Goal: Task Accomplishment & Management: Use online tool/utility

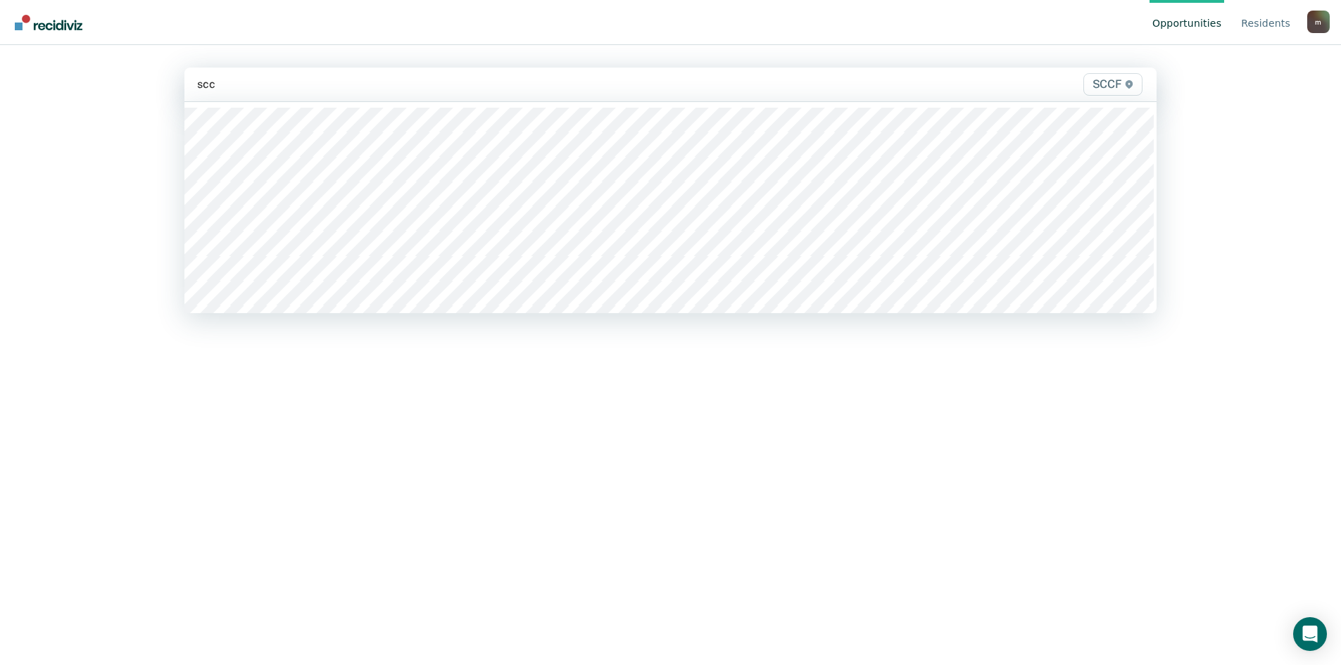
type input "sccf"
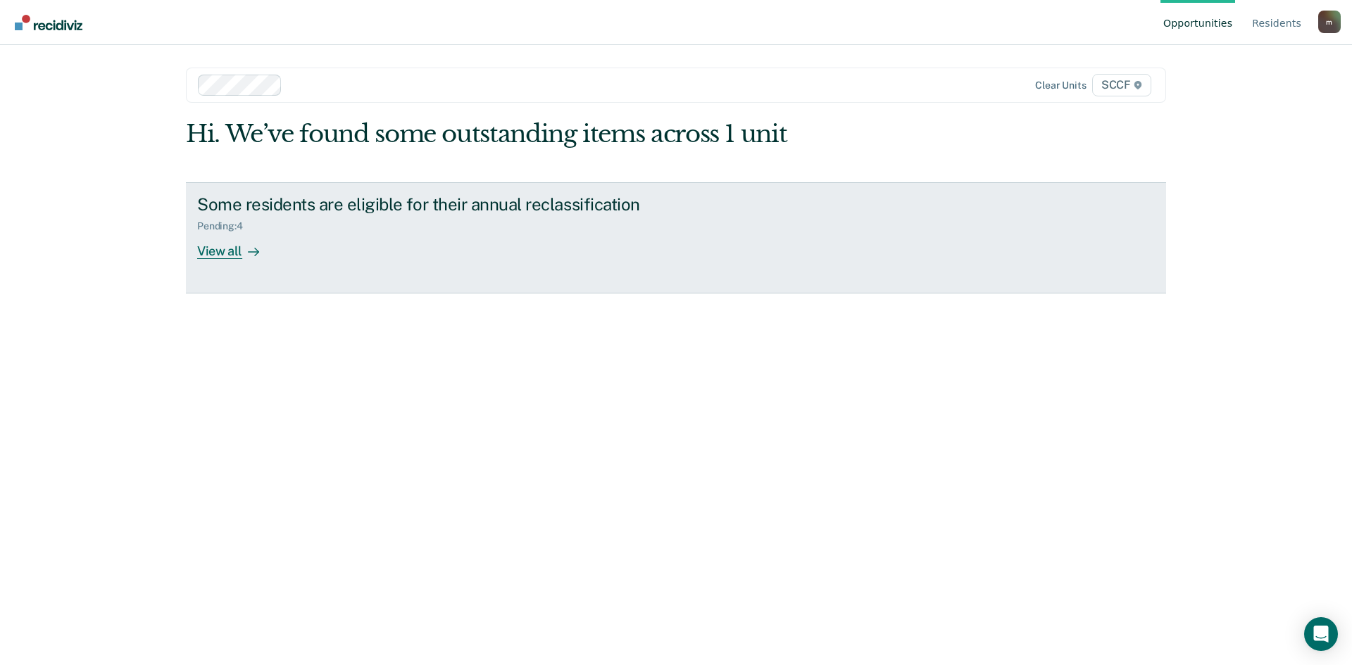
drag, startPoint x: 213, startPoint y: 249, endPoint x: 235, endPoint y: 256, distance: 23.2
click at [213, 249] on div "View all" at bounding box center [236, 245] width 79 height 27
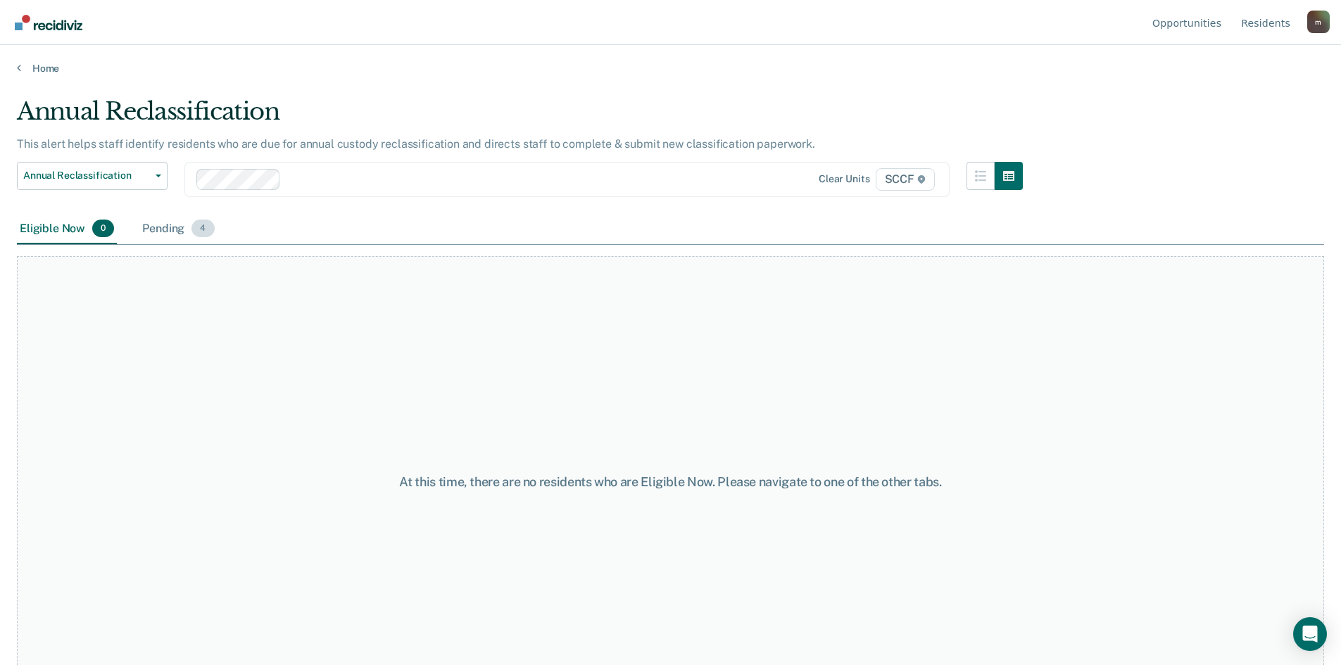
click at [157, 227] on div "Pending 4" at bounding box center [177, 229] width 77 height 31
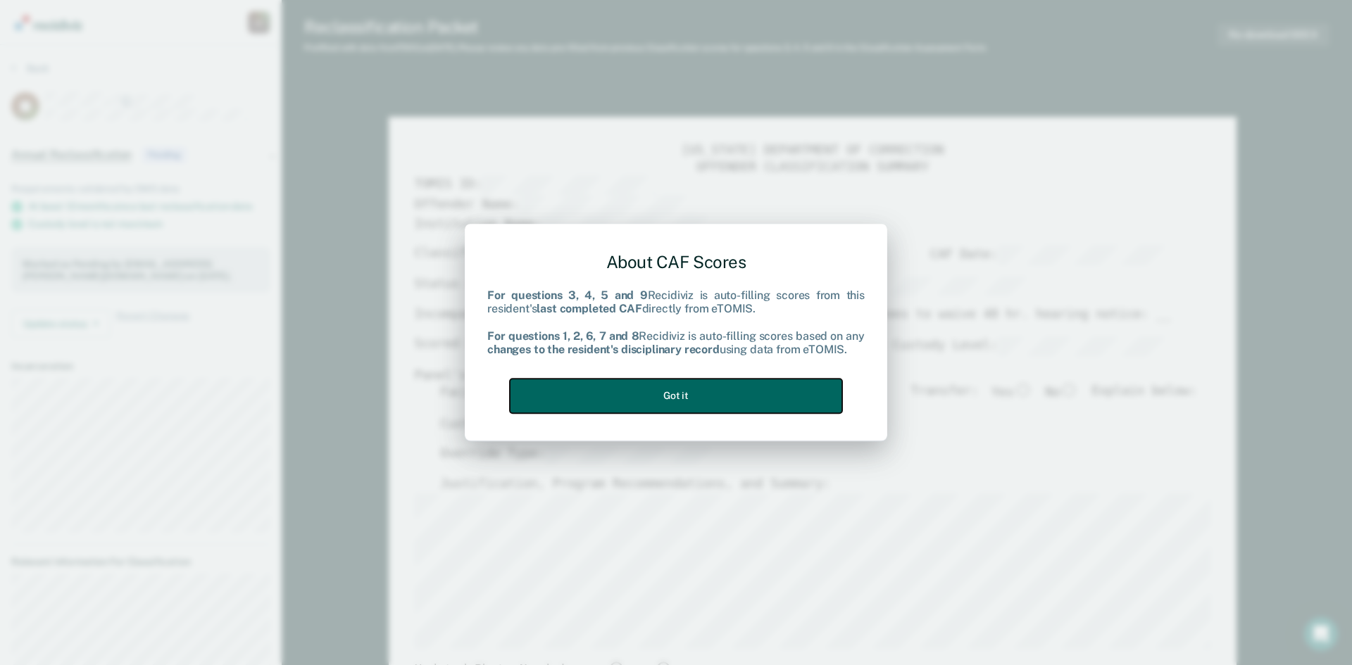
click at [761, 405] on button "Got it" at bounding box center [676, 396] width 332 height 35
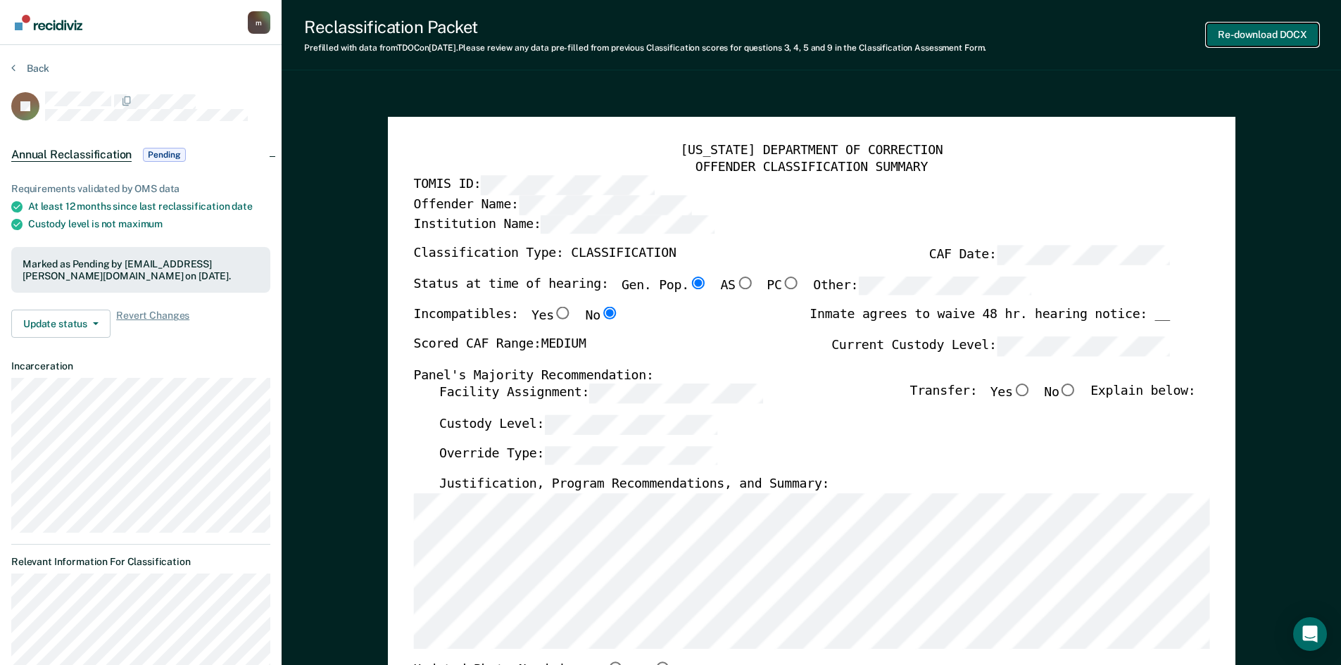
click at [1269, 35] on button "Re-download DOCX" at bounding box center [1263, 34] width 112 height 23
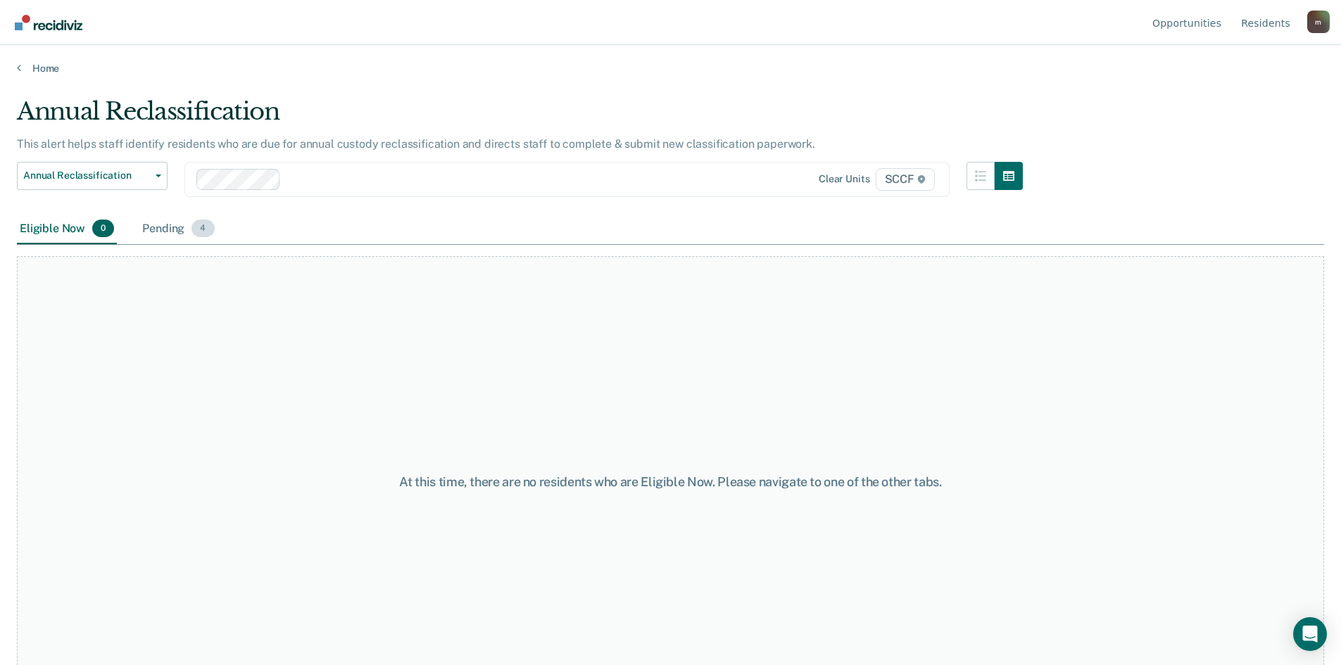
click at [158, 228] on div "Pending 4" at bounding box center [177, 229] width 77 height 31
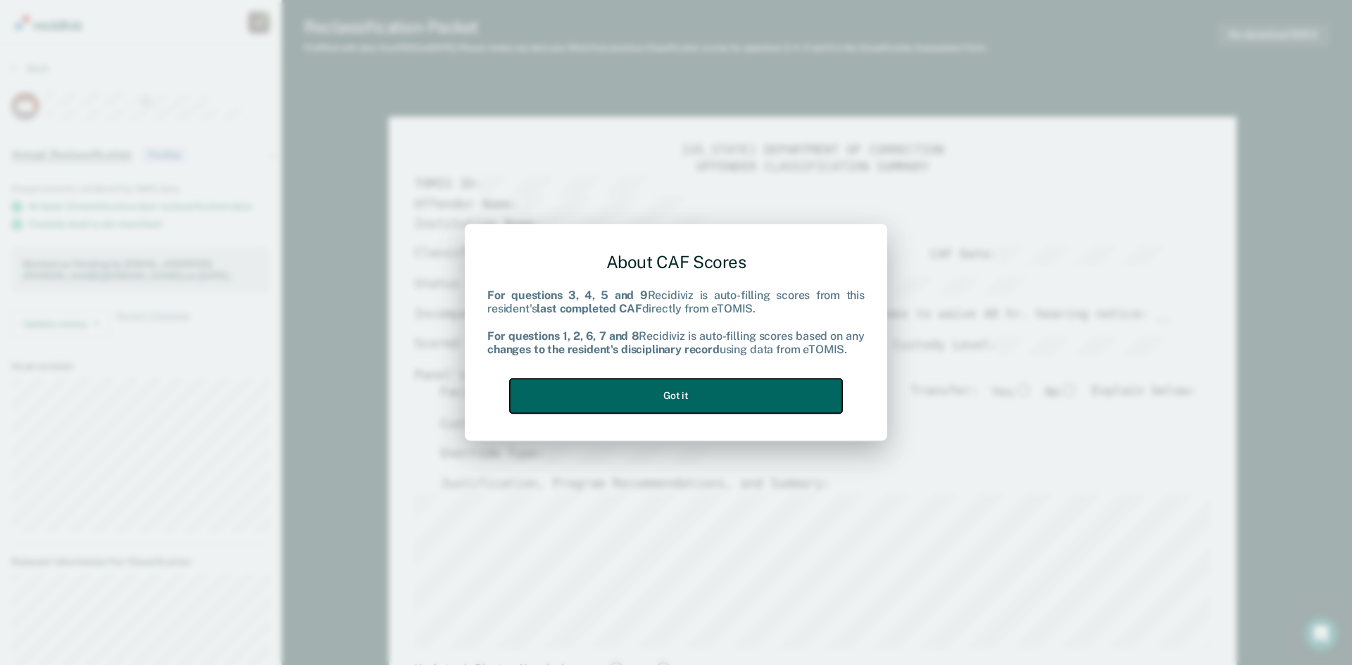
drag, startPoint x: 682, startPoint y: 395, endPoint x: 726, endPoint y: 382, distance: 45.5
click at [691, 390] on button "Got it" at bounding box center [676, 396] width 332 height 35
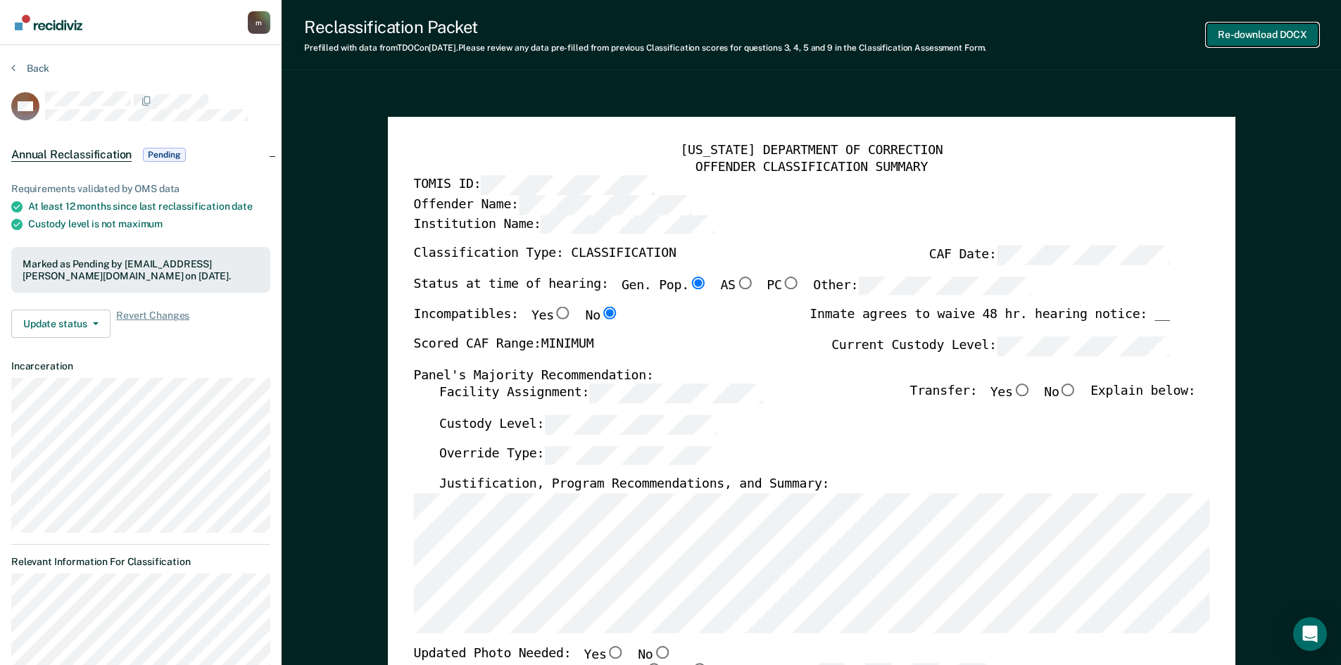
click at [1242, 32] on button "Re-download DOCX" at bounding box center [1263, 34] width 112 height 23
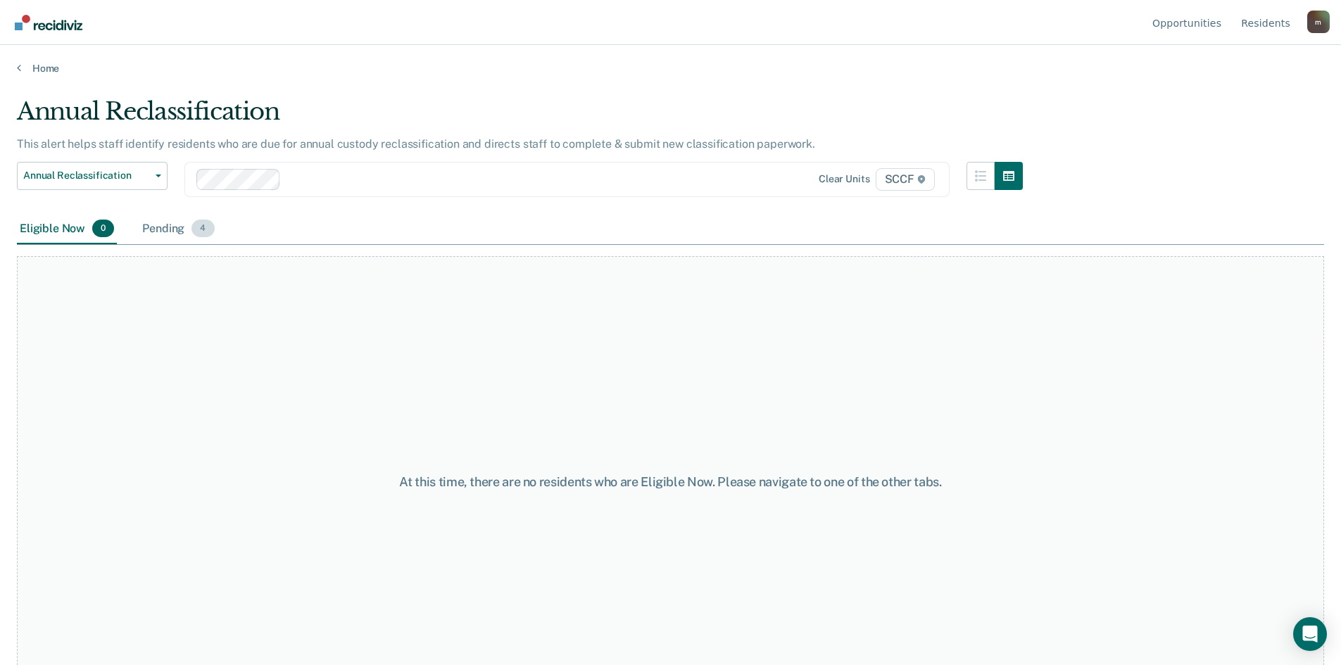
click at [178, 234] on div "Pending 4" at bounding box center [177, 229] width 77 height 31
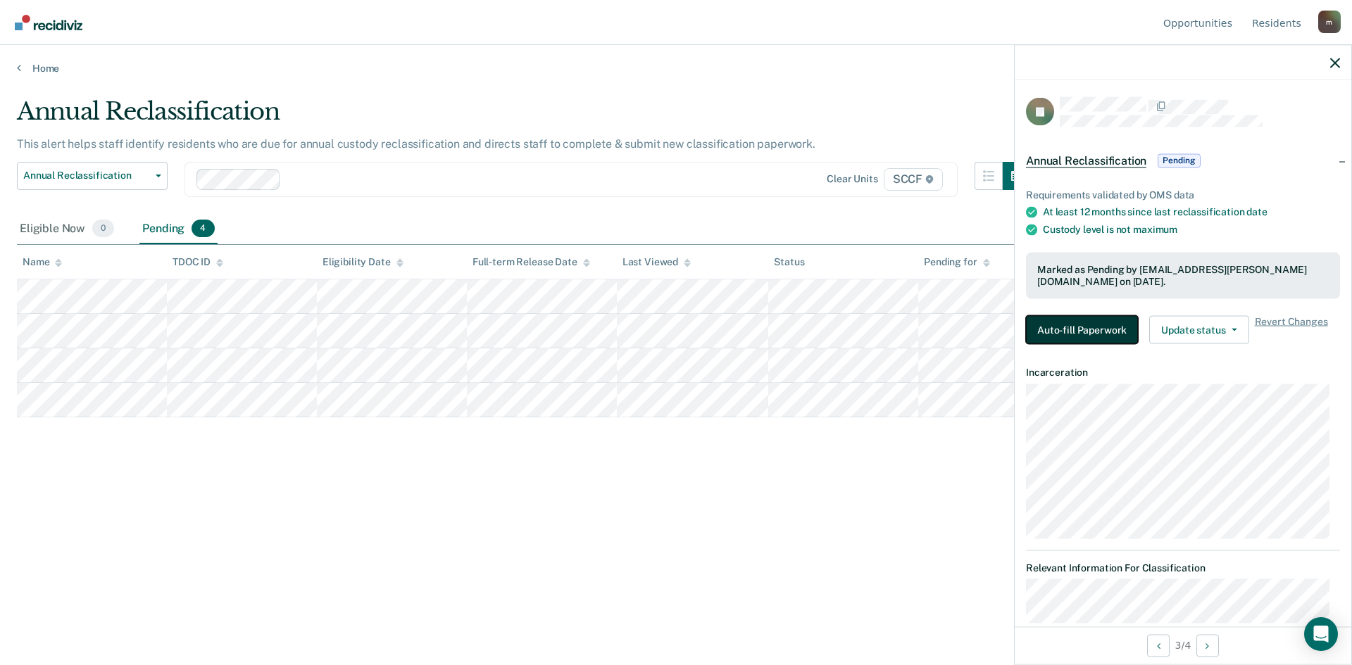
click at [1104, 326] on button "Auto-fill Paperwork" at bounding box center [1082, 329] width 112 height 28
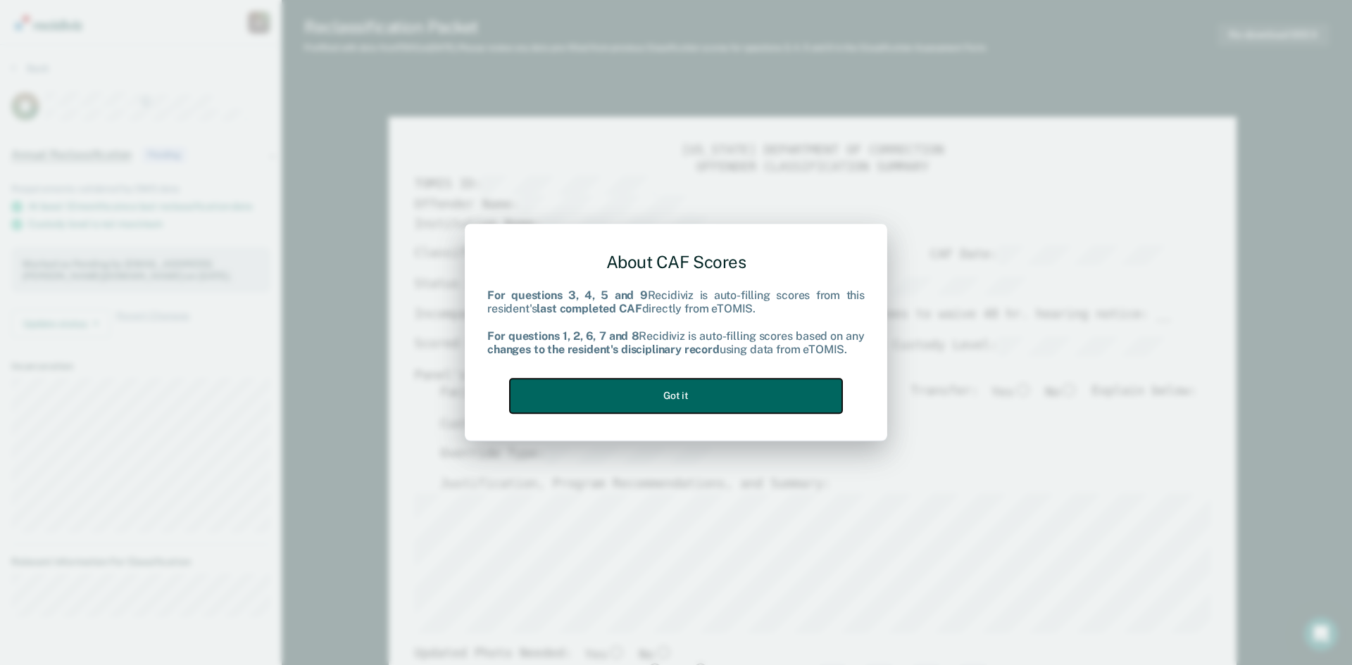
click at [701, 394] on button "Got it" at bounding box center [676, 396] width 332 height 35
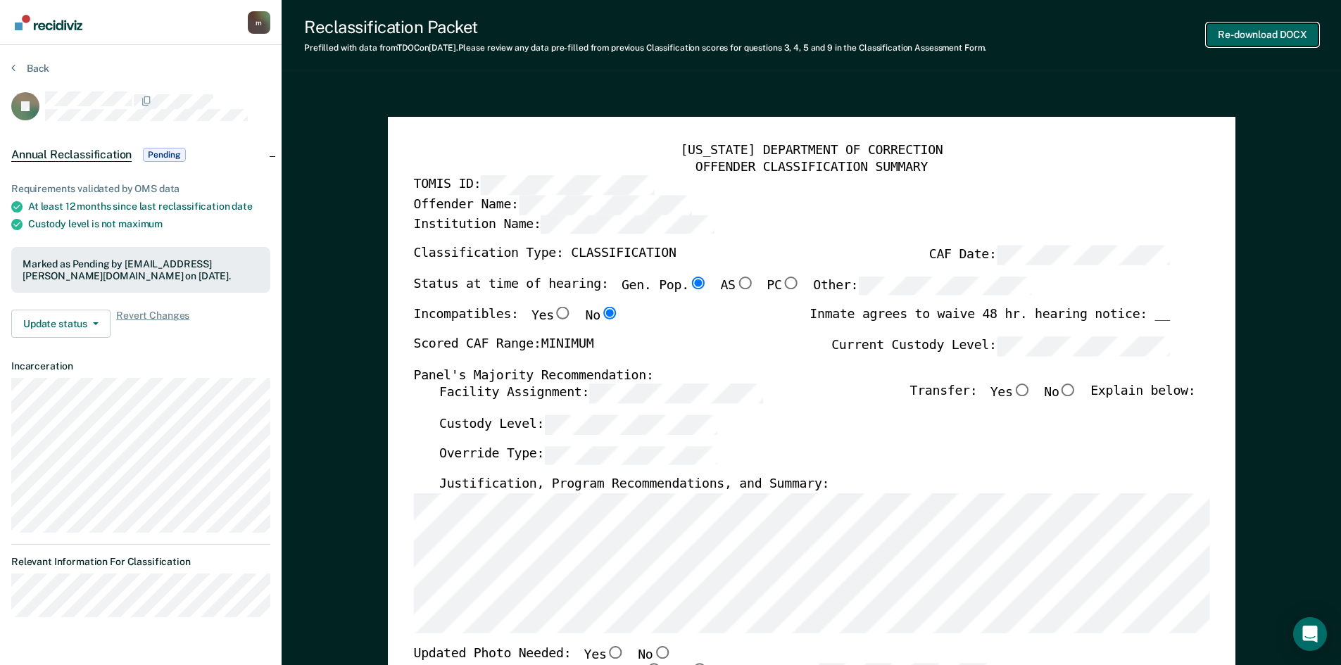
click at [1262, 31] on button "Re-download DOCX" at bounding box center [1263, 34] width 112 height 23
type textarea "x"
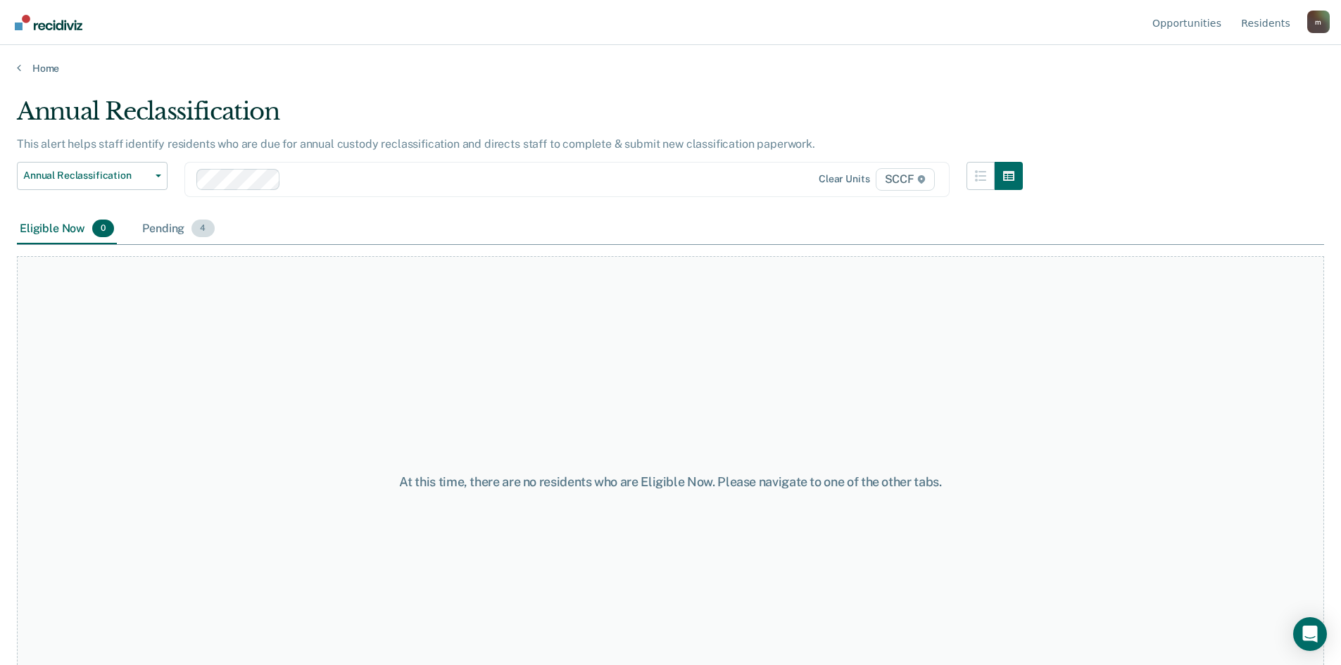
click at [167, 239] on div "Pending 4" at bounding box center [177, 229] width 77 height 31
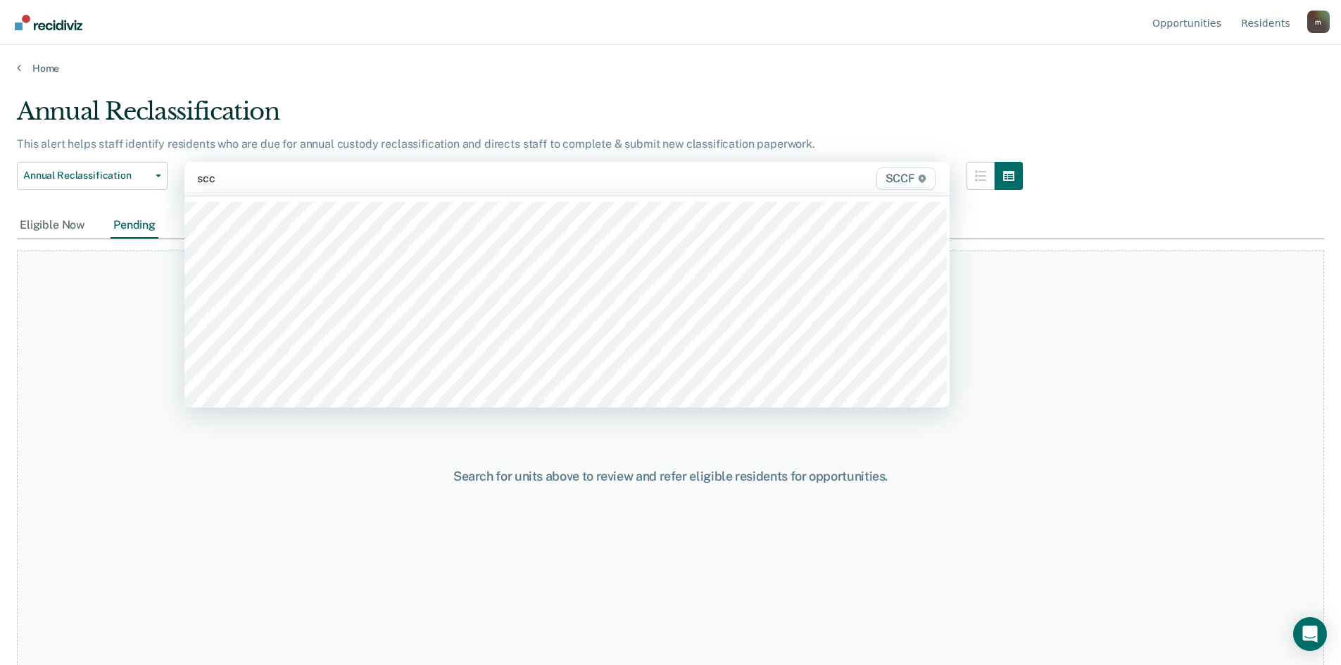
type input "sccf"
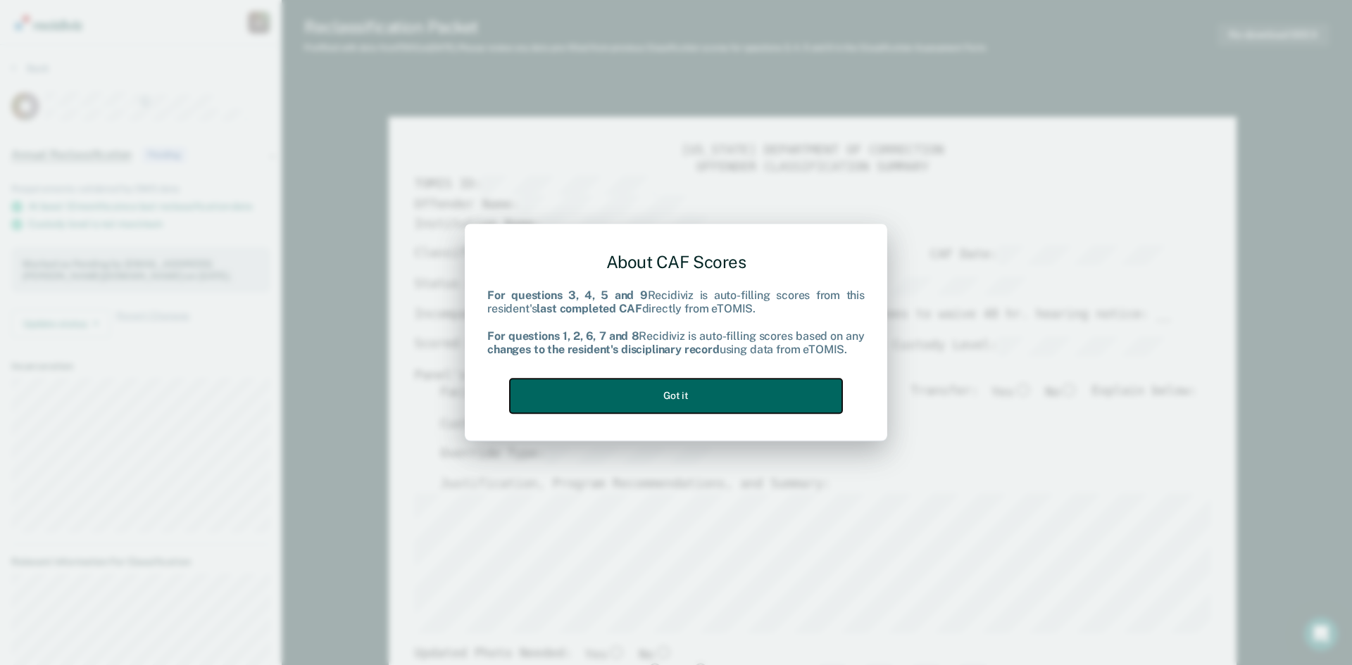
click at [706, 397] on button "Got it" at bounding box center [676, 396] width 332 height 35
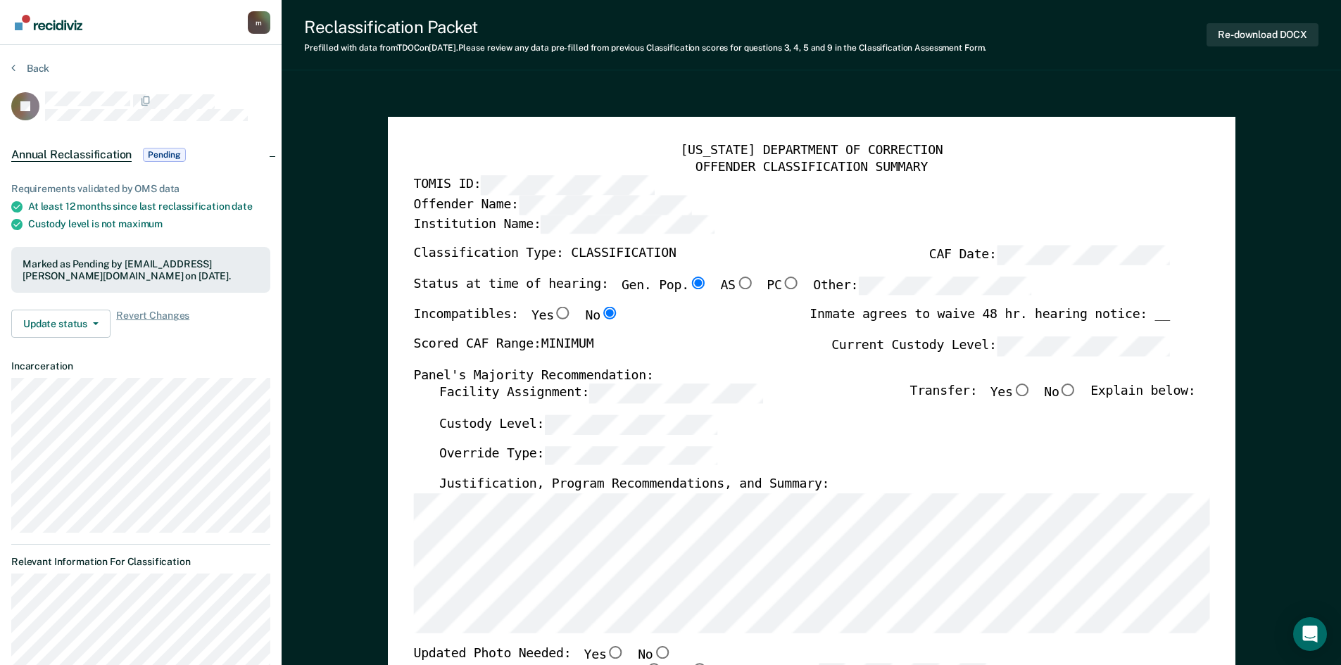
drag, startPoint x: 1258, startPoint y: 141, endPoint x: 1282, endPoint y: 27, distance: 115.7
click at [1280, 35] on button "Re-download DOCX" at bounding box center [1263, 34] width 112 height 23
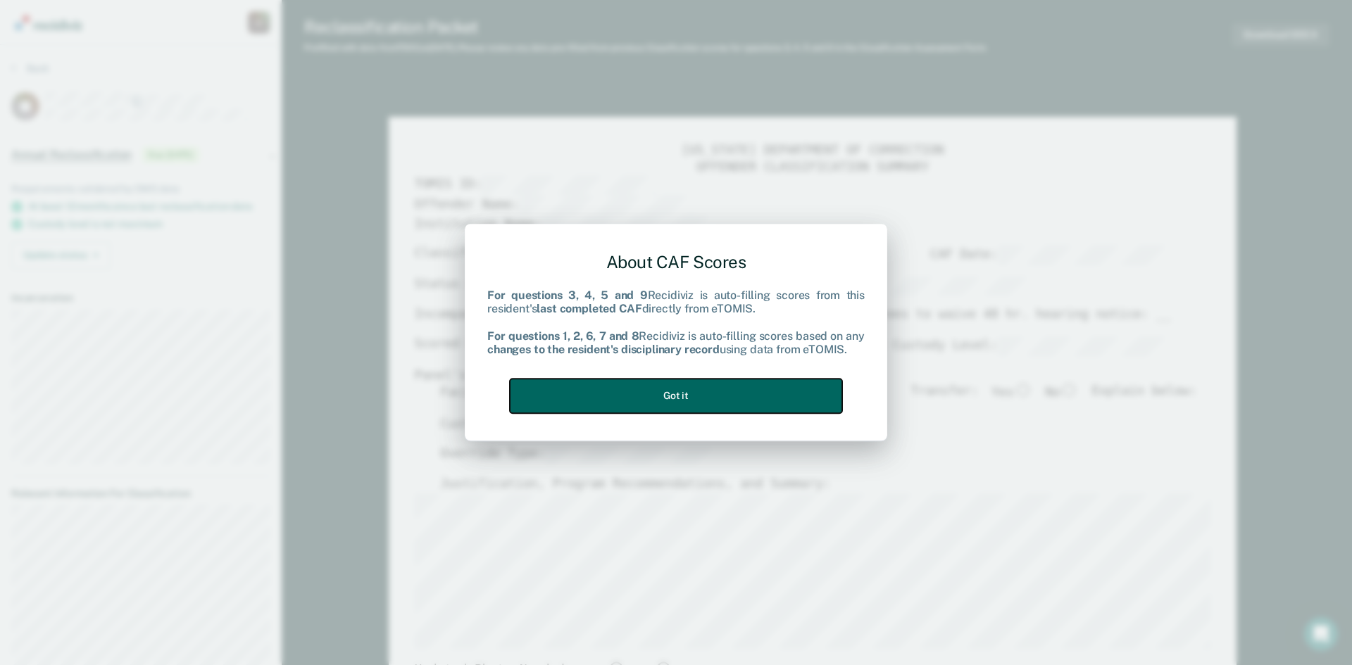
click at [735, 387] on button "Got it" at bounding box center [676, 396] width 332 height 35
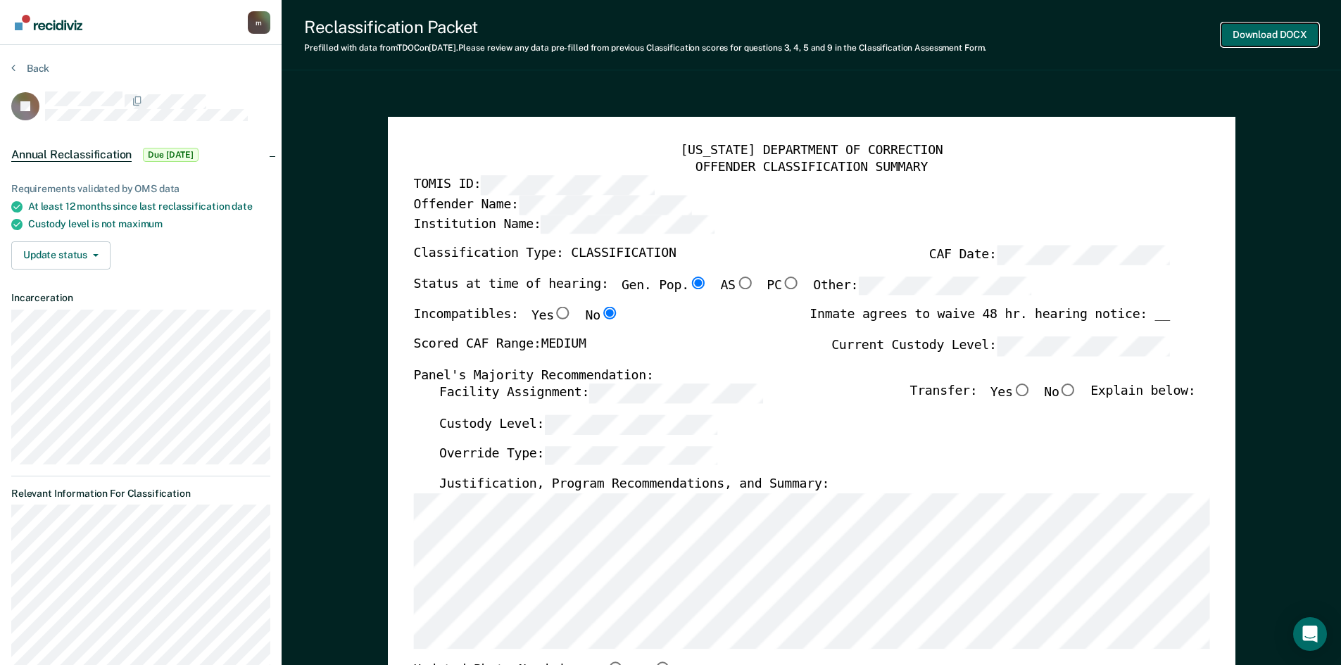
click at [1251, 41] on button "Download DOCX" at bounding box center [1270, 34] width 97 height 23
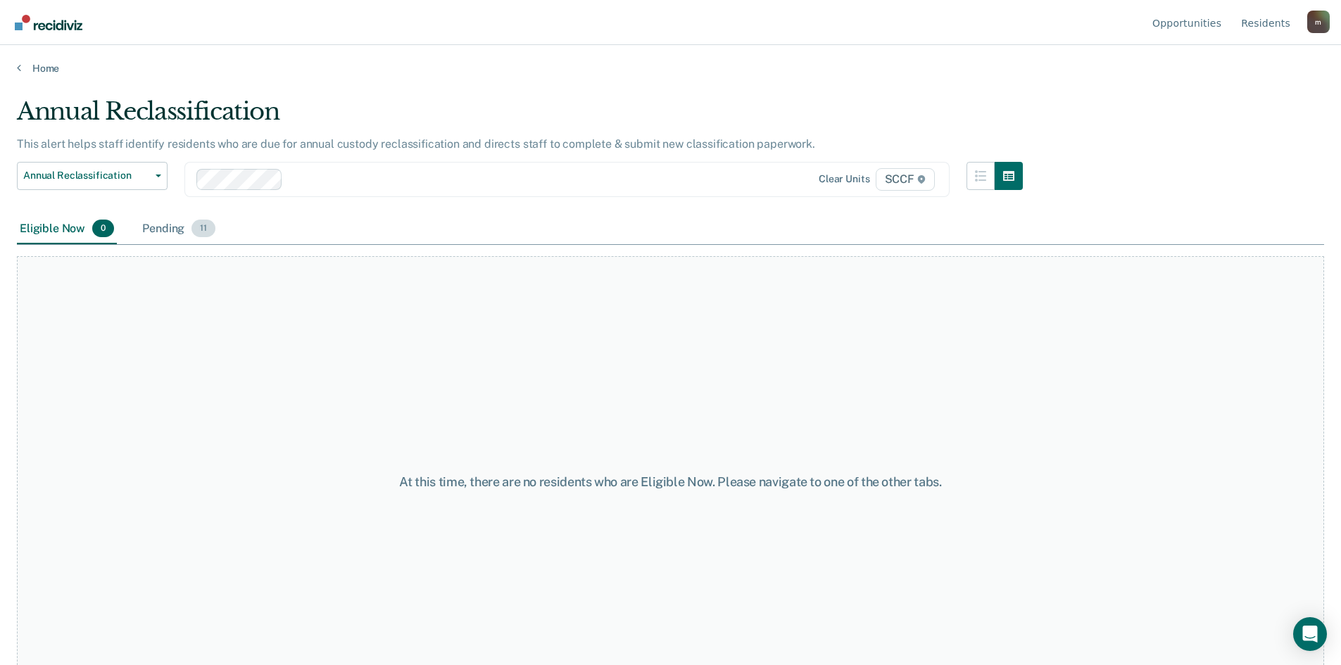
click at [172, 232] on div "Pending 11" at bounding box center [178, 229] width 79 height 31
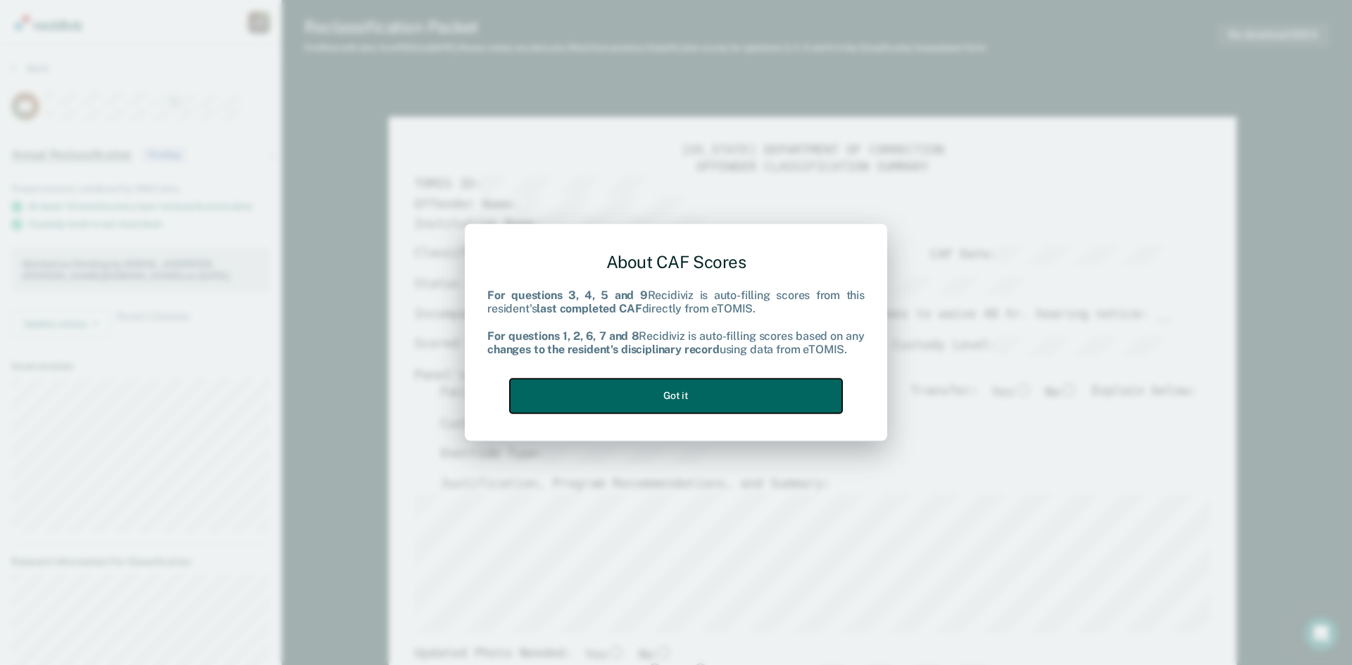
click at [717, 390] on button "Got it" at bounding box center [676, 396] width 332 height 35
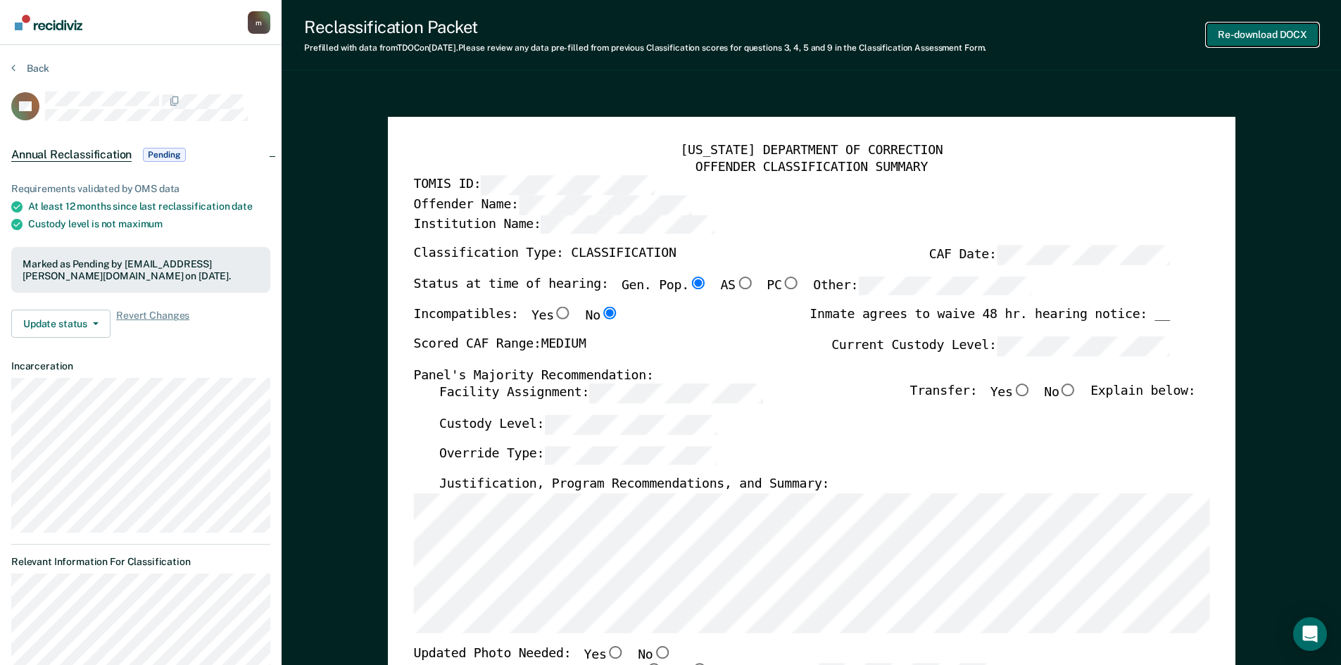
click at [1241, 35] on button "Re-download DOCX" at bounding box center [1263, 34] width 112 height 23
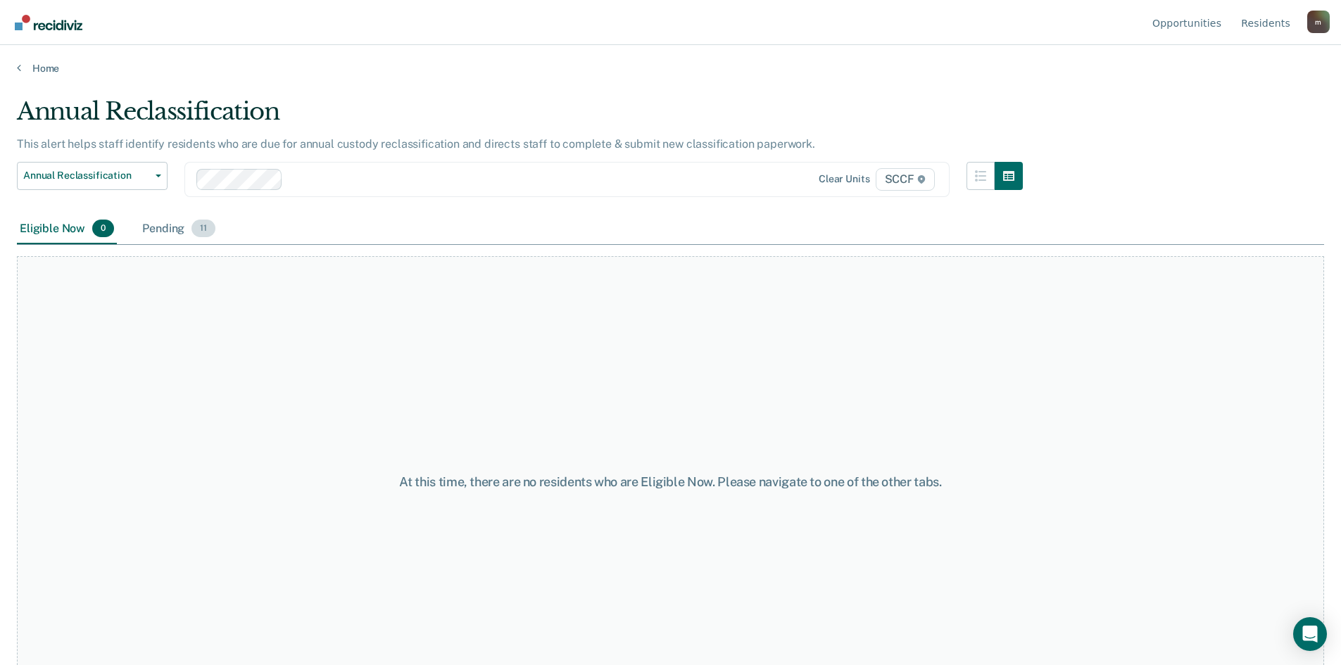
click at [164, 225] on div "Pending 11" at bounding box center [178, 229] width 79 height 31
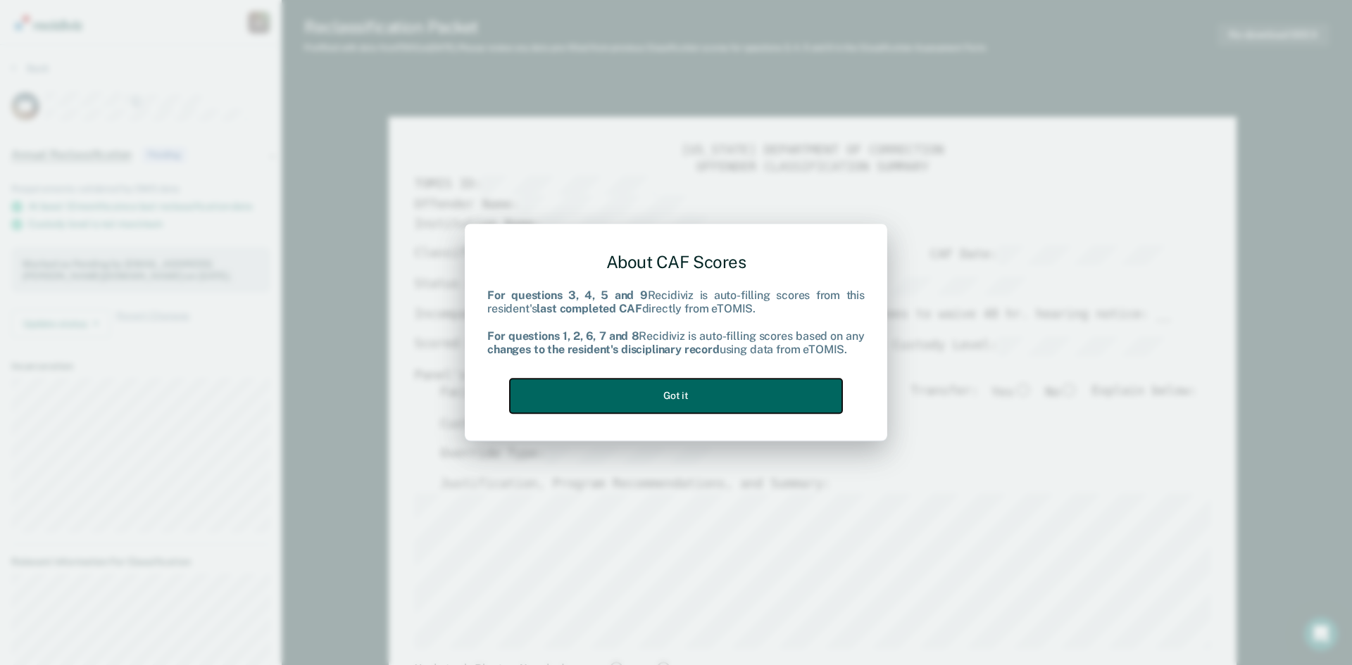
drag, startPoint x: 662, startPoint y: 393, endPoint x: 727, endPoint y: 365, distance: 70.6
click at [663, 393] on button "Got it" at bounding box center [676, 396] width 332 height 35
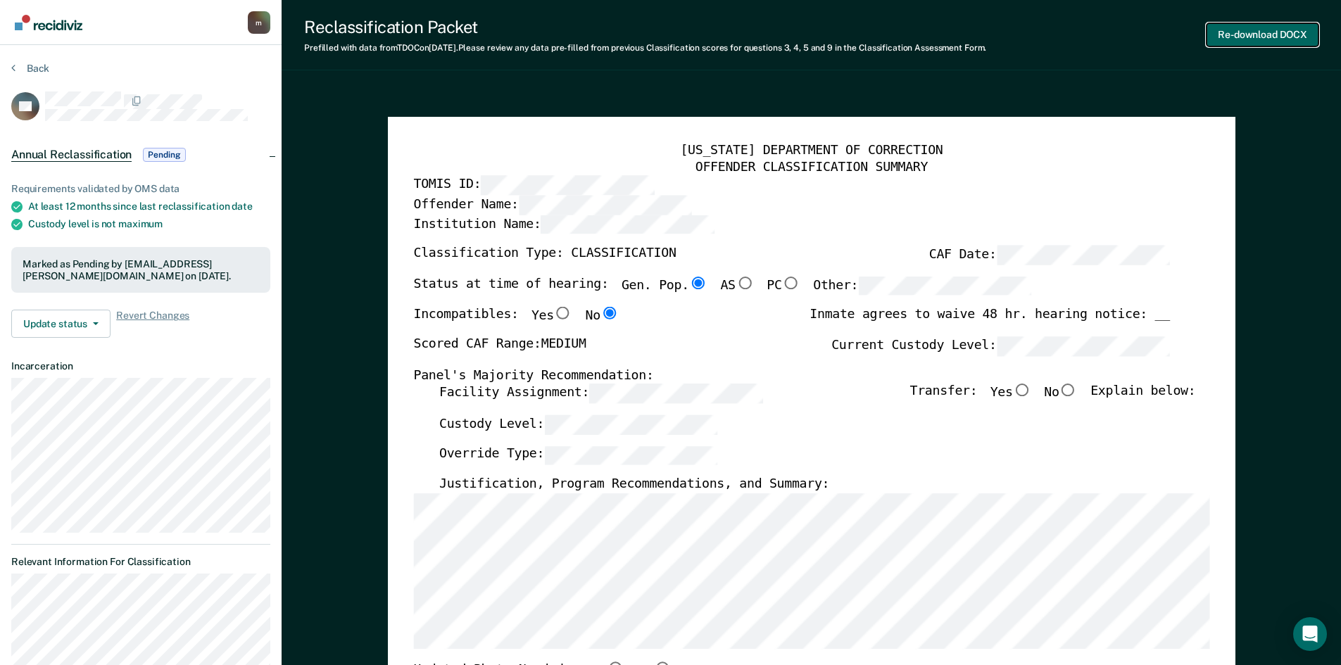
click at [1262, 27] on button "Re-download DOCX" at bounding box center [1263, 34] width 112 height 23
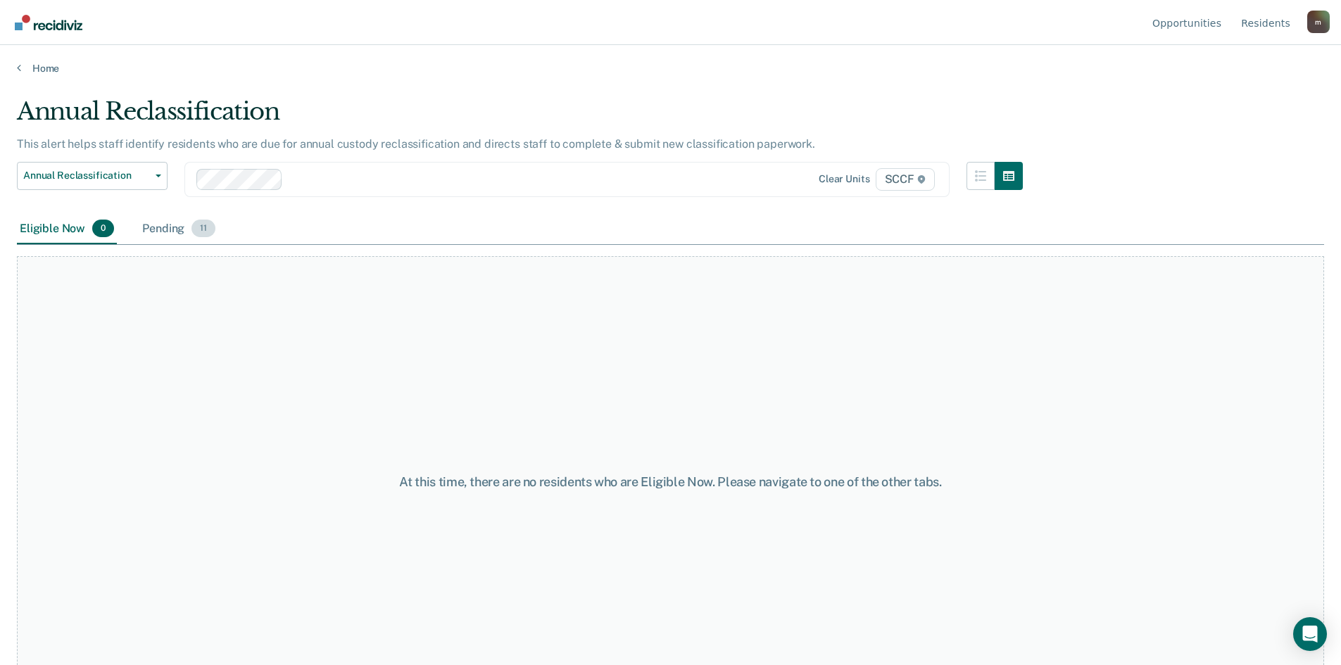
click at [180, 221] on div "Pending 11" at bounding box center [178, 229] width 79 height 31
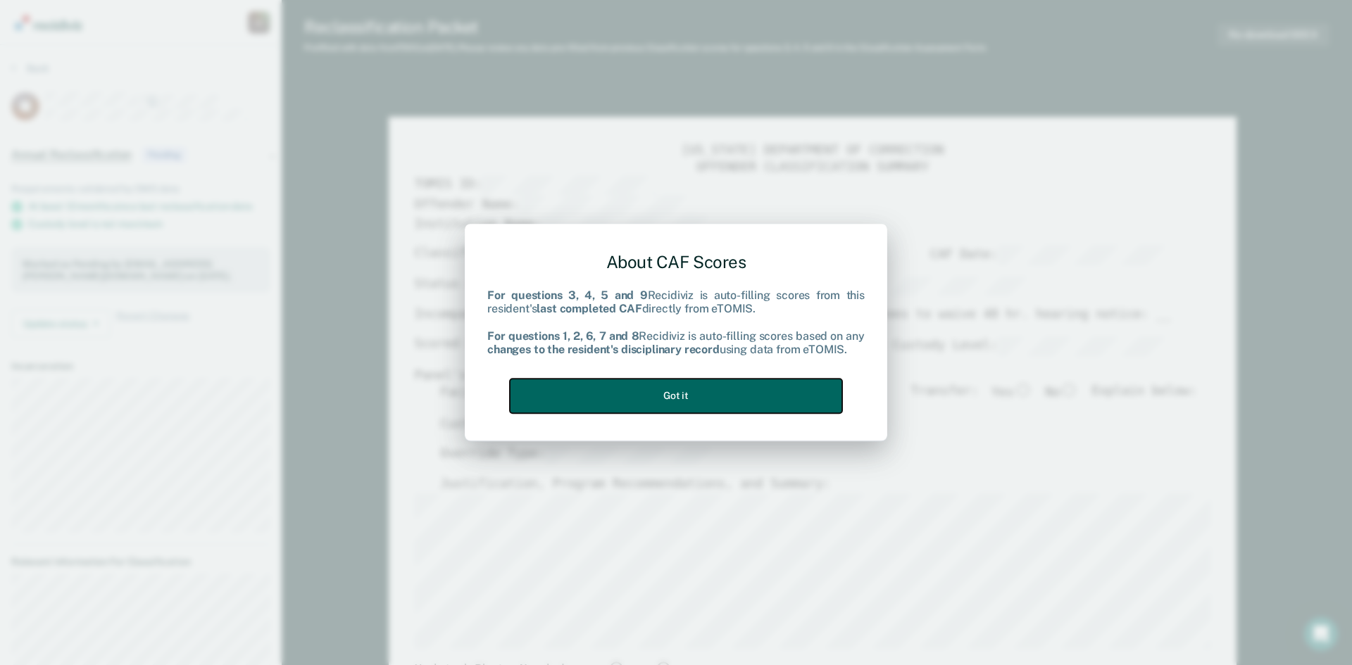
drag, startPoint x: 718, startPoint y: 393, endPoint x: 732, endPoint y: 383, distance: 16.6
click at [720, 390] on button "Got it" at bounding box center [676, 396] width 332 height 35
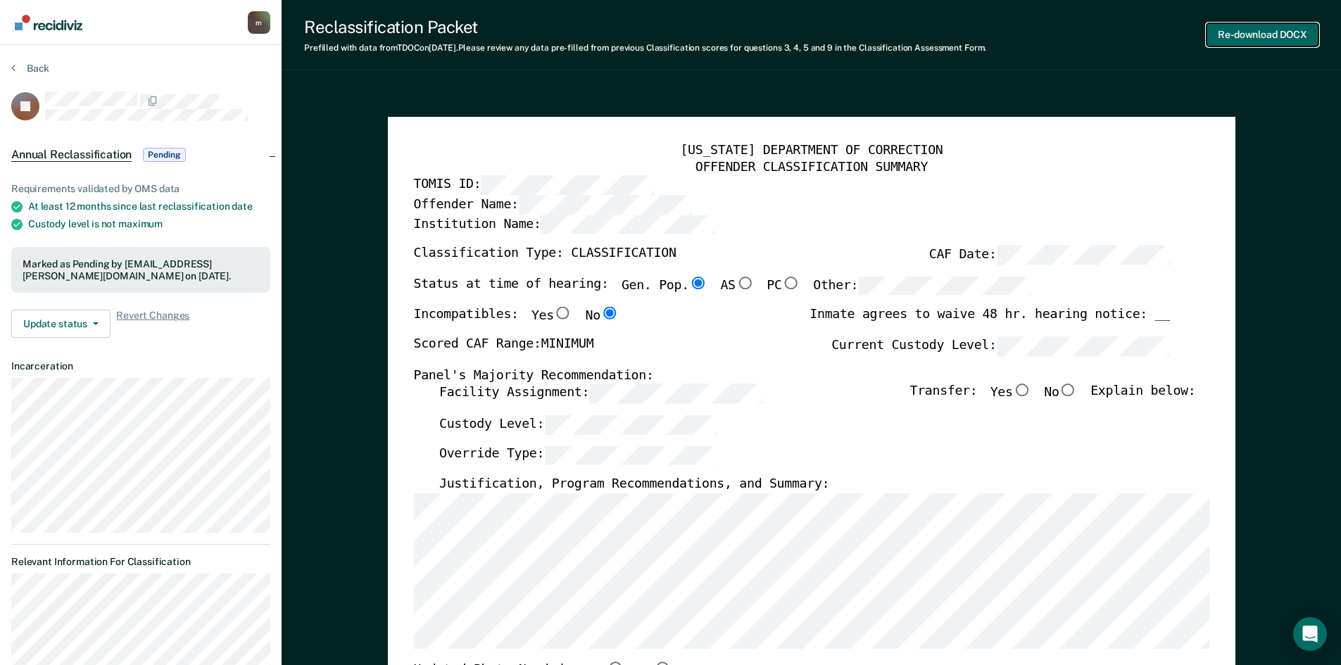
click at [1253, 32] on button "Re-download DOCX" at bounding box center [1263, 34] width 112 height 23
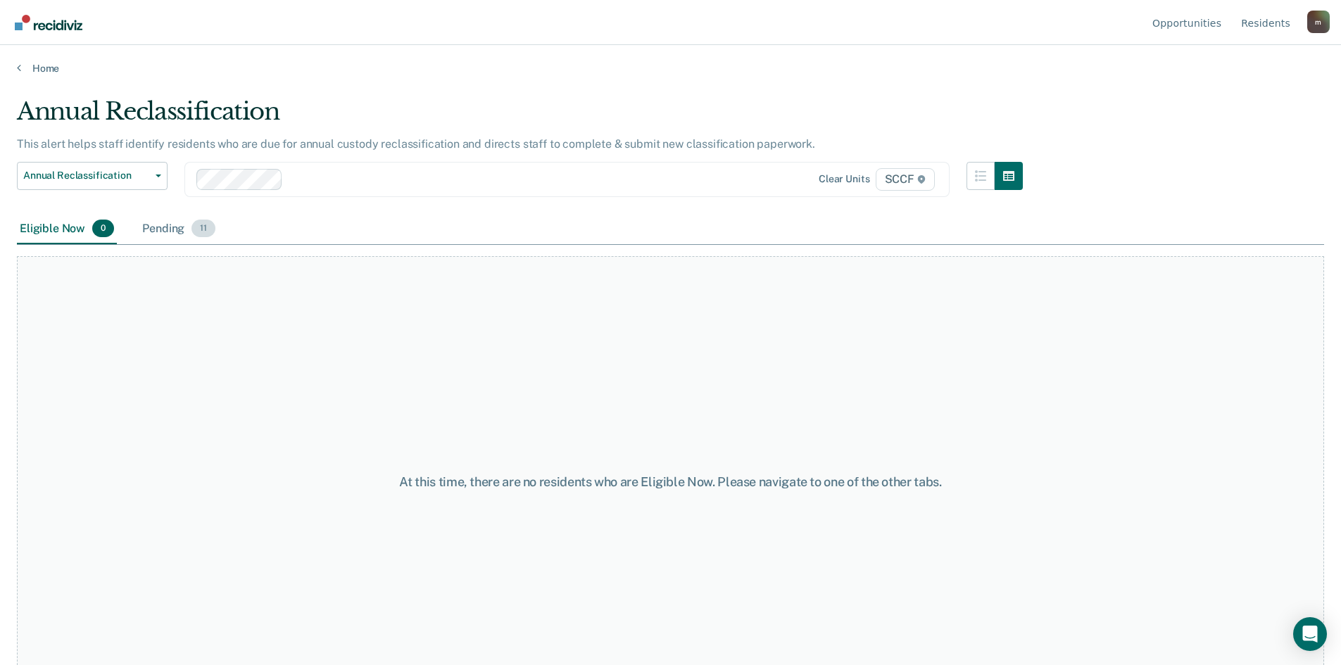
drag, startPoint x: 156, startPoint y: 235, endPoint x: 211, endPoint y: 242, distance: 55.3
click at [158, 235] on div "Pending 11" at bounding box center [178, 229] width 79 height 31
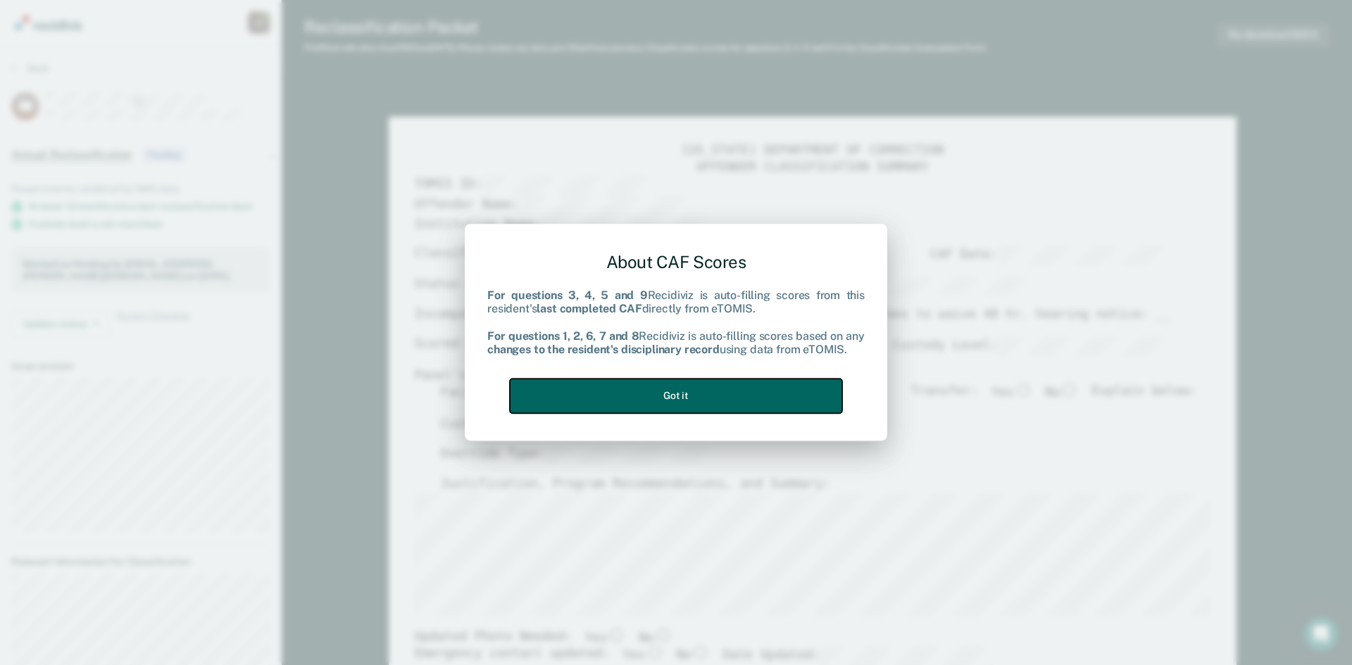
click at [715, 392] on button "Got it" at bounding box center [676, 396] width 332 height 35
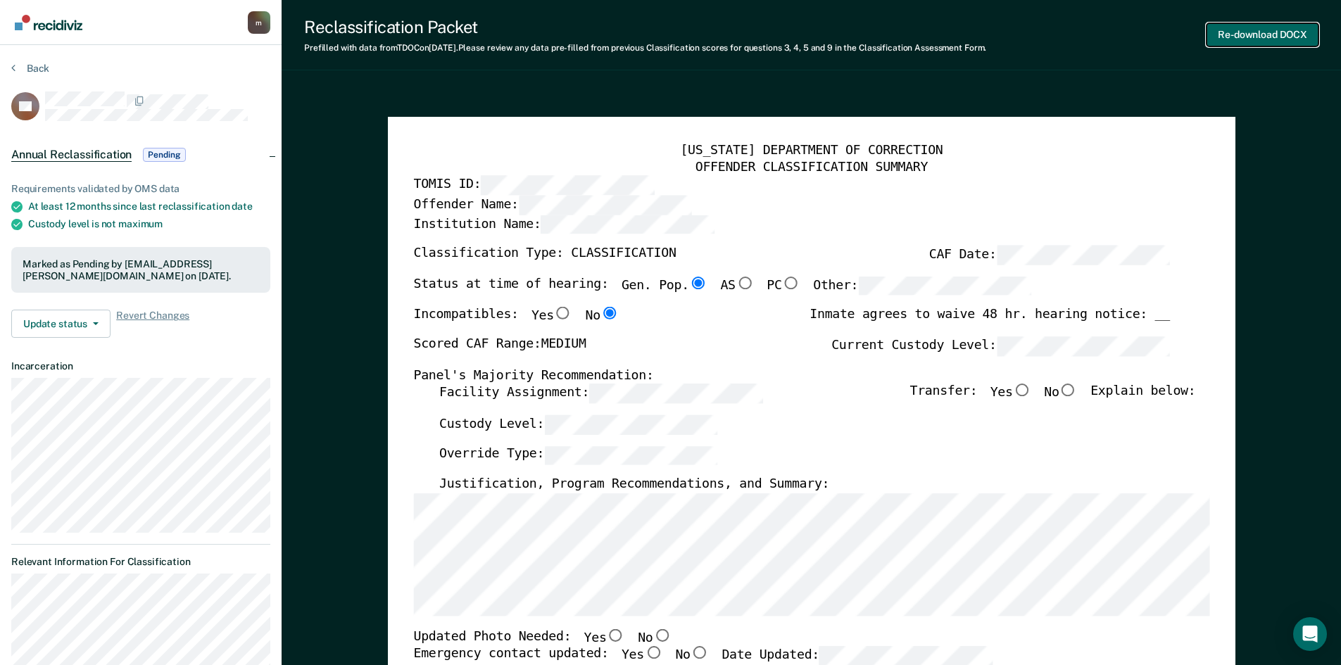
click at [1263, 31] on button "Re-download DOCX" at bounding box center [1263, 34] width 112 height 23
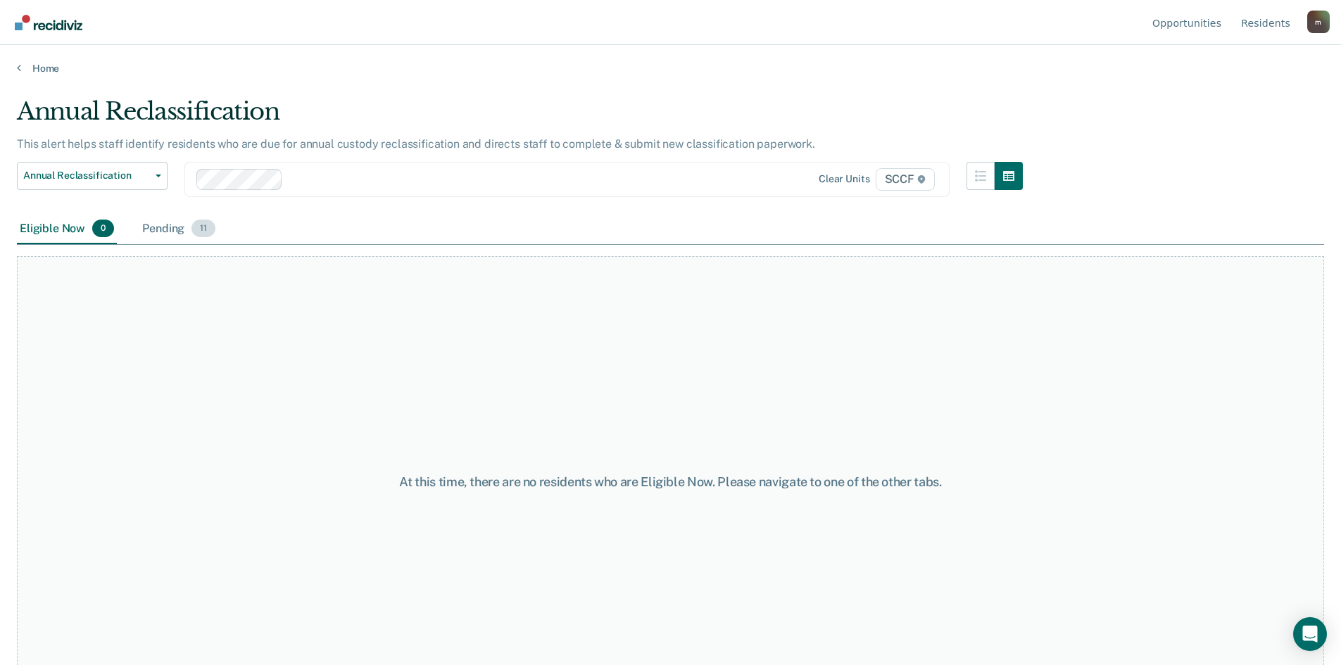
drag, startPoint x: 170, startPoint y: 231, endPoint x: 171, endPoint y: 238, distance: 7.1
click at [170, 231] on div "Pending 11" at bounding box center [178, 229] width 79 height 31
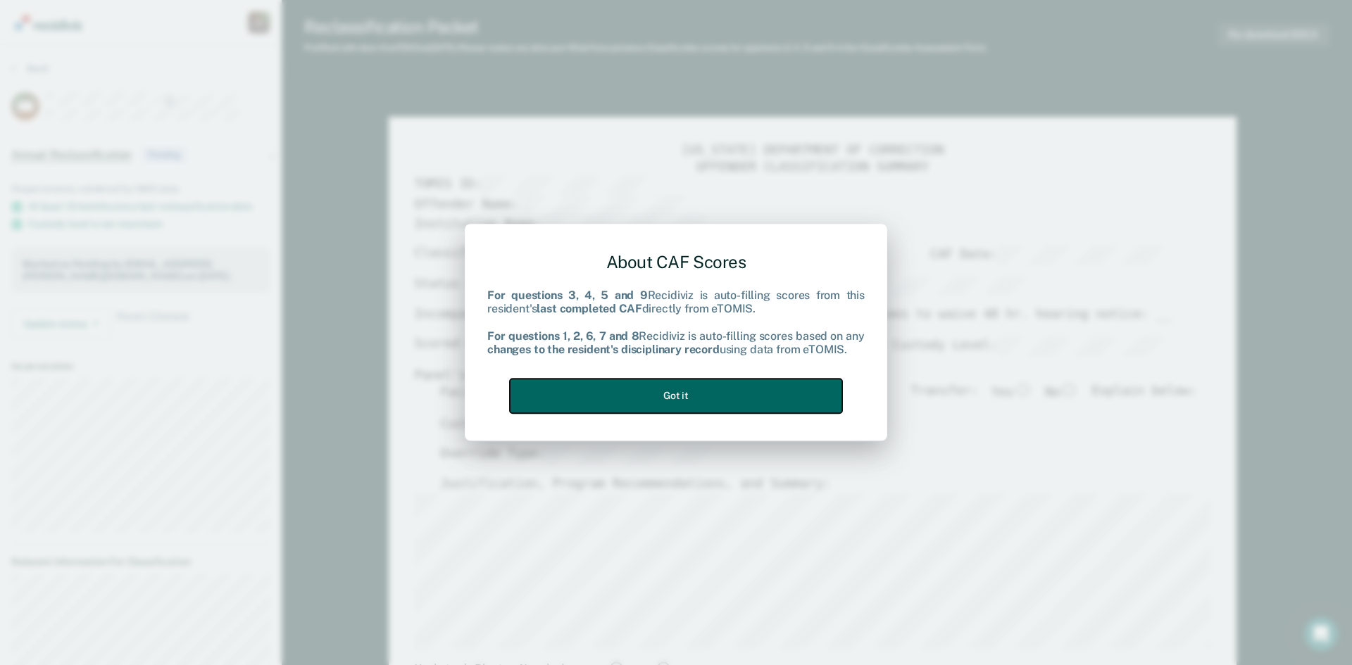
click at [596, 387] on button "Got it" at bounding box center [676, 396] width 332 height 35
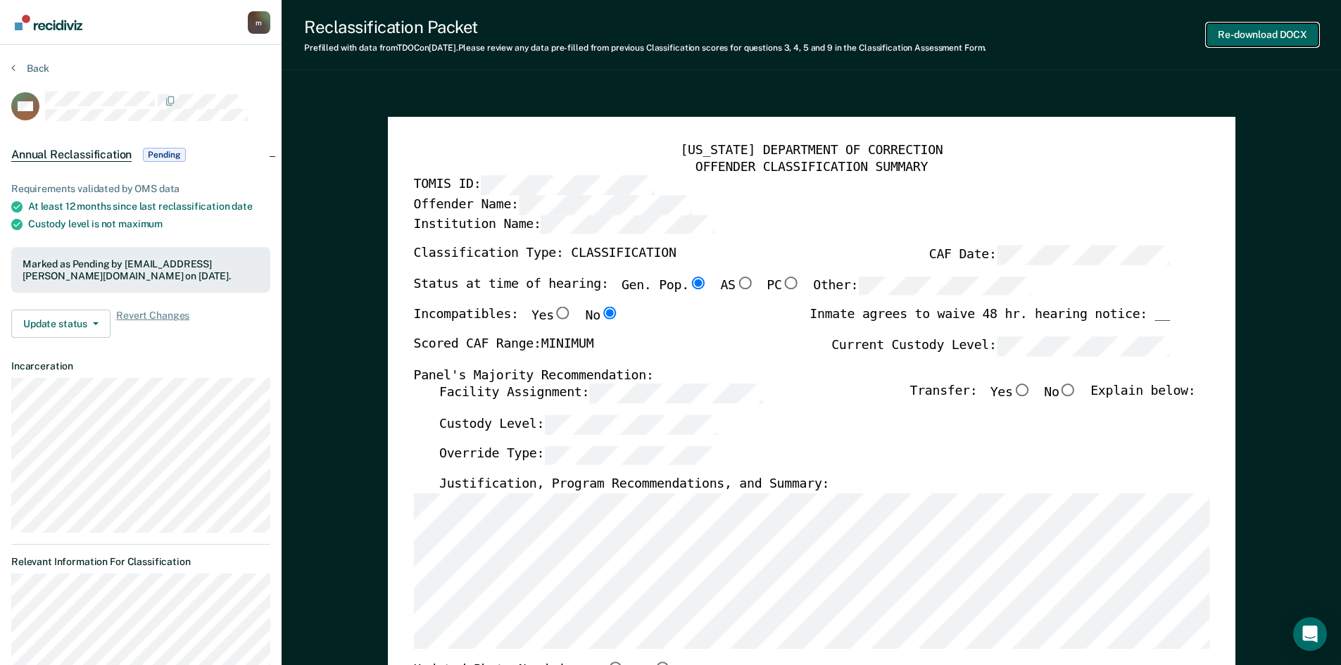
click at [1259, 35] on button "Re-download DOCX" at bounding box center [1263, 34] width 112 height 23
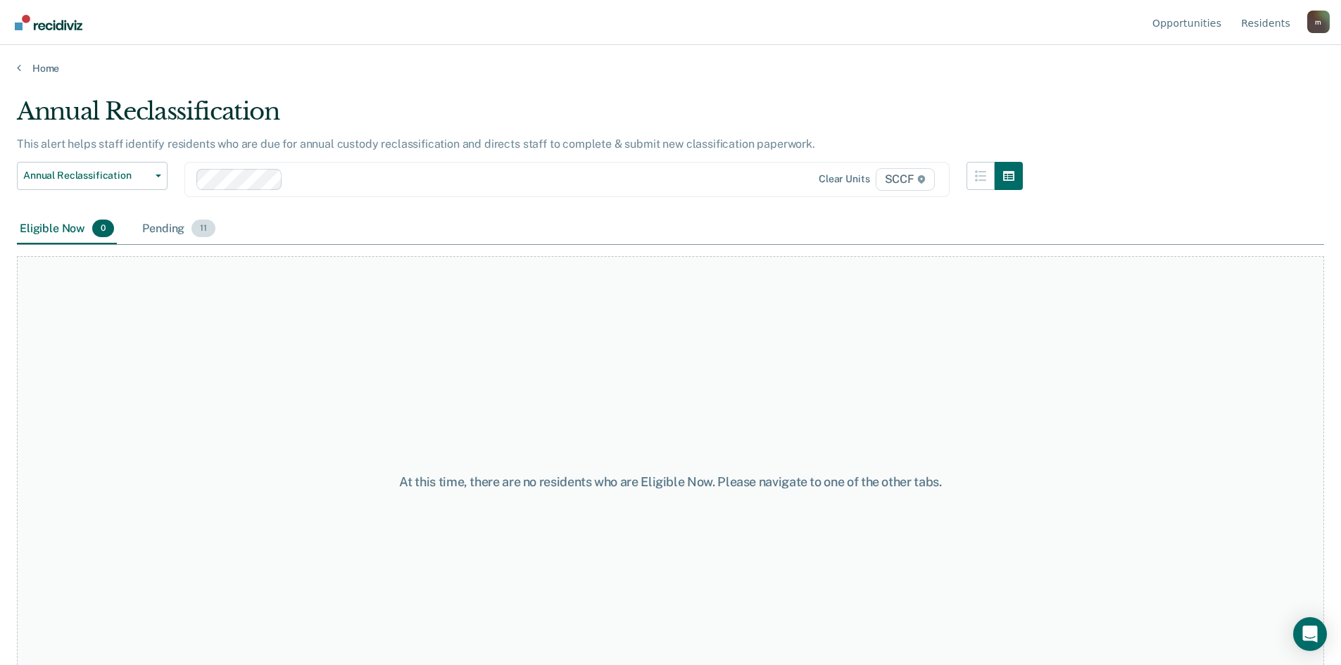
click at [187, 228] on div "Pending 11" at bounding box center [178, 229] width 79 height 31
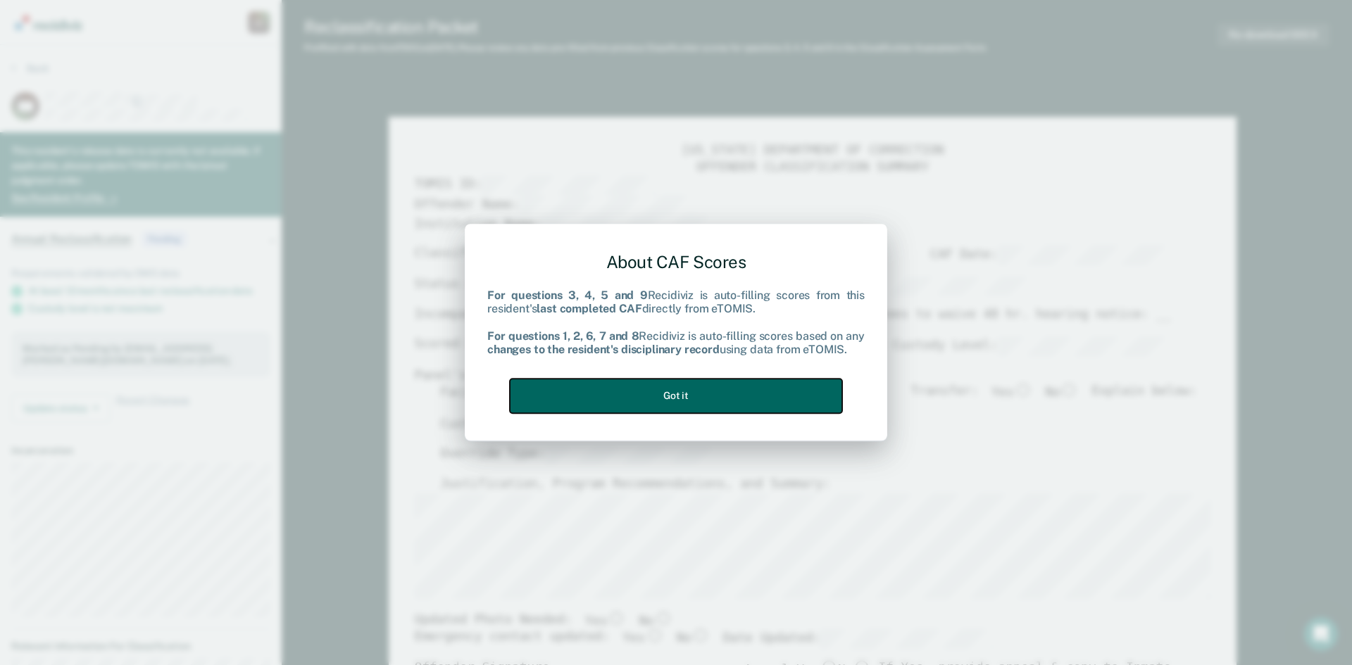
click at [715, 397] on button "Got it" at bounding box center [676, 396] width 332 height 35
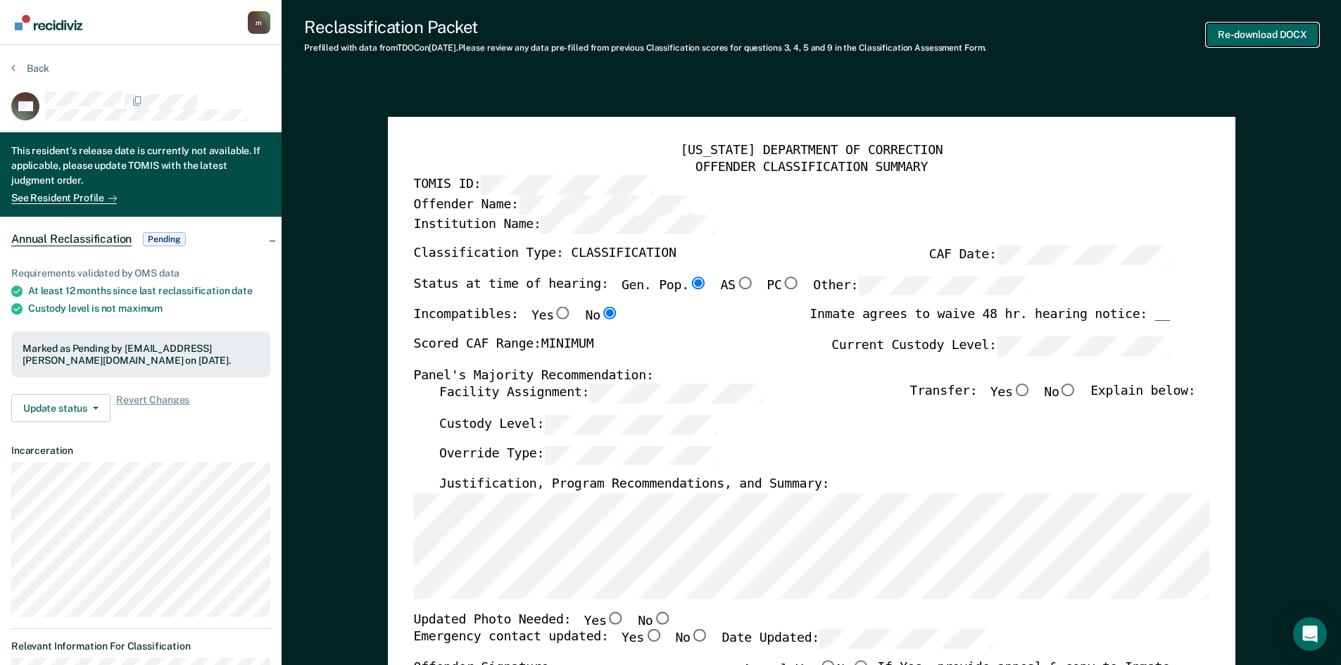
drag, startPoint x: 1270, startPoint y: 39, endPoint x: 1257, endPoint y: 37, distance: 13.0
click at [1269, 41] on button "Re-download DOCX" at bounding box center [1263, 34] width 112 height 23
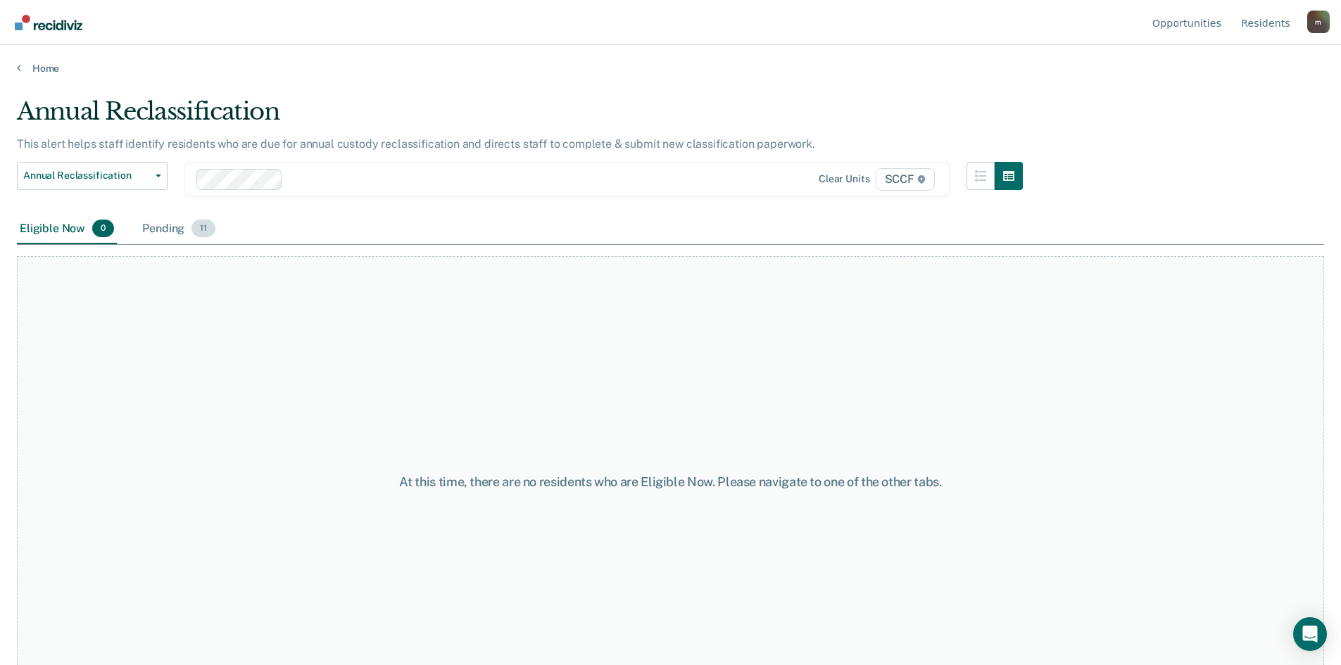
click at [163, 234] on div "Pending 11" at bounding box center [178, 229] width 79 height 31
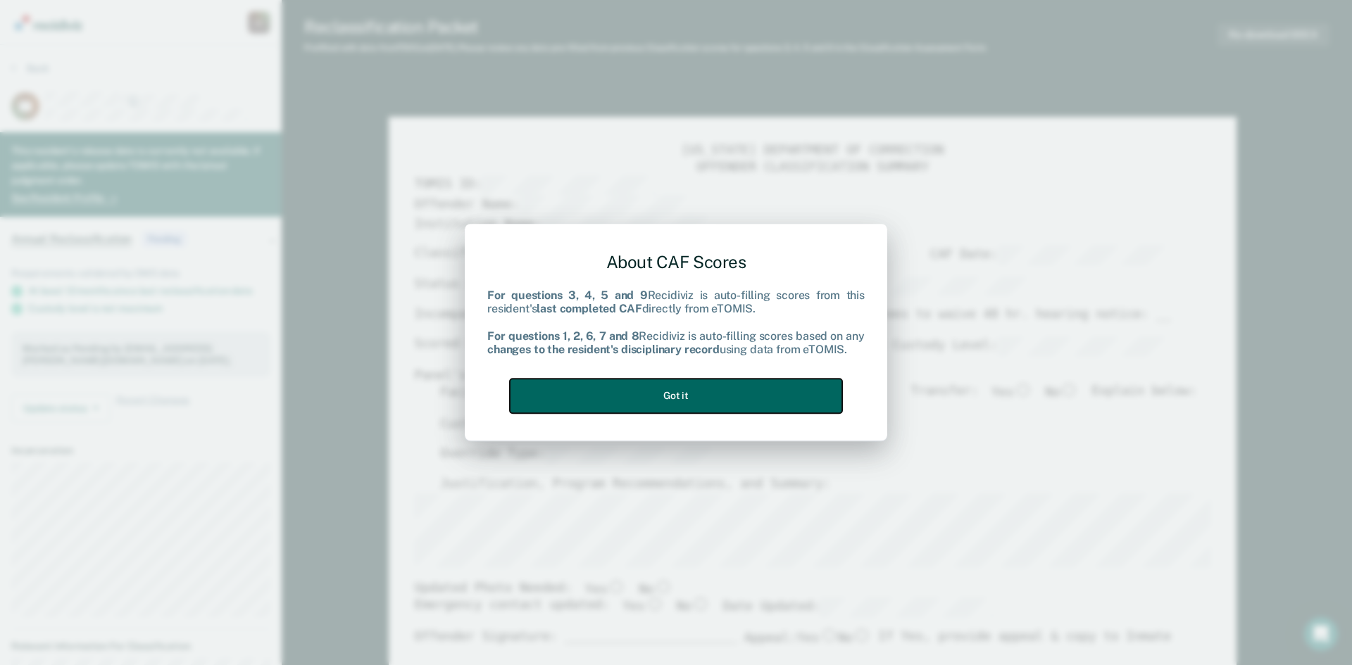
click at [686, 388] on button "Got it" at bounding box center [676, 396] width 332 height 35
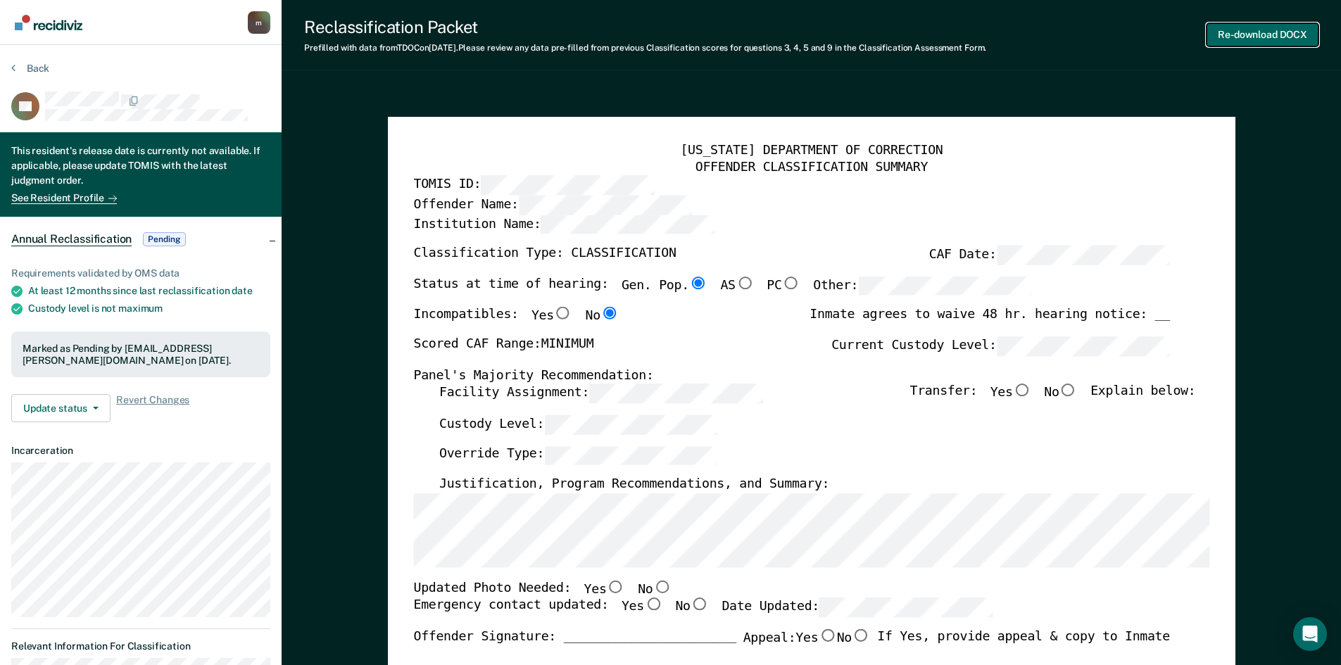
click at [1253, 25] on button "Re-download DOCX" at bounding box center [1263, 34] width 112 height 23
type textarea "x"
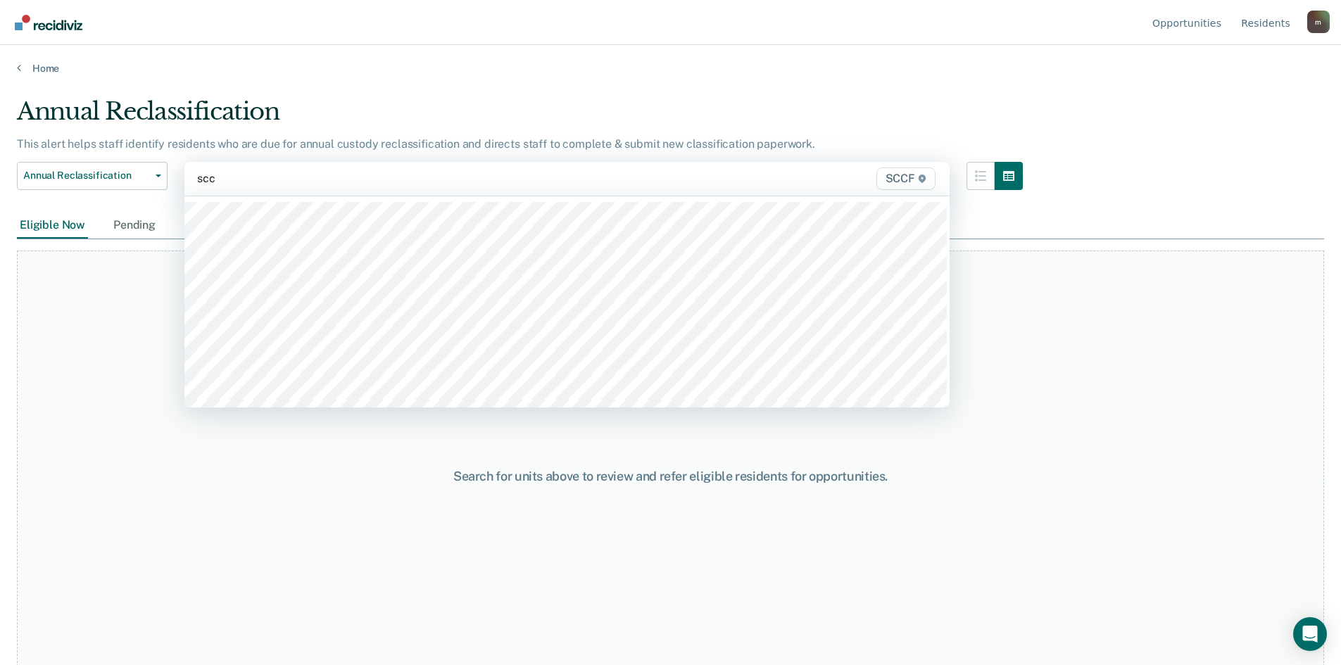
type input "sccf"
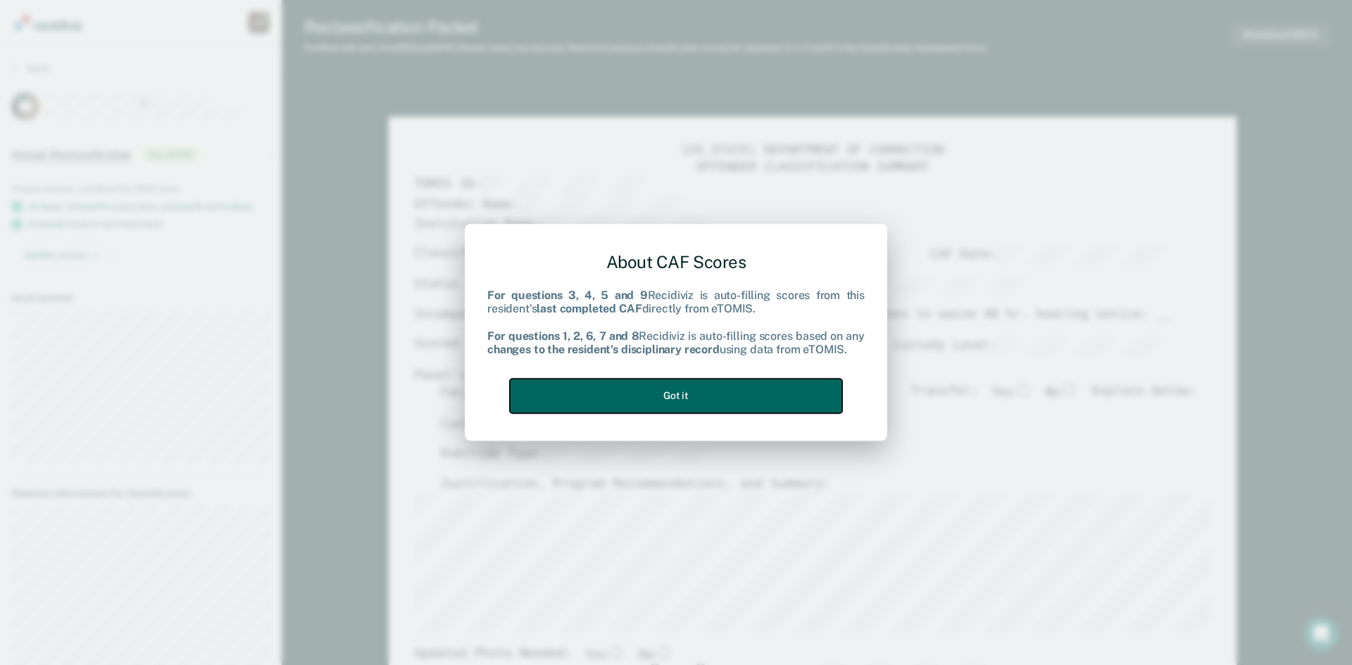
click at [722, 389] on button "Got it" at bounding box center [676, 396] width 332 height 35
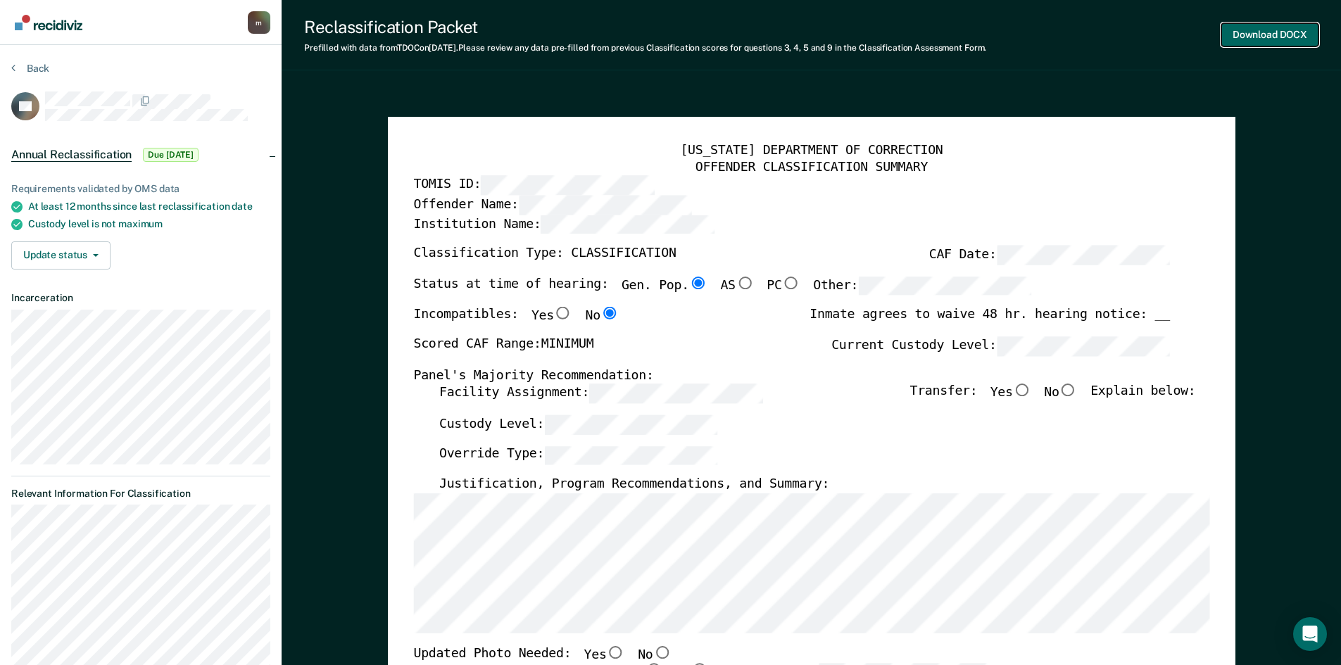
click at [1259, 37] on button "Download DOCX" at bounding box center [1270, 34] width 97 height 23
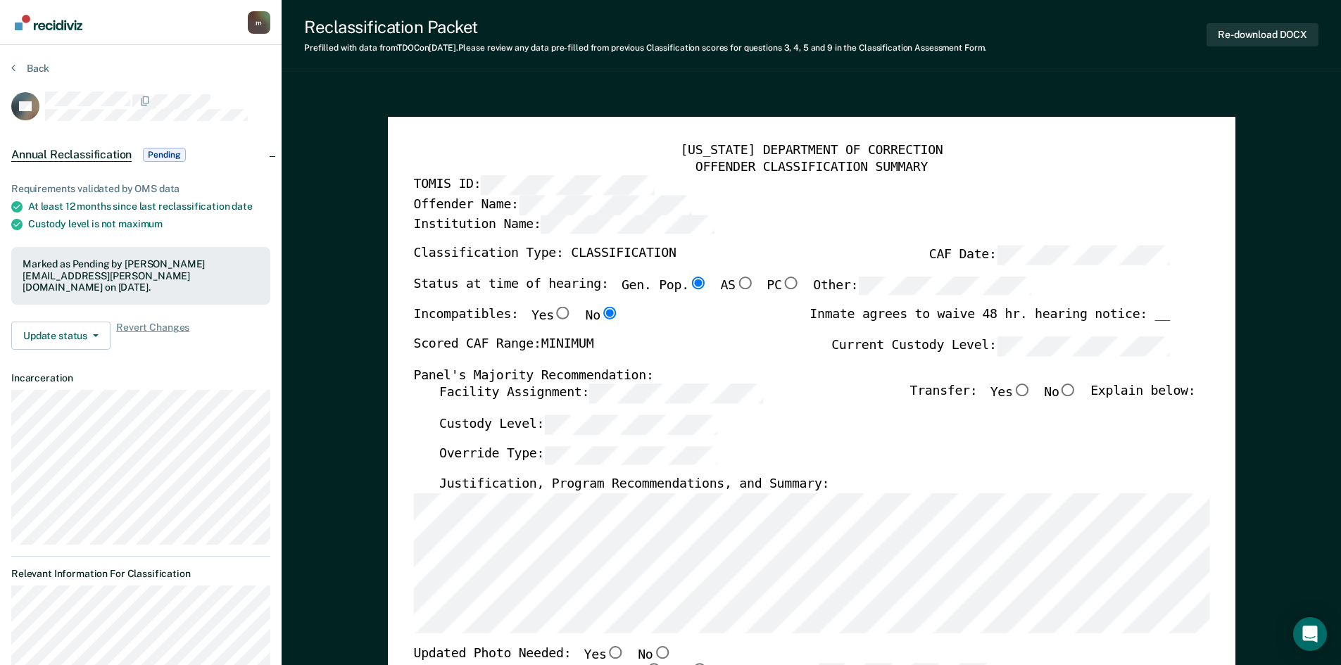
click at [1253, 33] on button "Re-download DOCX" at bounding box center [1263, 34] width 112 height 23
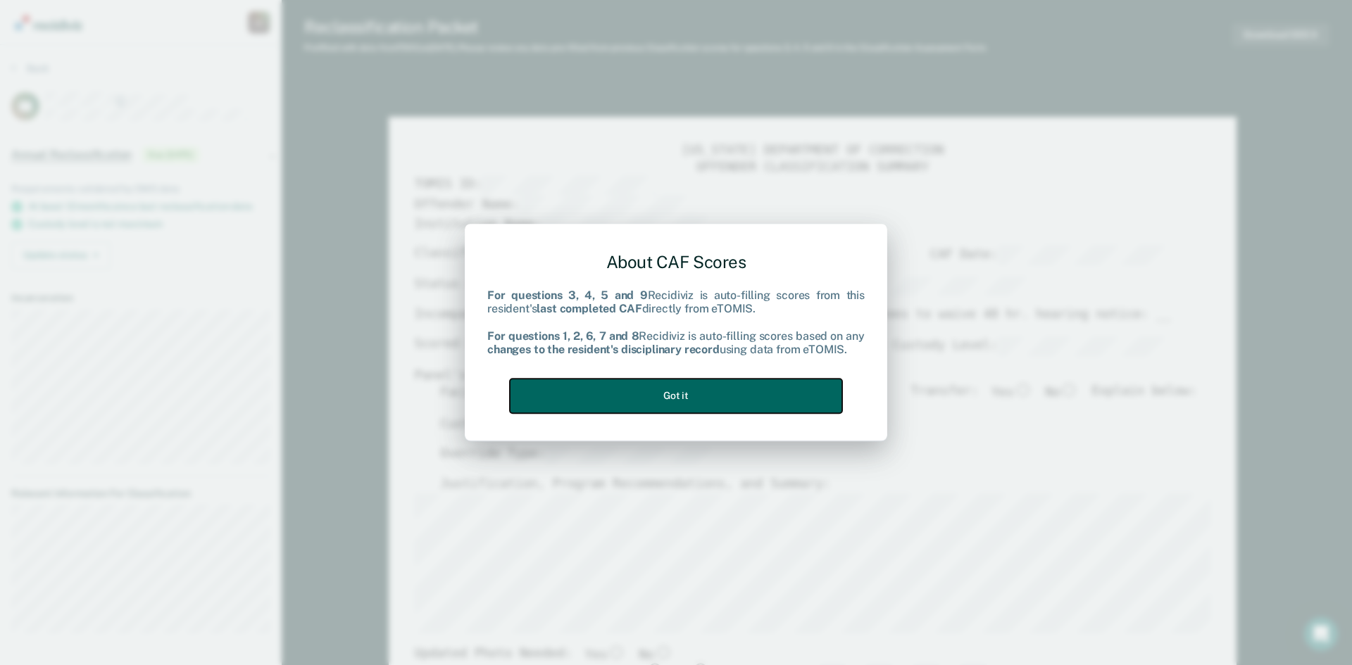
click at [723, 402] on button "Got it" at bounding box center [676, 396] width 332 height 35
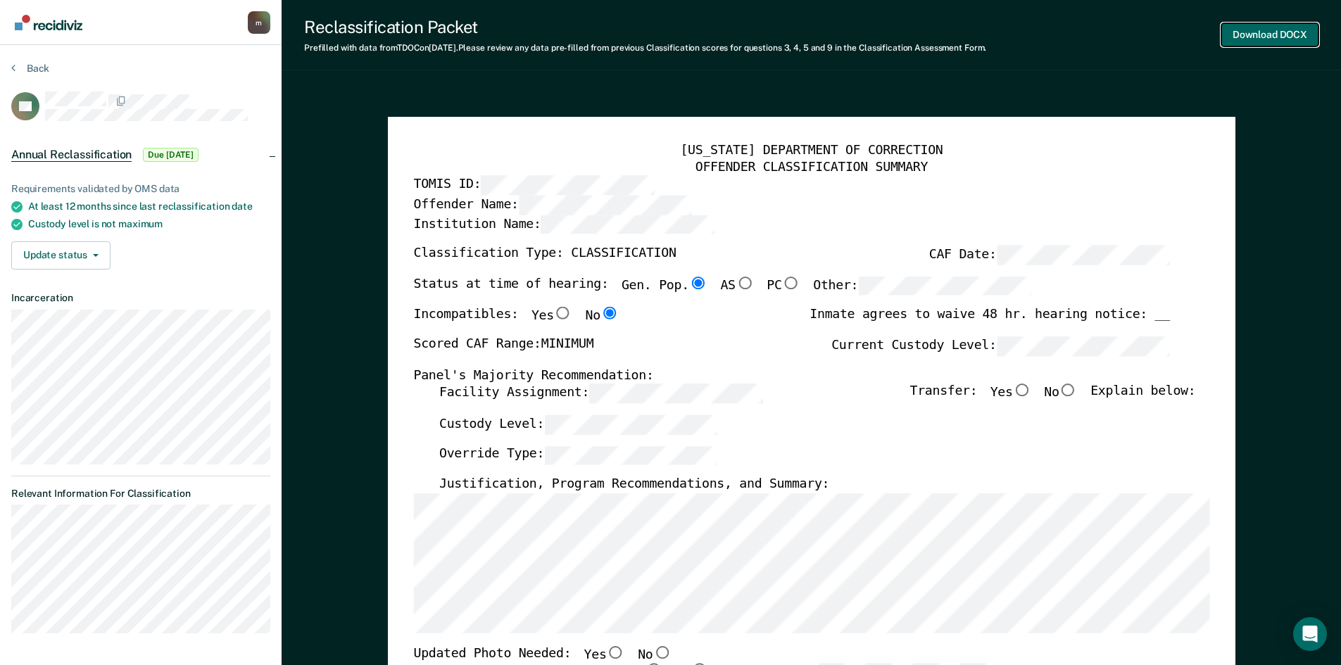
click at [1250, 39] on button "Download DOCX" at bounding box center [1270, 34] width 97 height 23
type textarea "x"
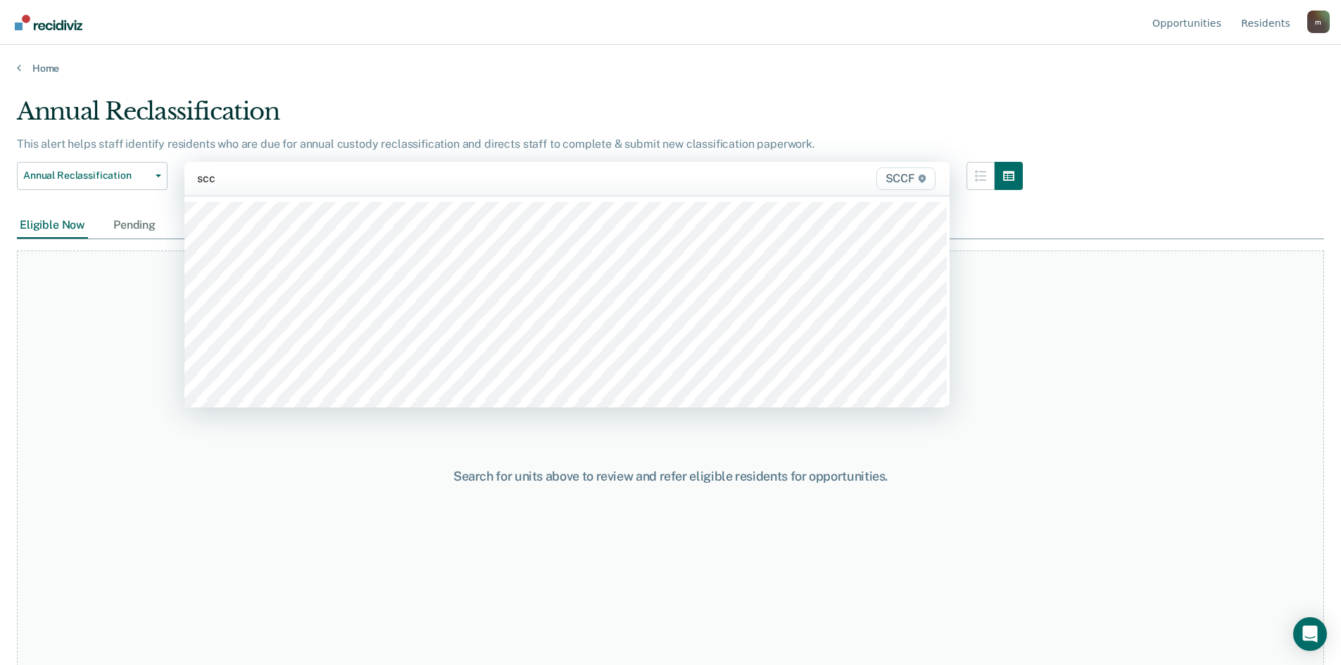
type input "sccf"
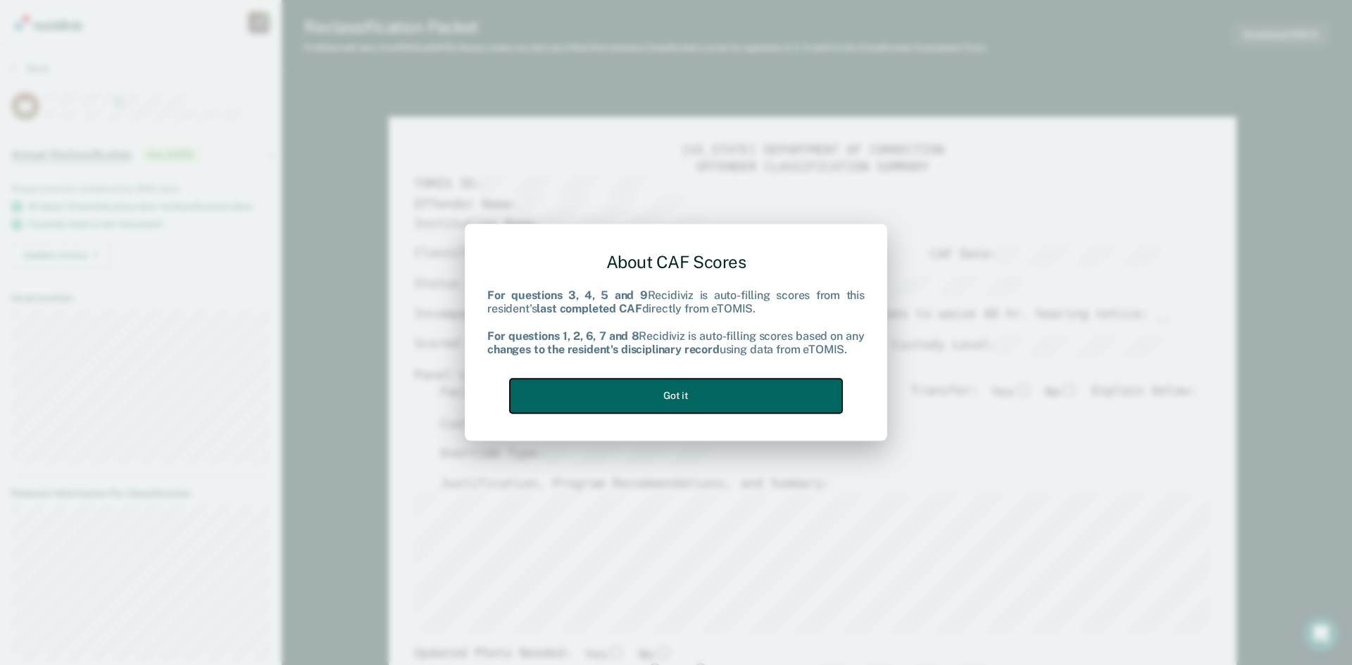
drag, startPoint x: 709, startPoint y: 396, endPoint x: 982, endPoint y: 240, distance: 314.2
click at [712, 394] on button "Got it" at bounding box center [676, 396] width 332 height 35
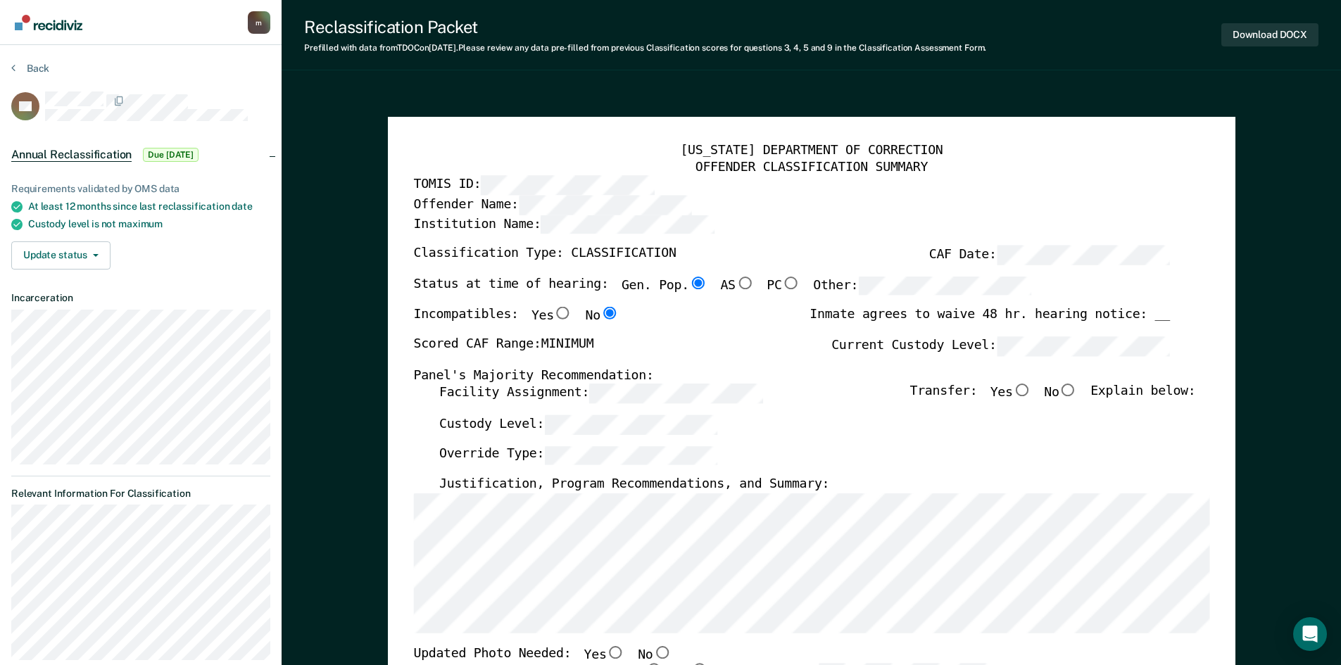
click at [1276, 31] on button "Download DOCX" at bounding box center [1270, 34] width 97 height 23
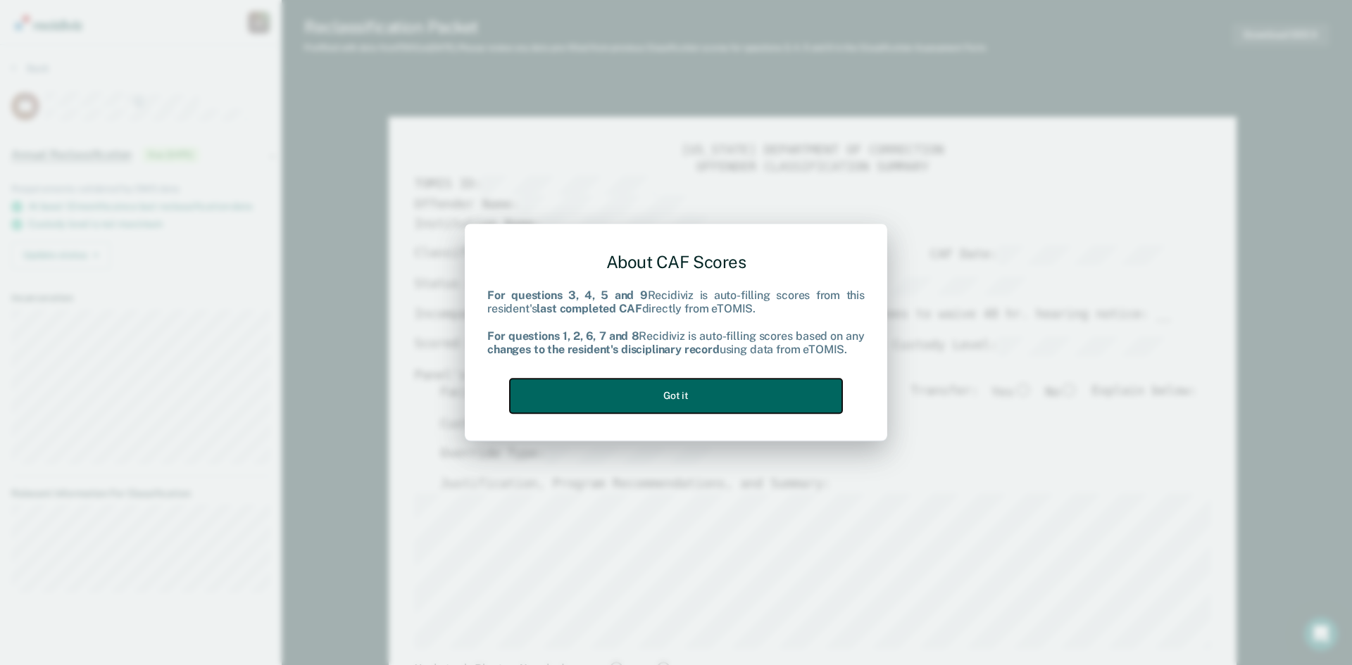
click at [747, 400] on button "Got it" at bounding box center [676, 396] width 332 height 35
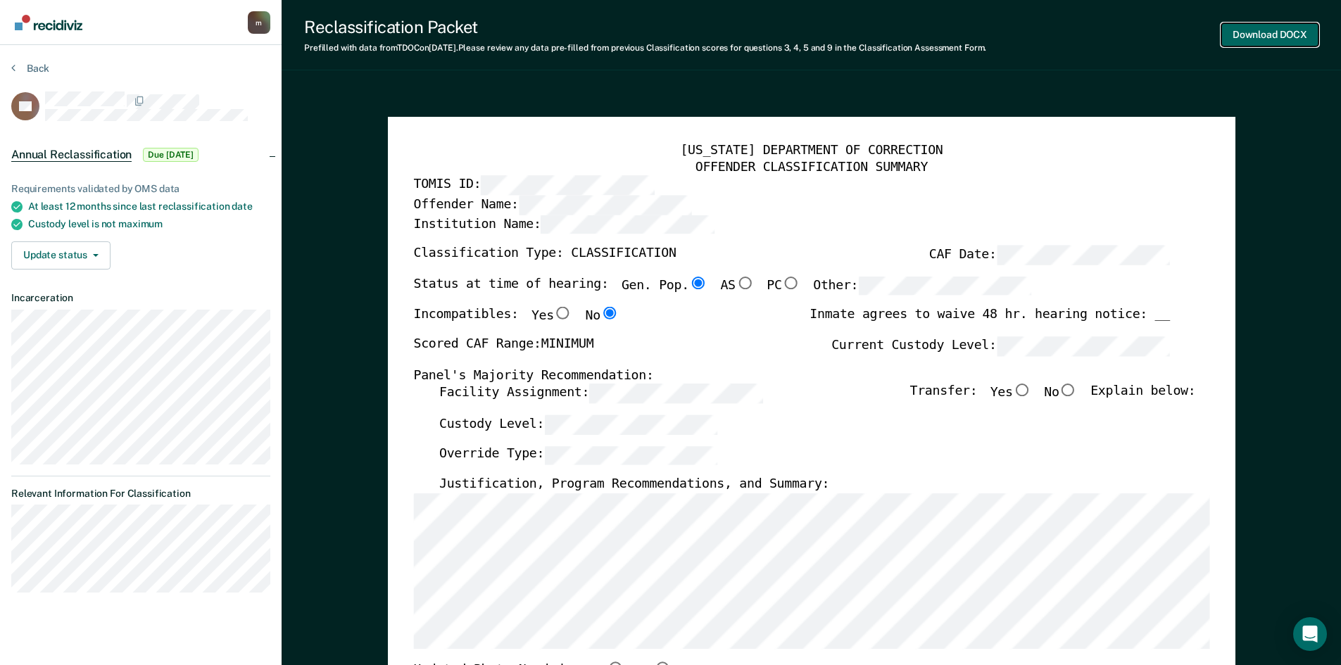
drag, startPoint x: 1272, startPoint y: 39, endPoint x: 1260, endPoint y: 33, distance: 14.2
click at [1272, 39] on button "Download DOCX" at bounding box center [1270, 34] width 97 height 23
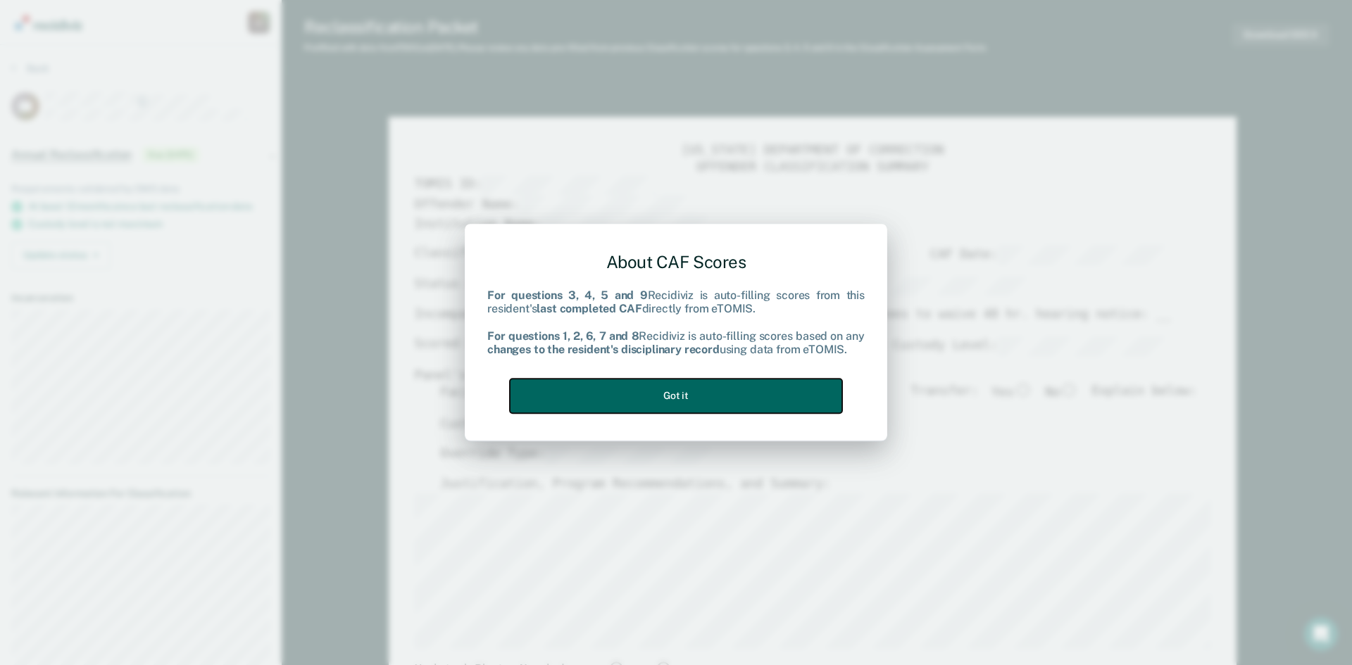
click at [730, 392] on button "Got it" at bounding box center [676, 396] width 332 height 35
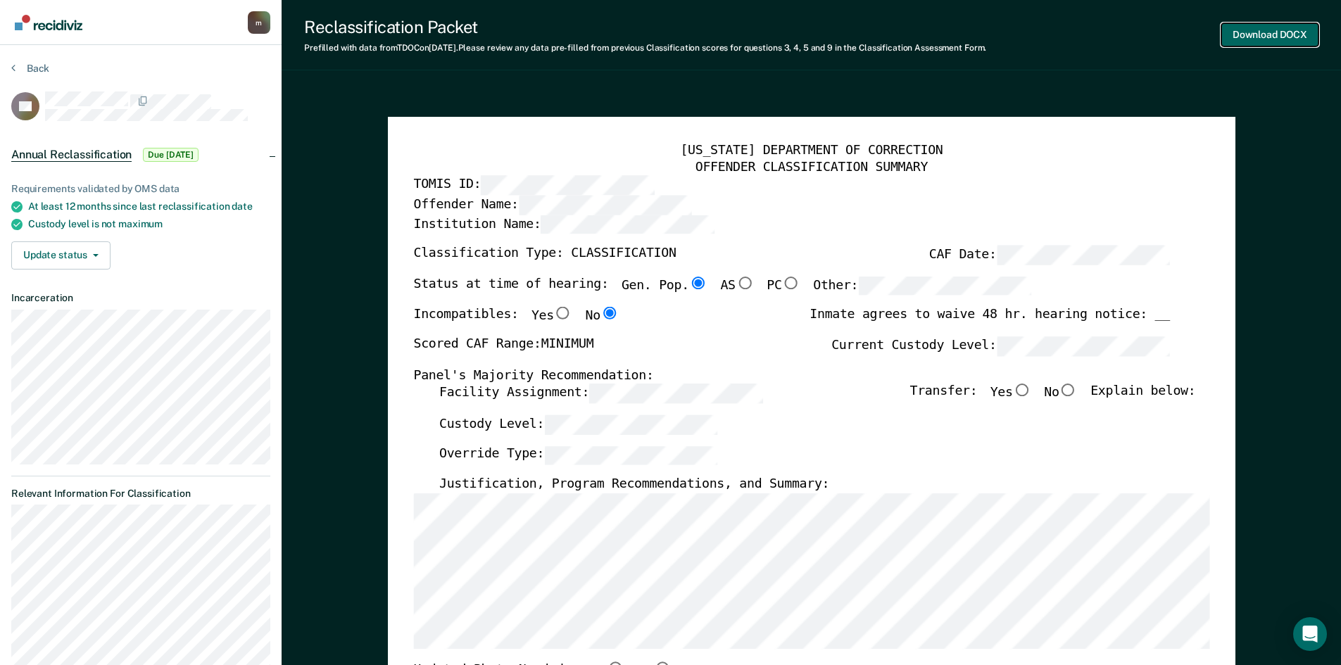
click at [1272, 32] on button "Download DOCX" at bounding box center [1270, 34] width 97 height 23
type textarea "x"
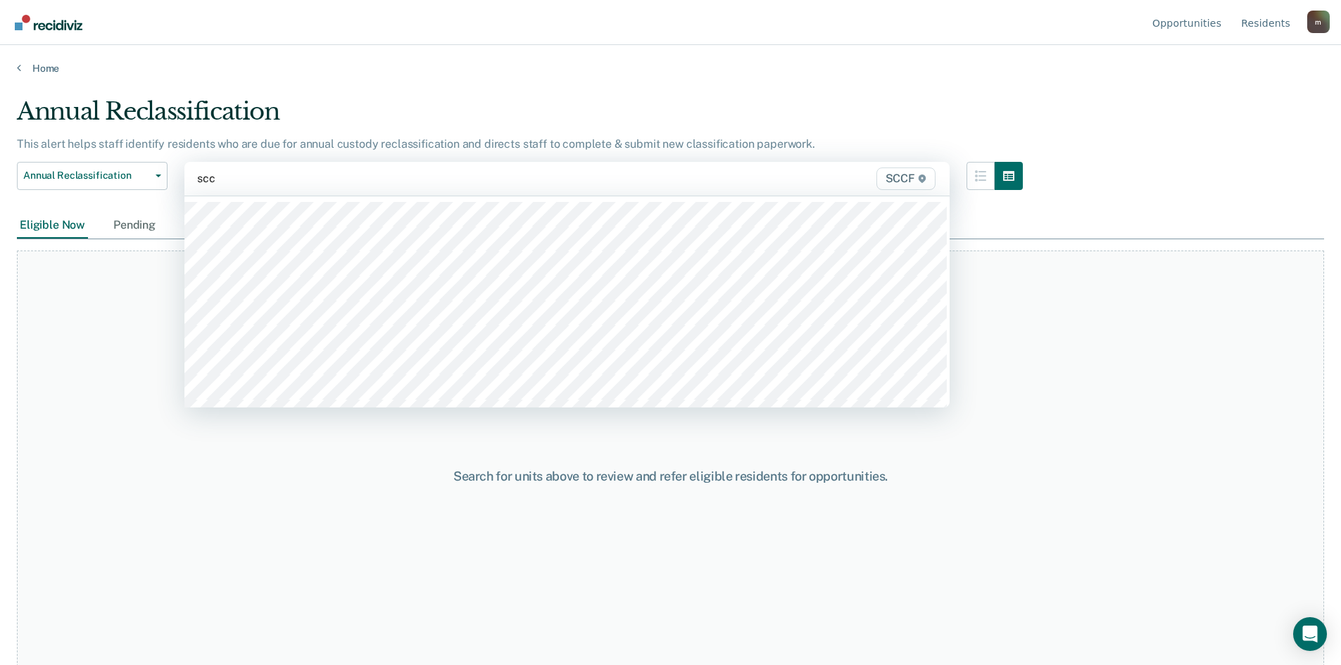
type input "sccf"
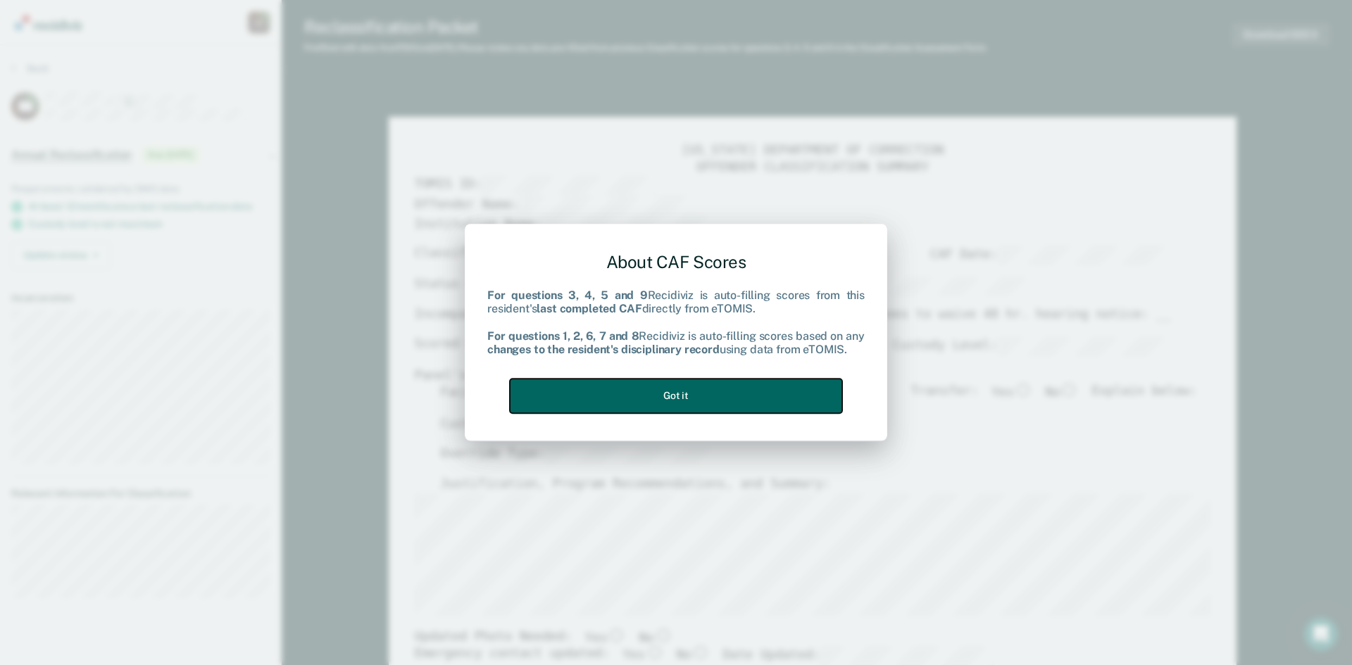
click at [788, 390] on button "Got it" at bounding box center [676, 396] width 332 height 35
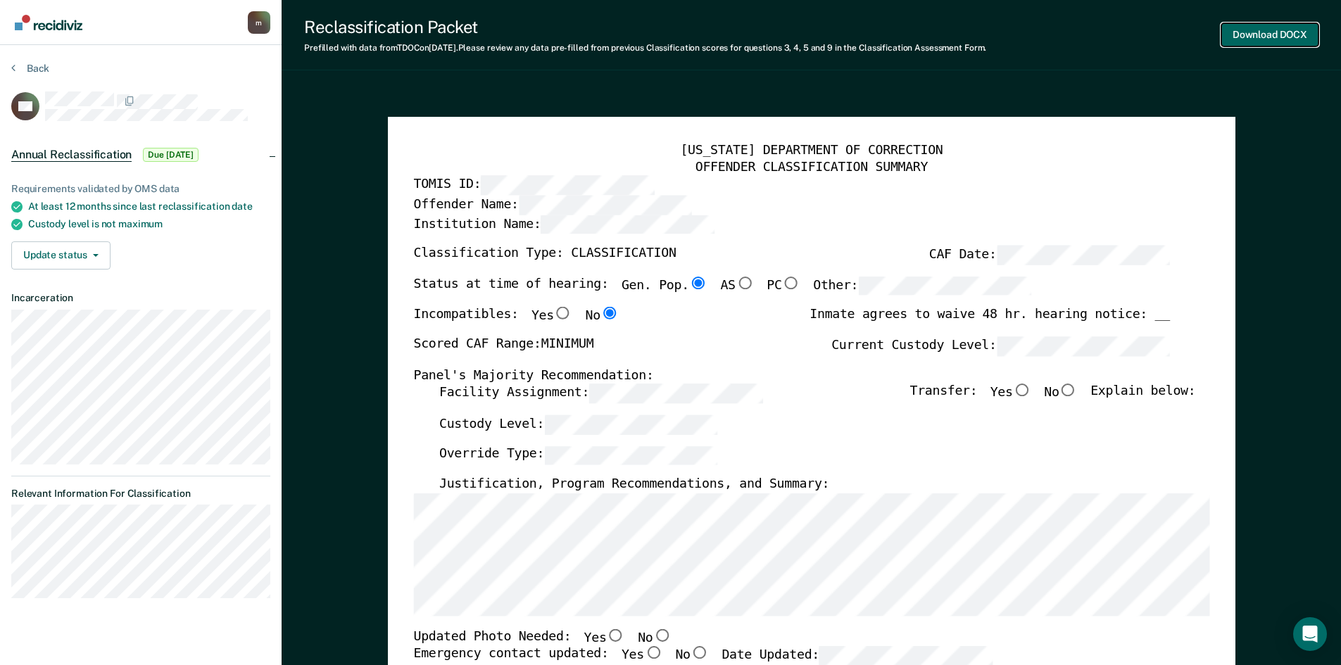
click at [1281, 32] on button "Download DOCX" at bounding box center [1270, 34] width 97 height 23
type textarea "x"
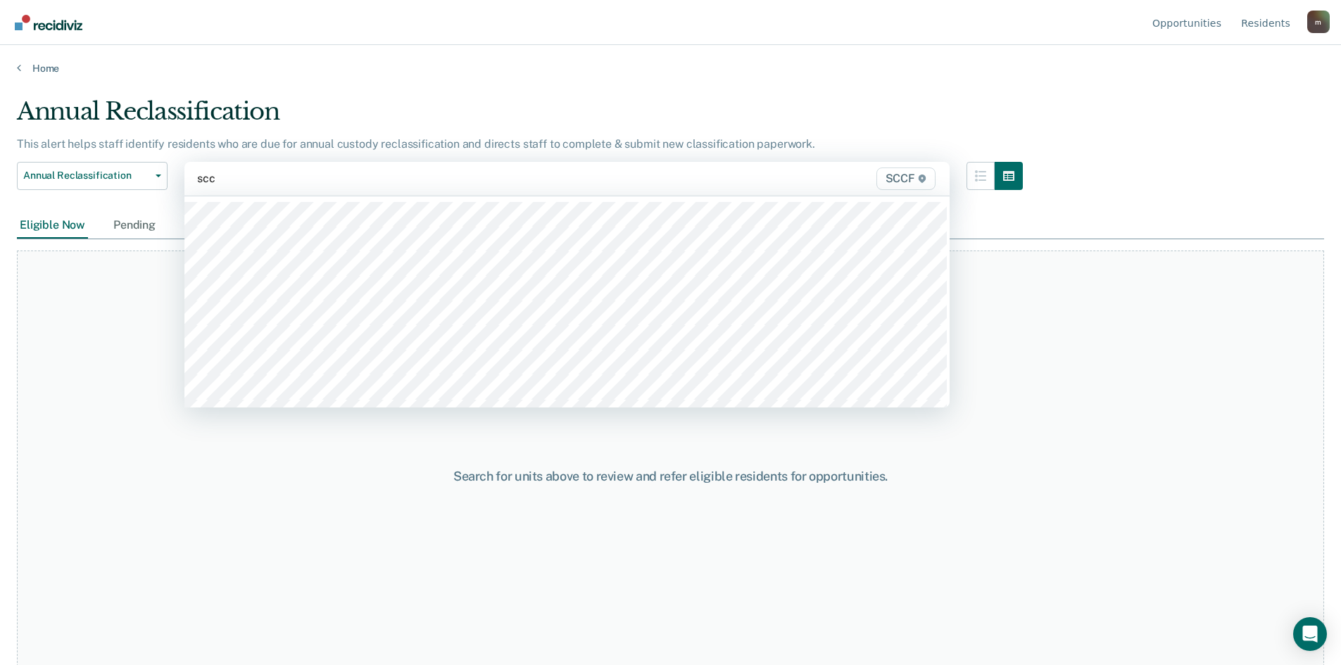
type input "sccf"
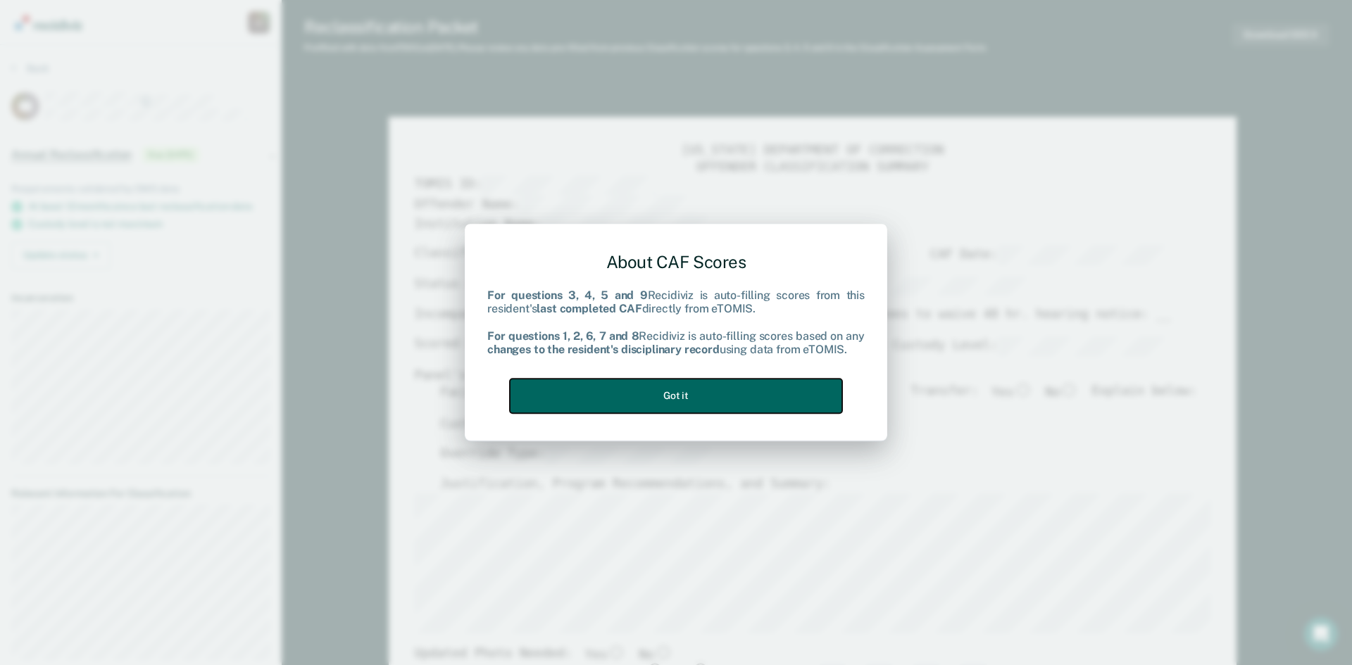
click at [713, 396] on button "Got it" at bounding box center [676, 396] width 332 height 35
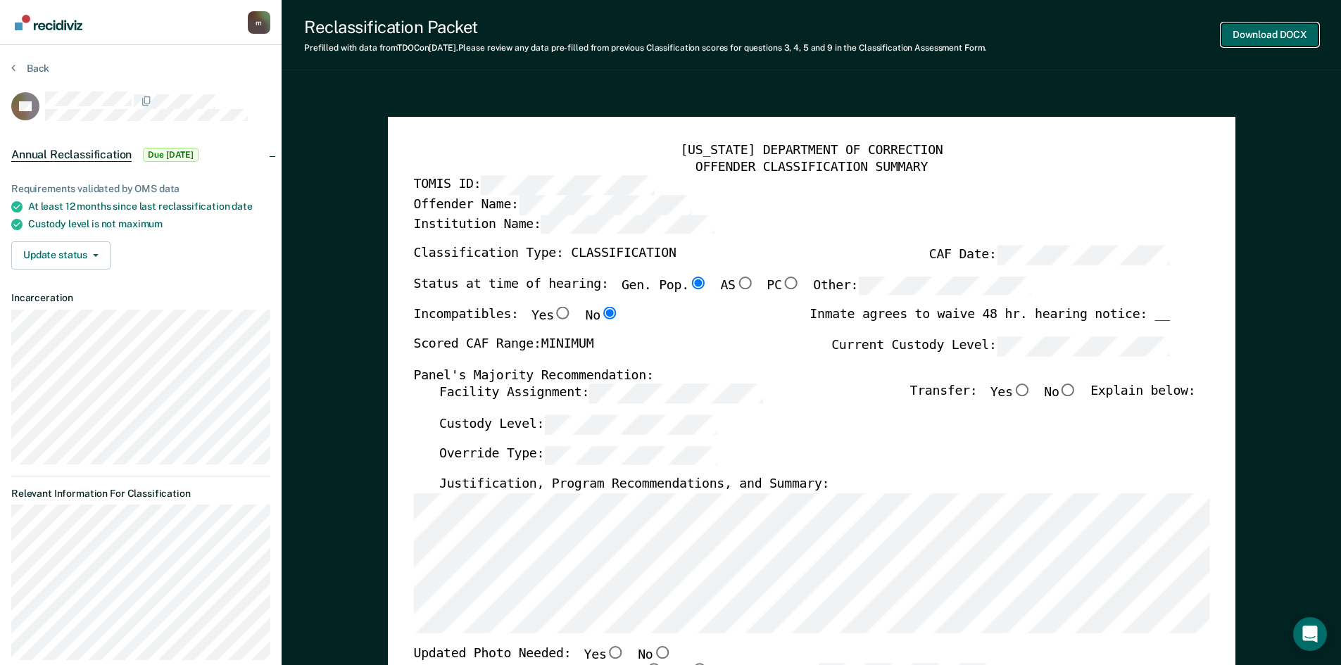
click at [1244, 35] on button "Download DOCX" at bounding box center [1270, 34] width 97 height 23
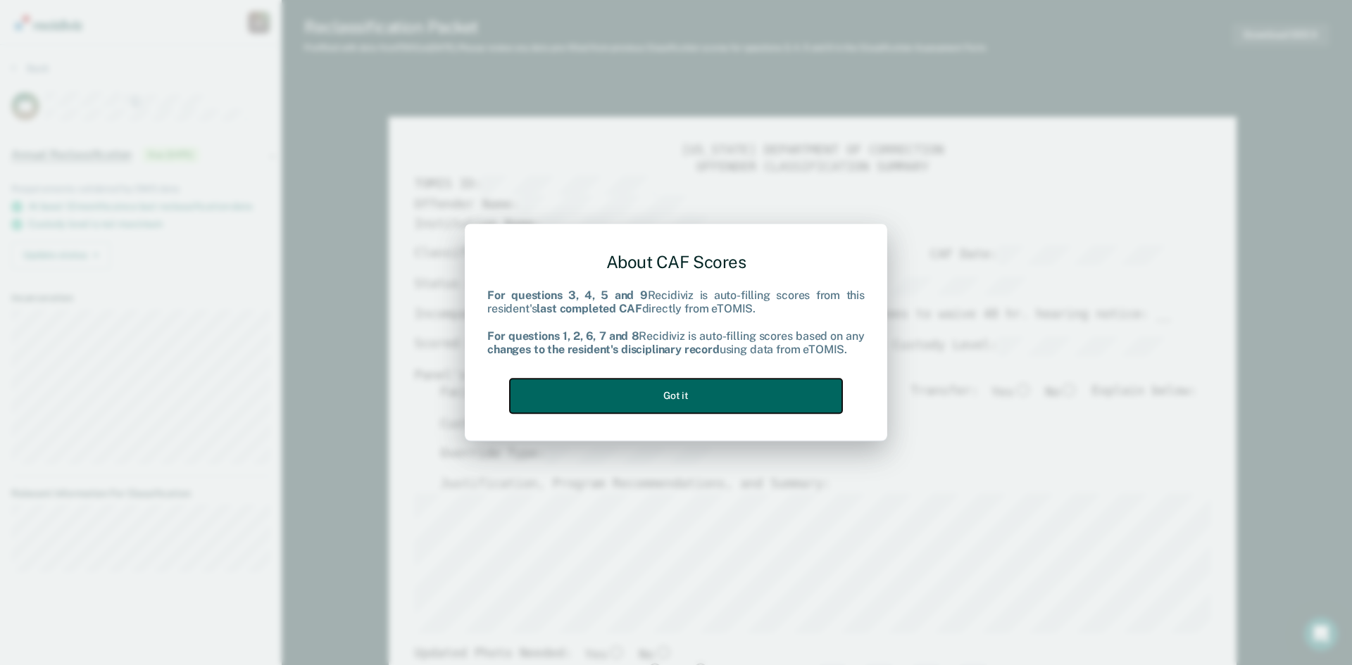
click at [734, 399] on button "Got it" at bounding box center [676, 396] width 332 height 35
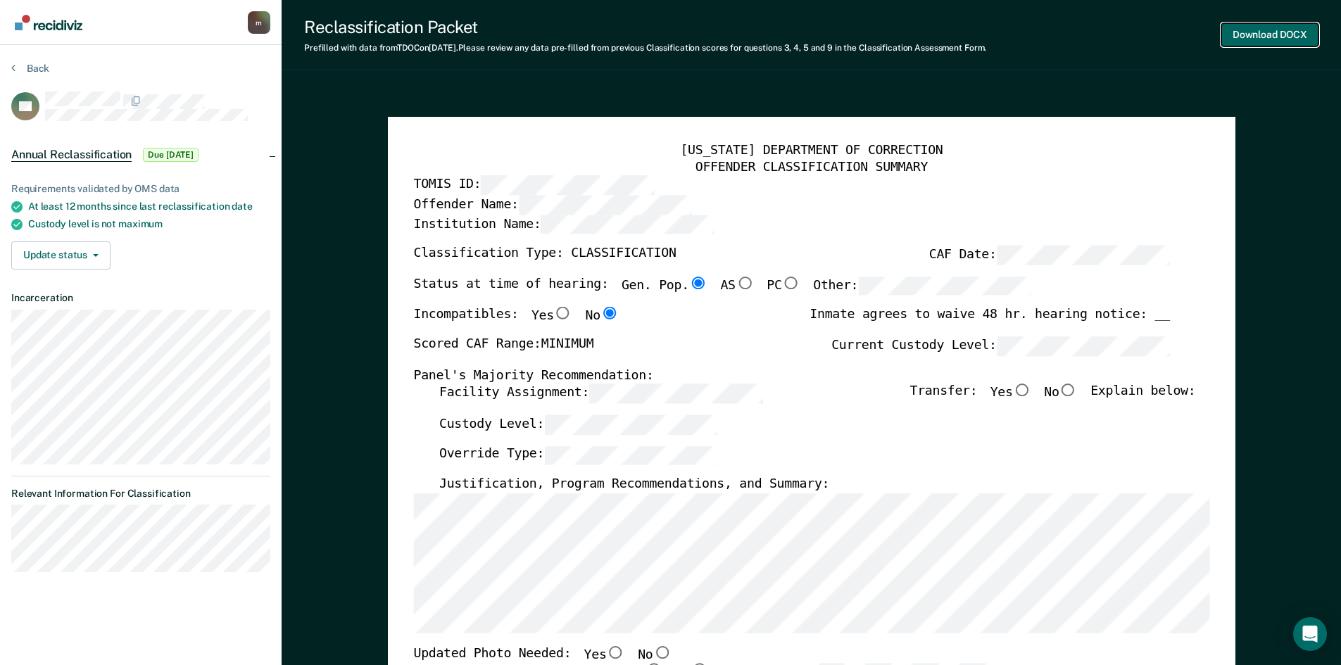
click at [1269, 35] on button "Download DOCX" at bounding box center [1270, 34] width 97 height 23
type textarea "x"
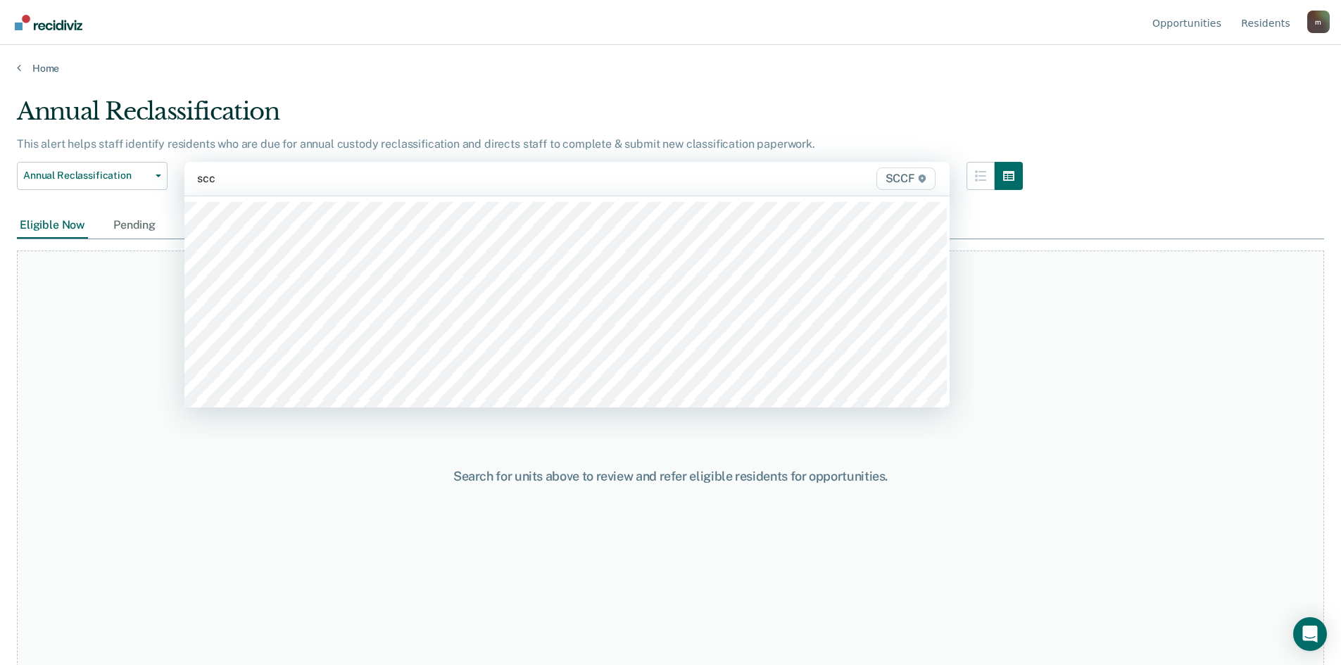
type input "sccf"
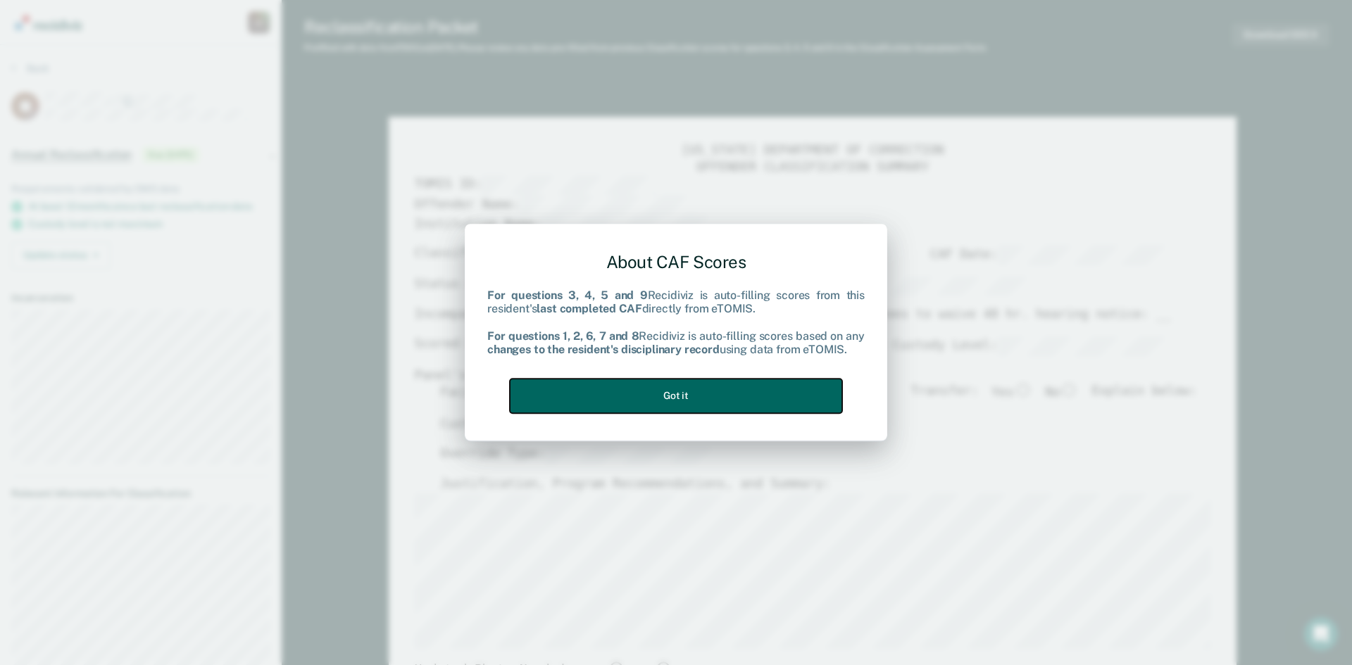
drag, startPoint x: 630, startPoint y: 397, endPoint x: 641, endPoint y: 392, distance: 12.3
click at [630, 396] on button "Got it" at bounding box center [676, 396] width 332 height 35
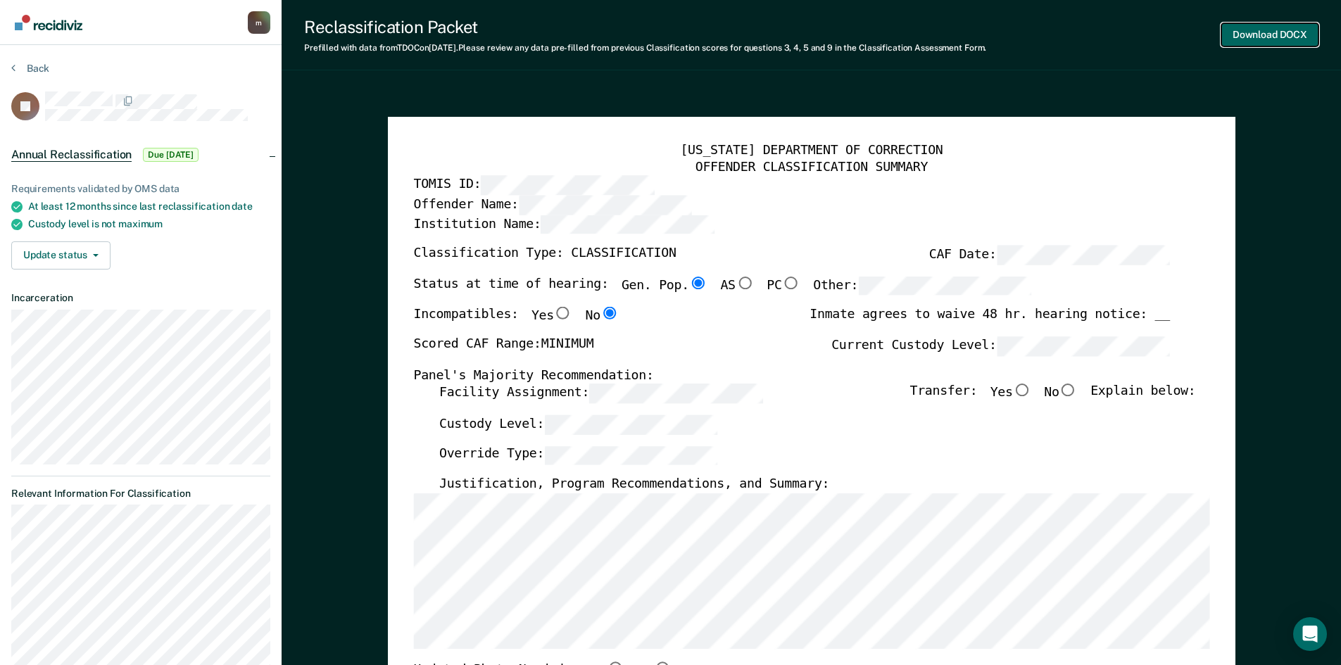
drag, startPoint x: 1279, startPoint y: 42, endPoint x: 1270, endPoint y: 39, distance: 8.7
click at [1273, 41] on button "Download DOCX" at bounding box center [1270, 34] width 97 height 23
type textarea "x"
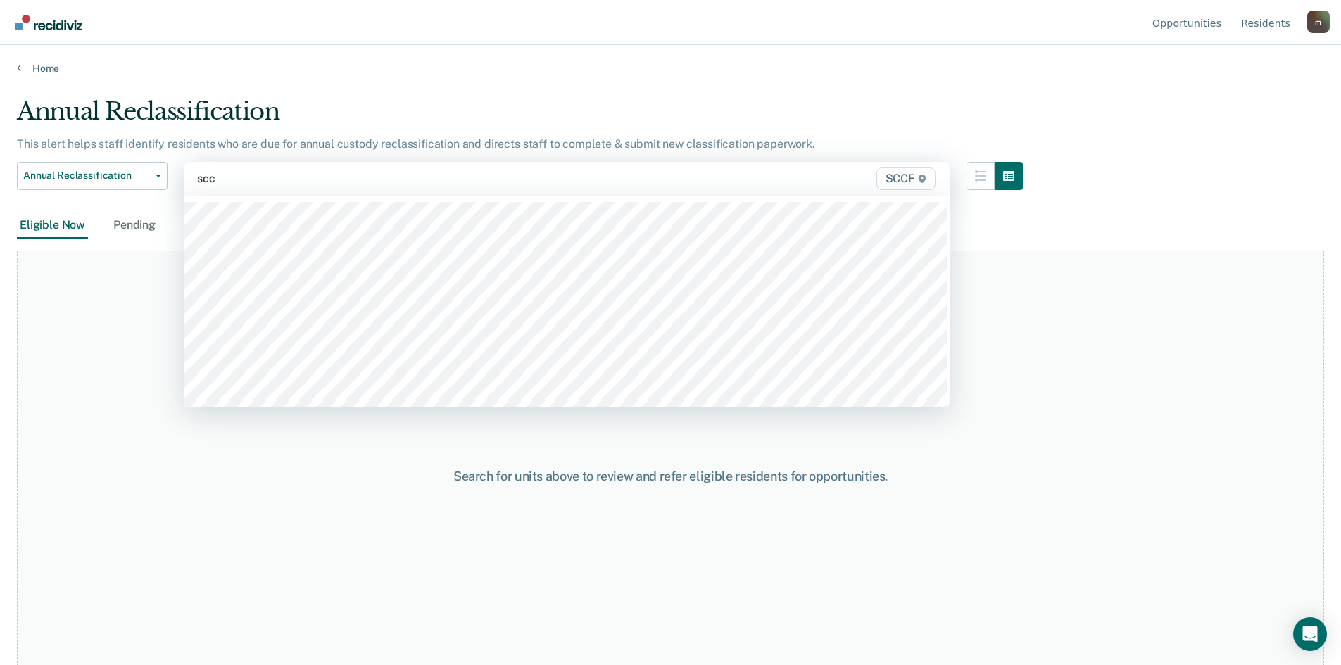
type input "sccf"
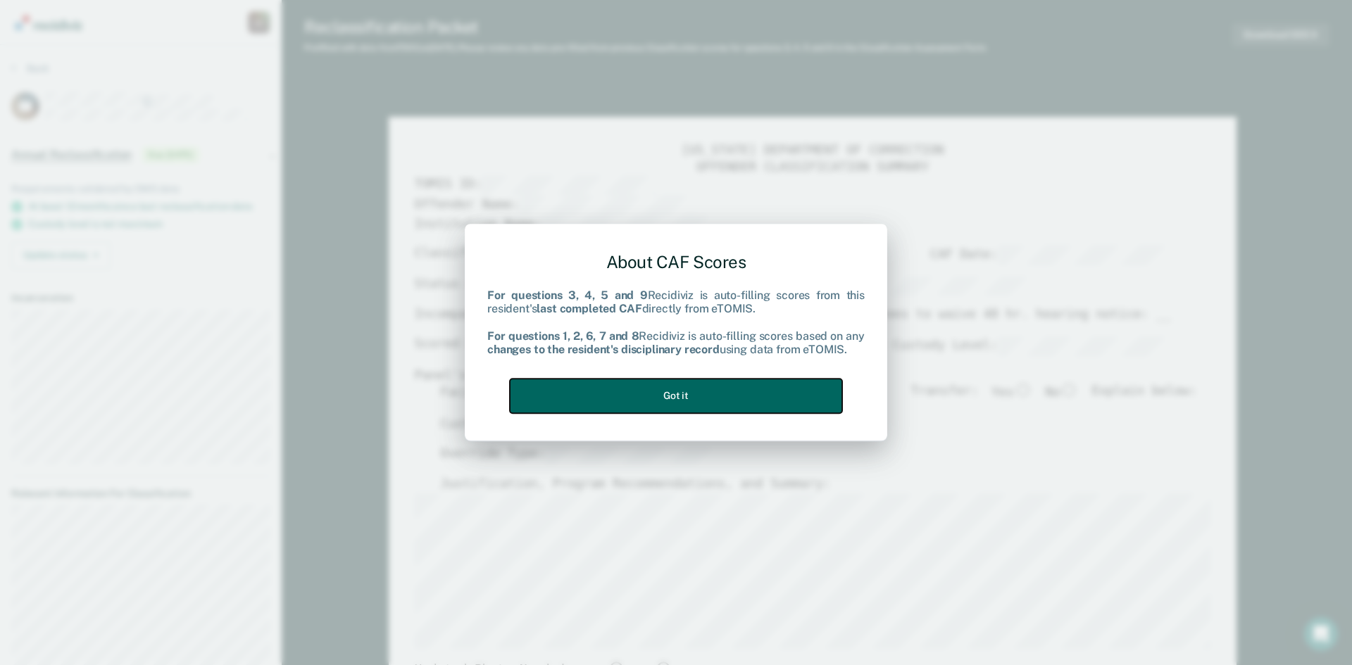
drag, startPoint x: 635, startPoint y: 403, endPoint x: 645, endPoint y: 401, distance: 10.1
click at [639, 403] on button "Got it" at bounding box center [676, 396] width 332 height 35
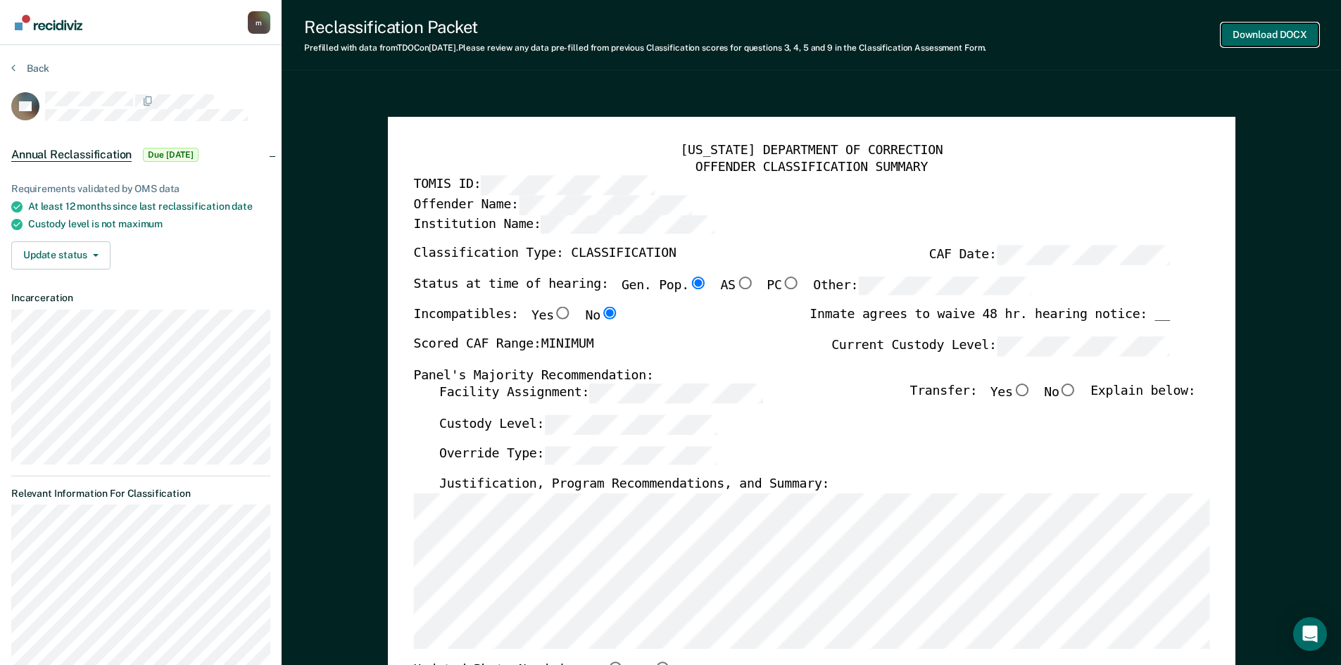
click at [1272, 30] on button "Download DOCX" at bounding box center [1270, 34] width 97 height 23
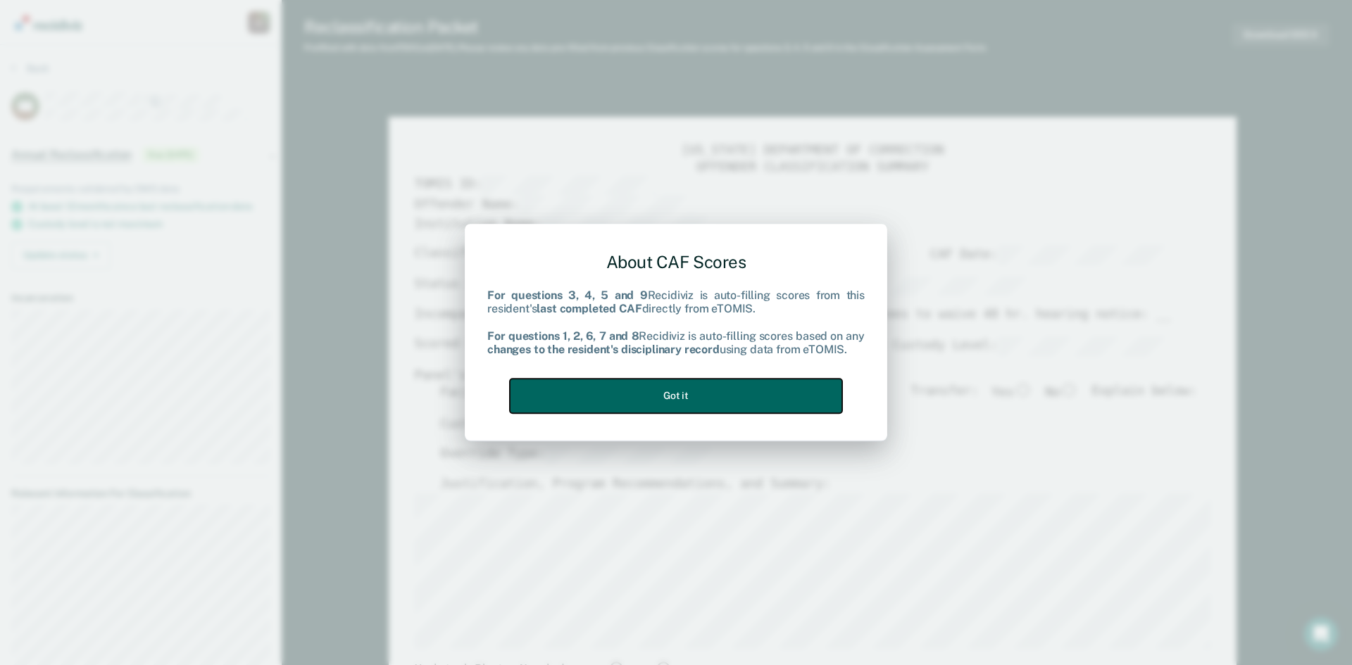
drag, startPoint x: 746, startPoint y: 401, endPoint x: 912, endPoint y: 286, distance: 202.0
click at [752, 395] on button "Got it" at bounding box center [676, 396] width 332 height 35
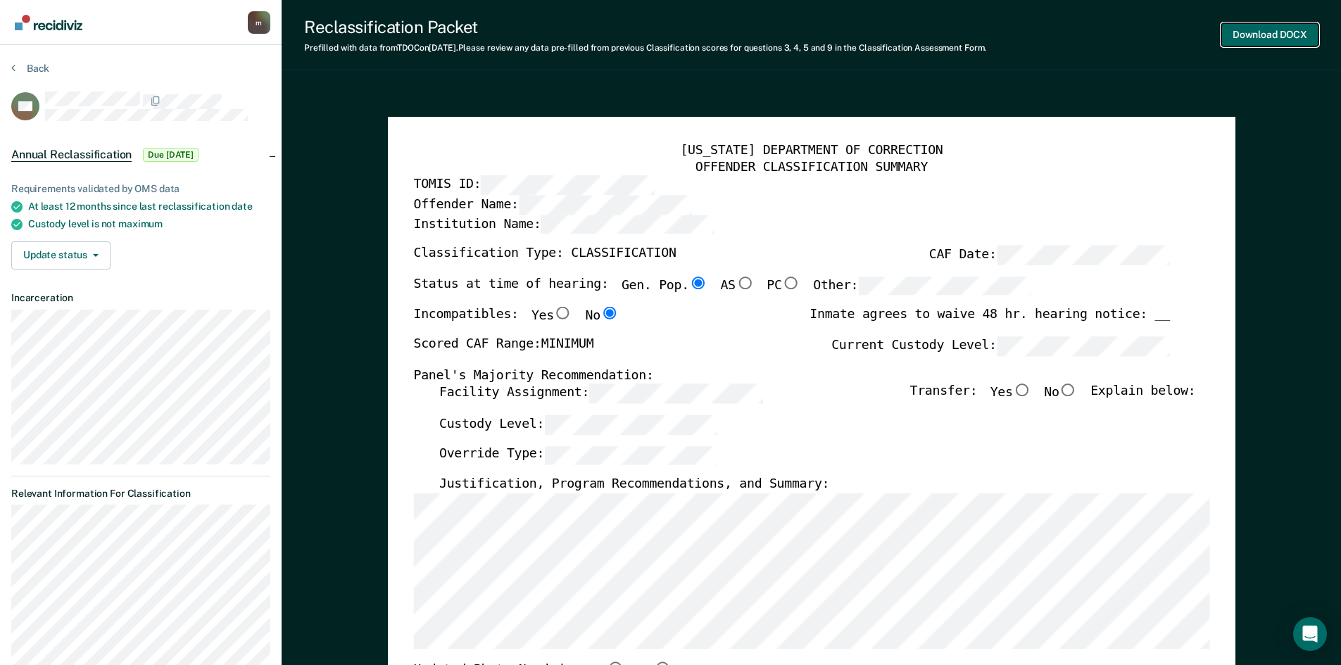
click at [1260, 31] on button "Download DOCX" at bounding box center [1270, 34] width 97 height 23
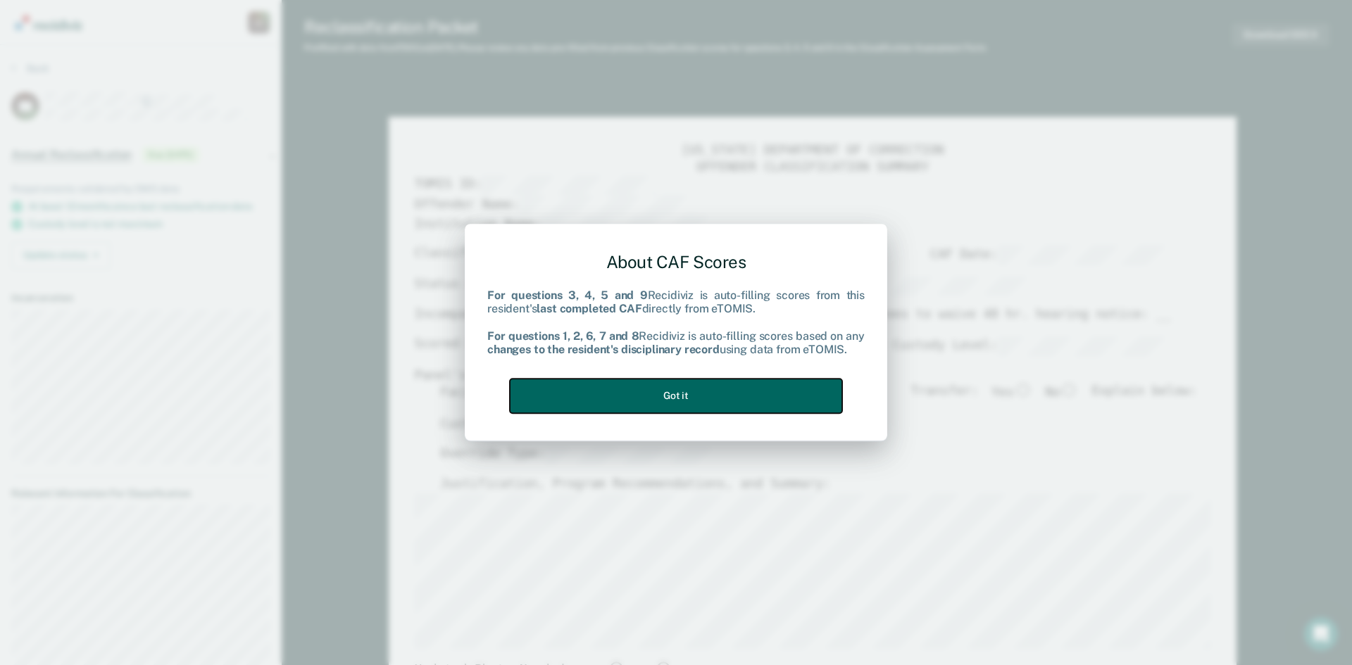
drag, startPoint x: 675, startPoint y: 401, endPoint x: 716, endPoint y: 380, distance: 45.7
click at [680, 398] on button "Got it" at bounding box center [676, 396] width 332 height 35
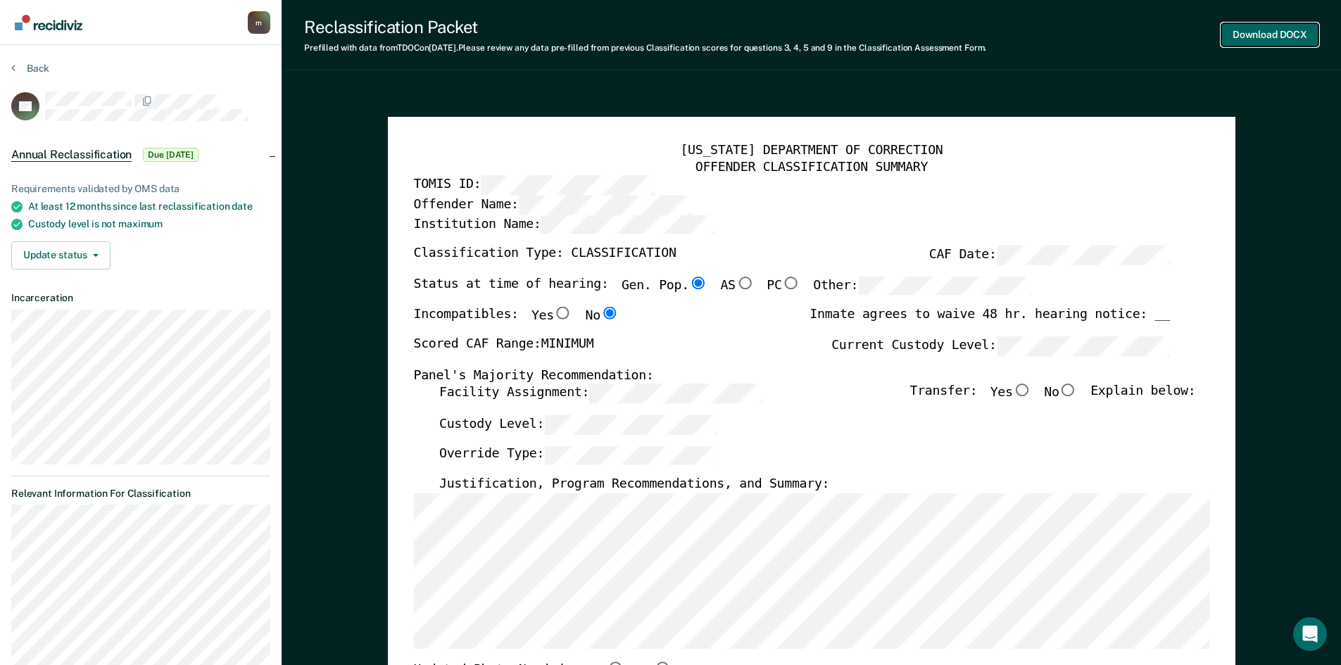
click at [1275, 35] on button "Download DOCX" at bounding box center [1270, 34] width 97 height 23
type textarea "x"
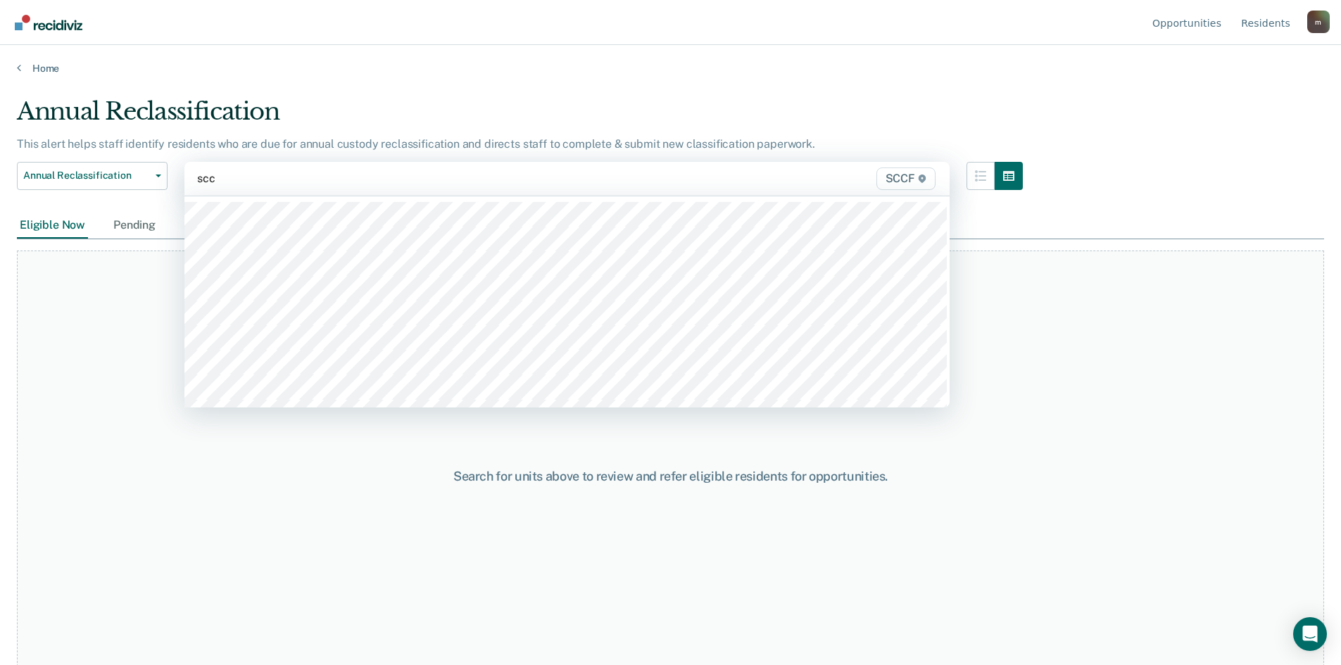
type input "sccf"
click at [277, 360] on div "Search for units above to review and refer eligible residents for opportunities." at bounding box center [671, 476] width 1308 height 451
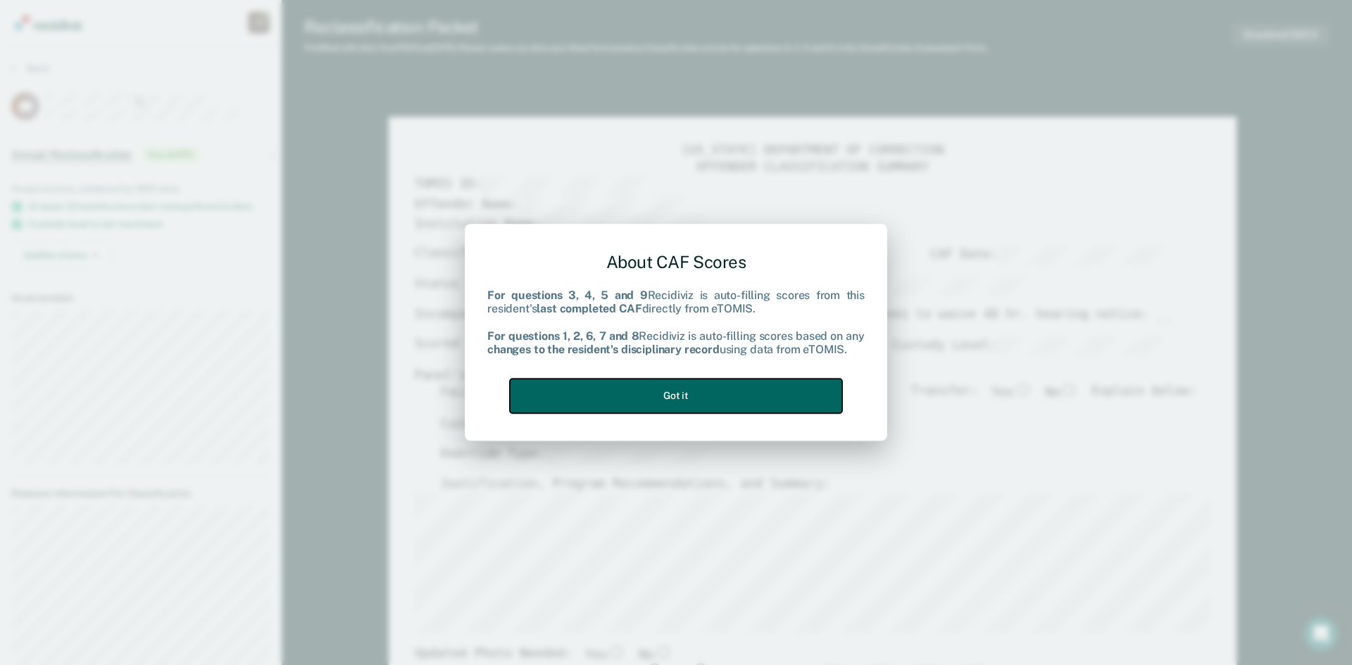
drag, startPoint x: 741, startPoint y: 391, endPoint x: 768, endPoint y: 379, distance: 28.7
click at [746, 388] on button "Got it" at bounding box center [676, 396] width 332 height 35
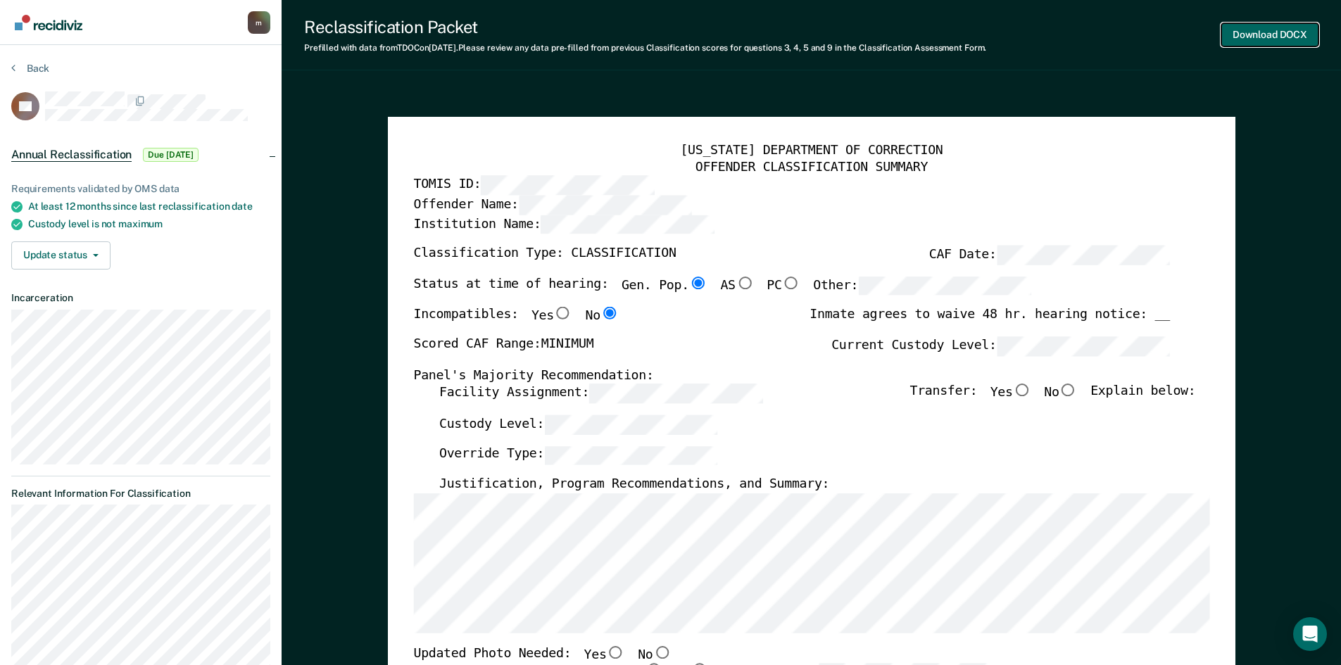
click at [1240, 35] on button "Download DOCX" at bounding box center [1270, 34] width 97 height 23
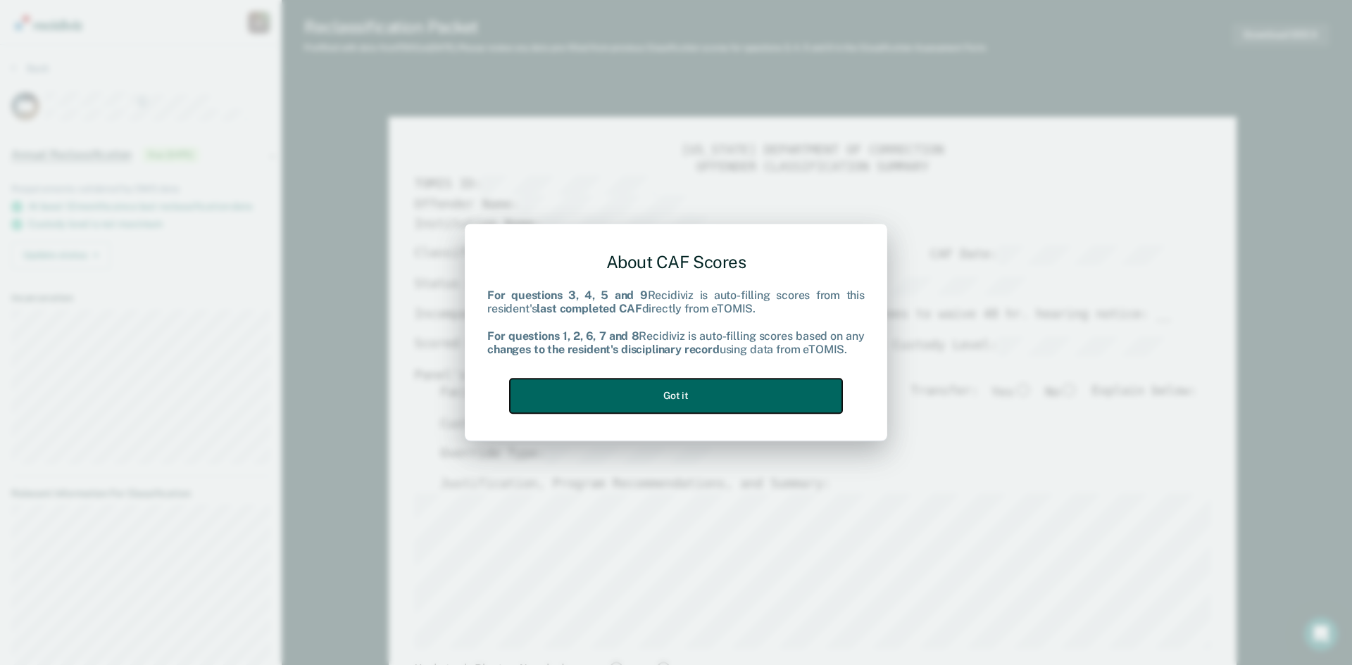
click at [756, 393] on button "Got it" at bounding box center [676, 396] width 332 height 35
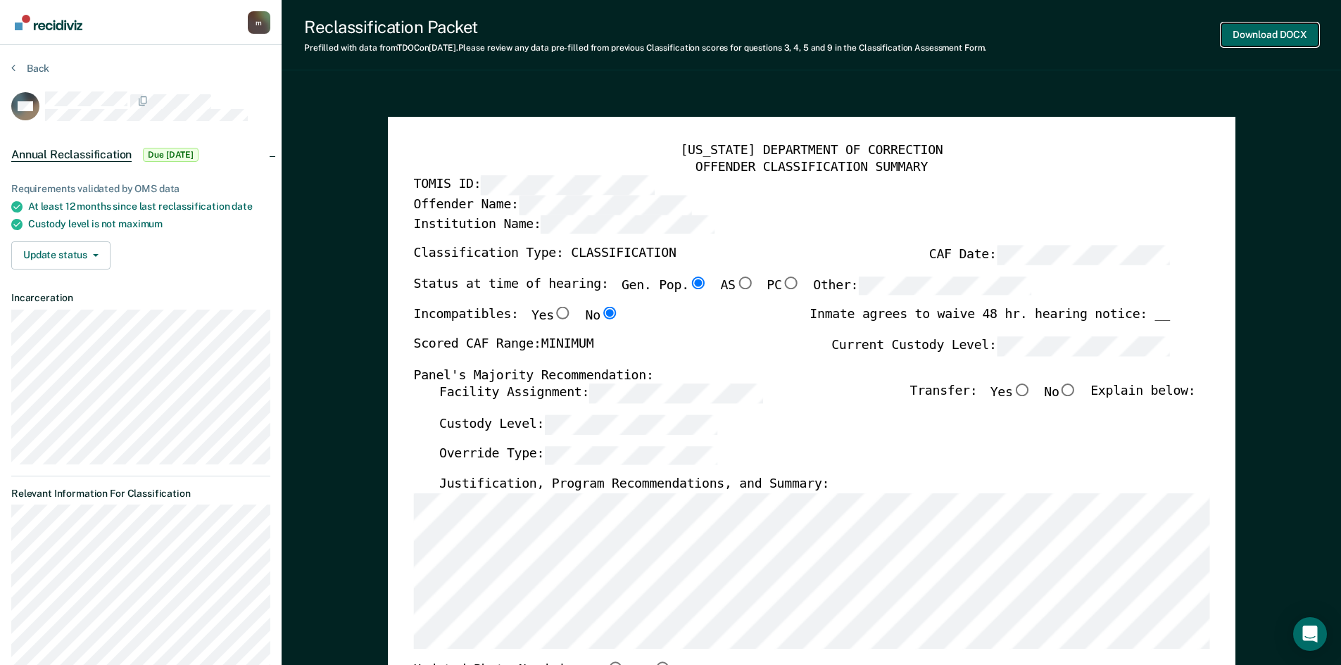
click at [1253, 34] on button "Download DOCX" at bounding box center [1270, 34] width 97 height 23
type textarea "x"
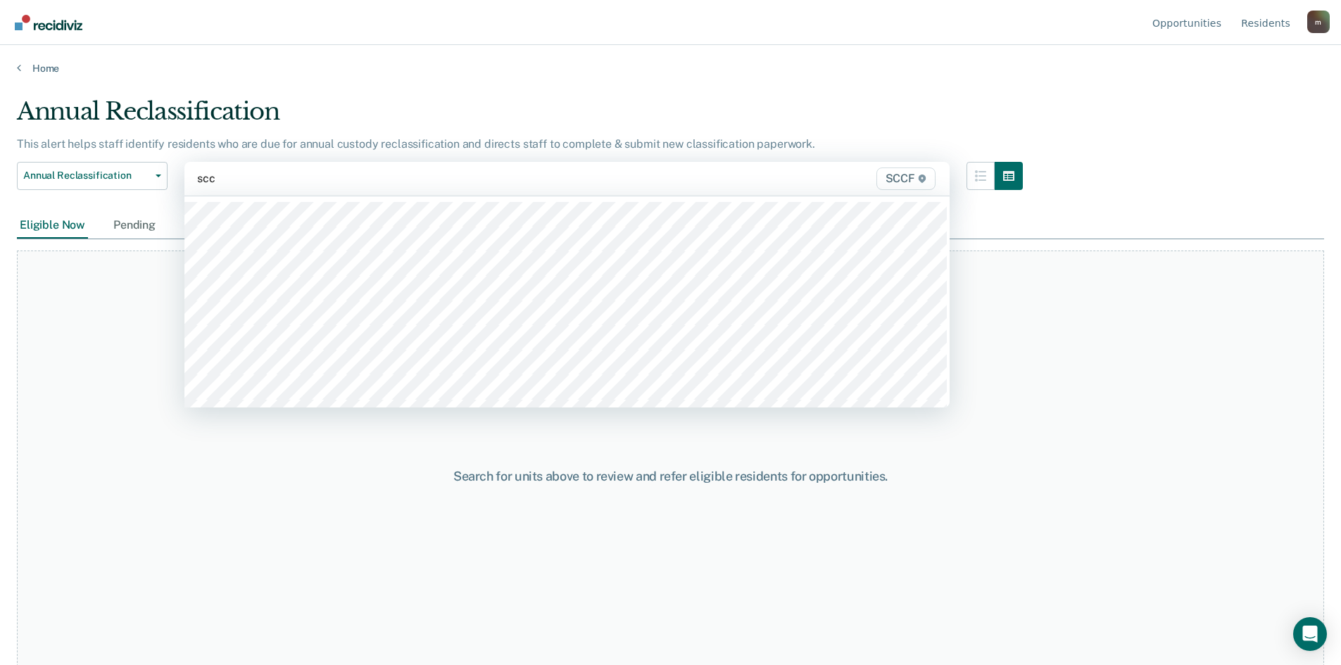
type input "sccf"
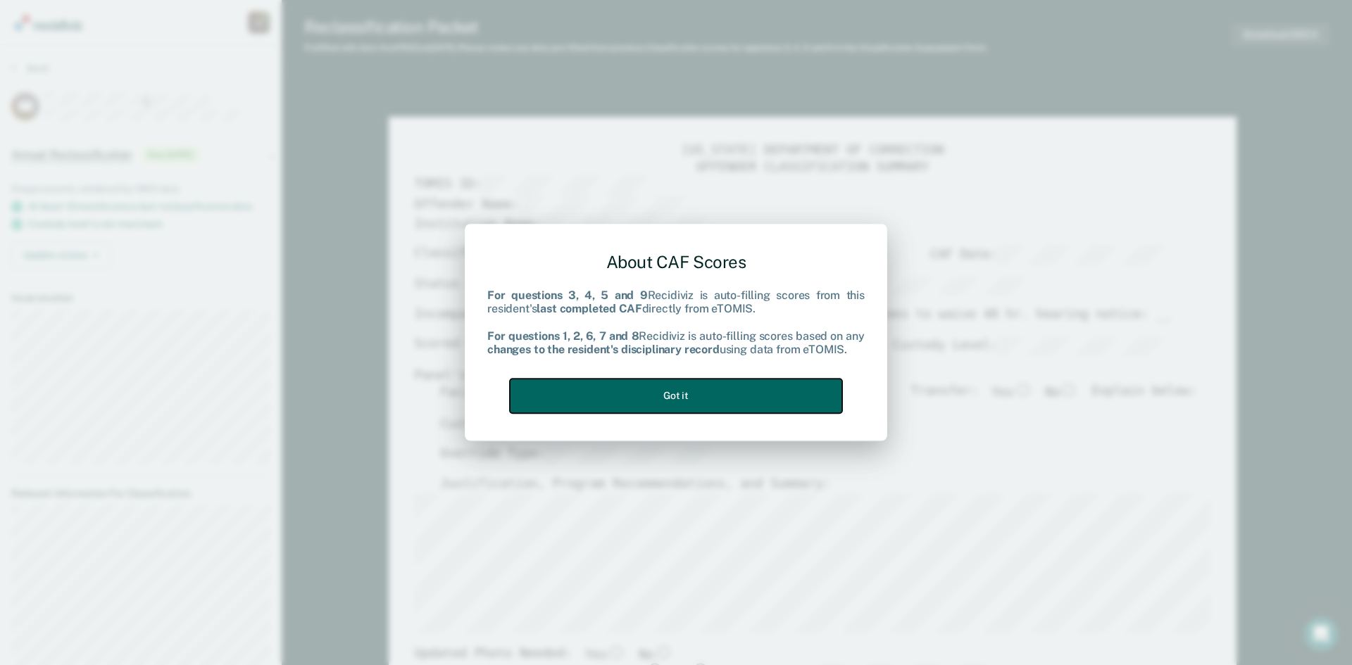
click at [743, 392] on button "Got it" at bounding box center [676, 396] width 332 height 35
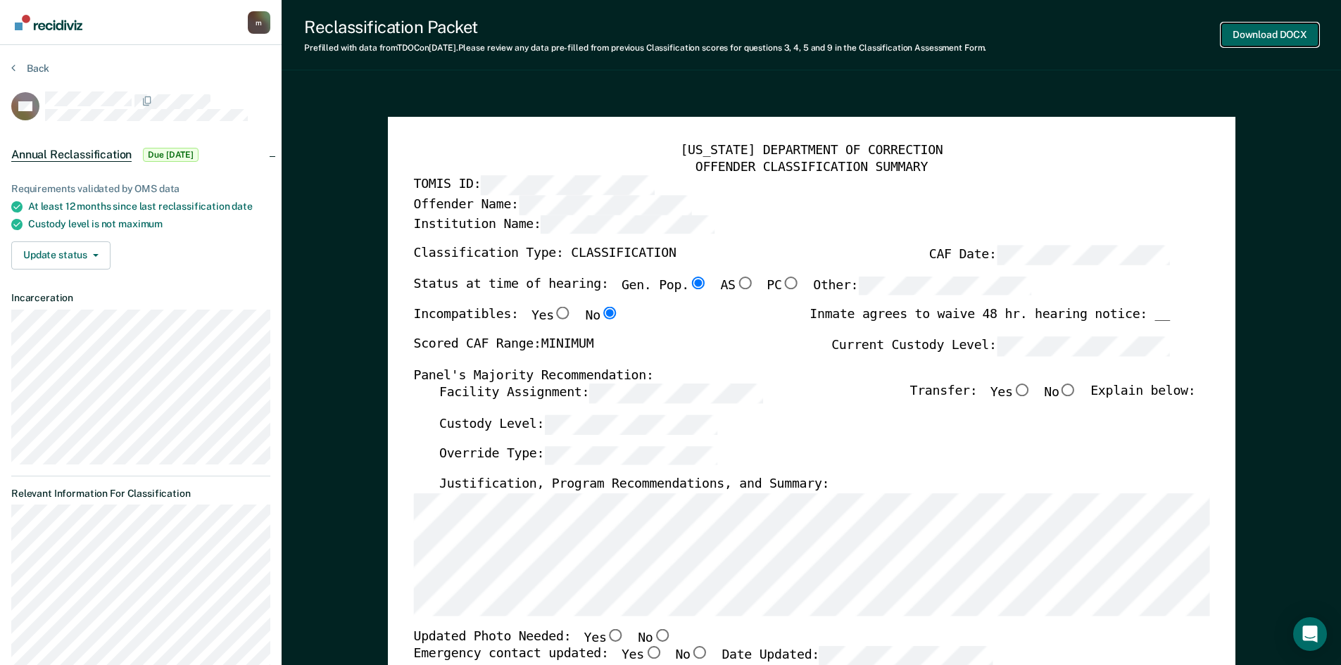
click at [1259, 30] on button "Download DOCX" at bounding box center [1270, 34] width 97 height 23
type textarea "x"
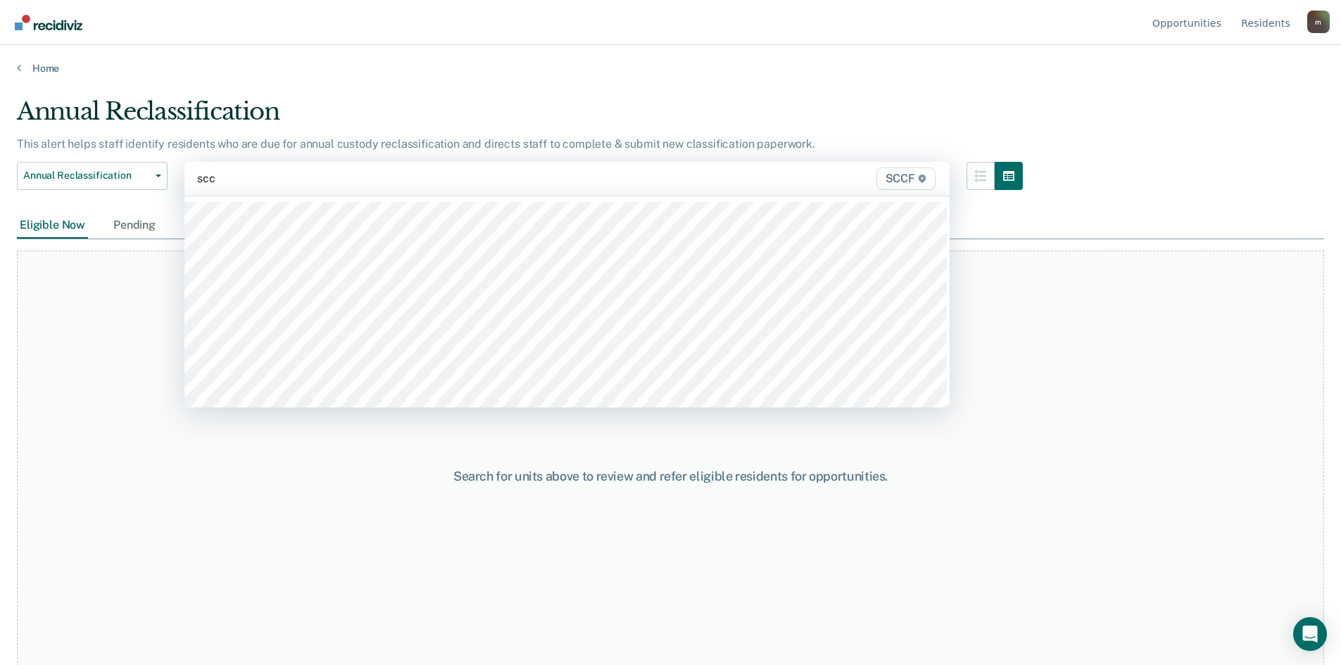
type input "sccf"
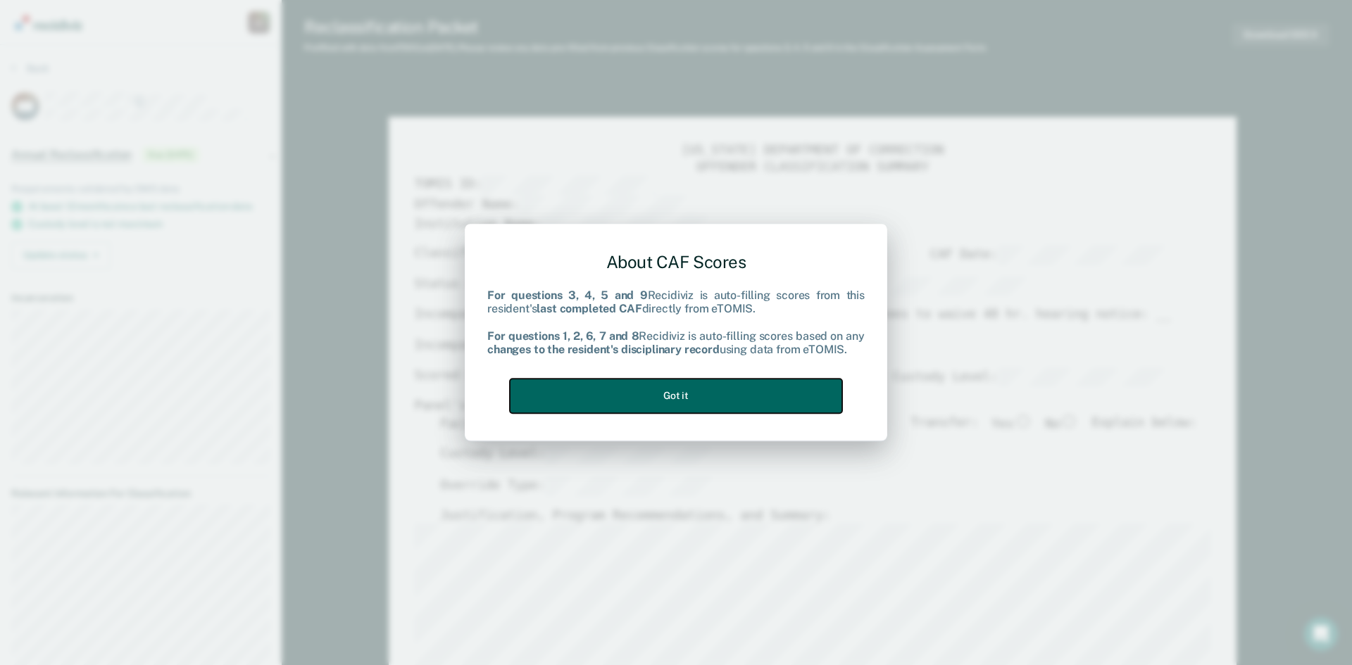
drag, startPoint x: 797, startPoint y: 394, endPoint x: 820, endPoint y: 383, distance: 25.2
click at [799, 394] on button "Got it" at bounding box center [676, 396] width 332 height 35
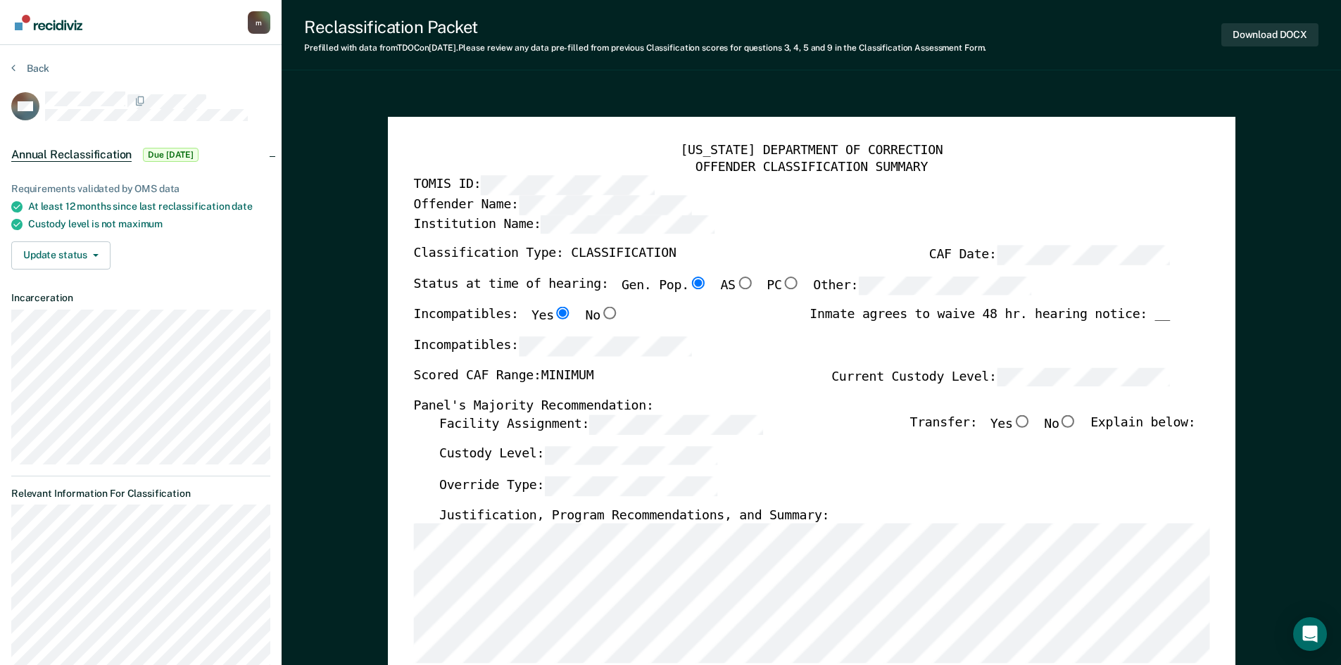
click at [1270, 34] on button "Download DOCX" at bounding box center [1270, 34] width 97 height 23
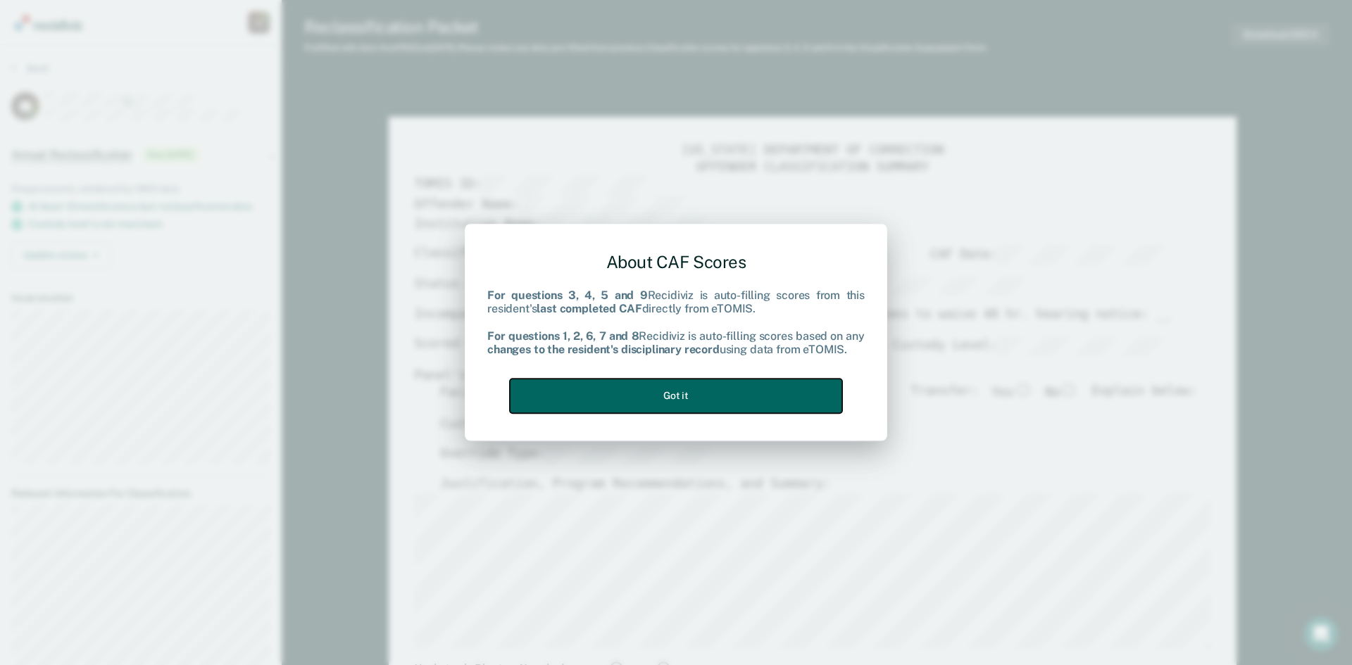
click at [775, 396] on button "Got it" at bounding box center [676, 396] width 332 height 35
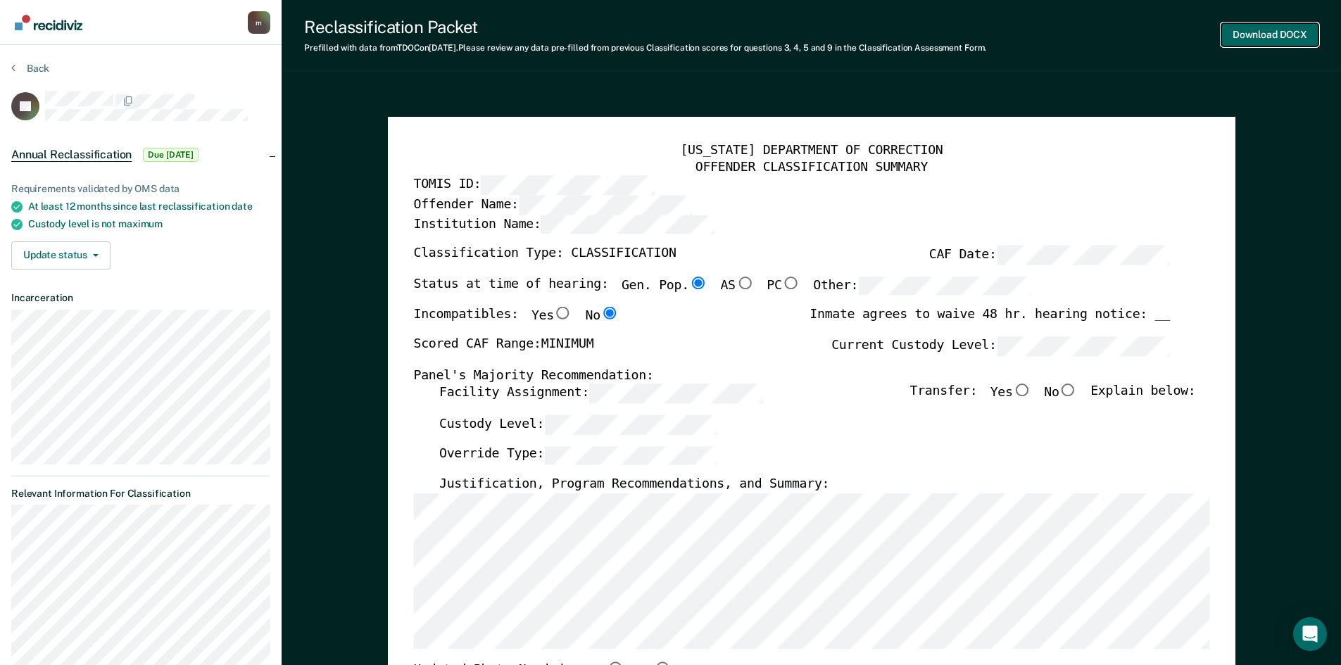
click at [1262, 32] on button "Download DOCX" at bounding box center [1270, 34] width 97 height 23
type textarea "x"
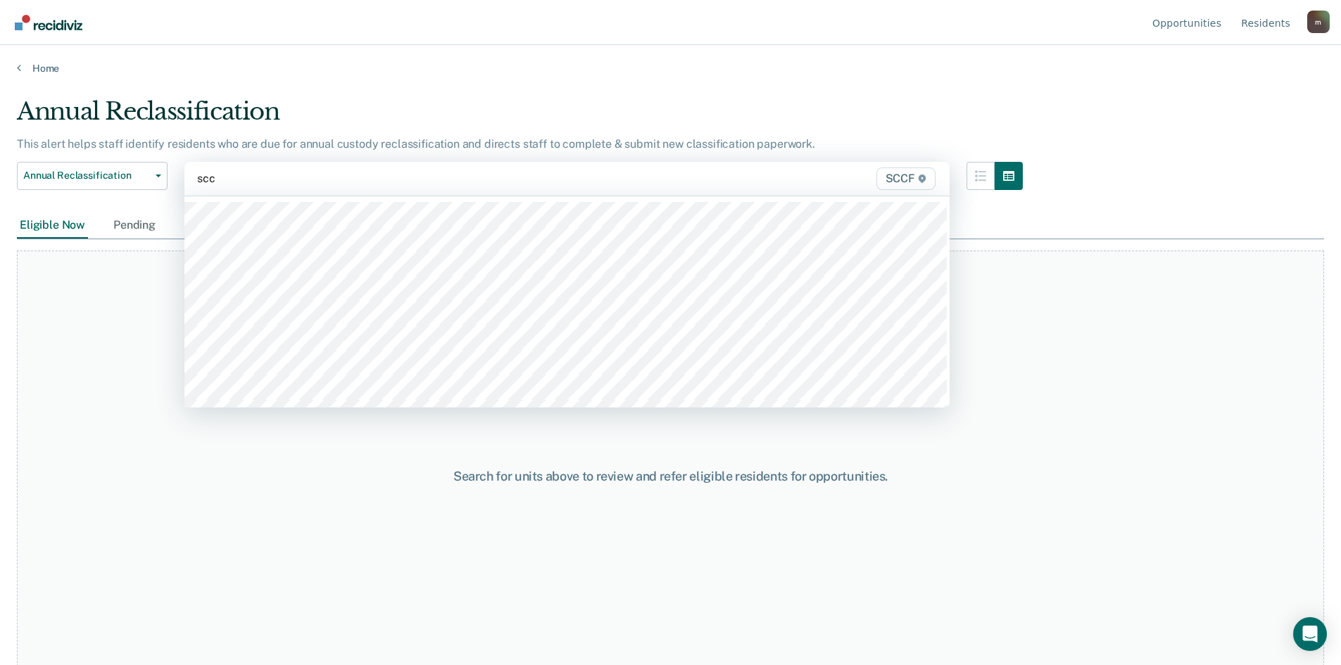
type input "sccf"
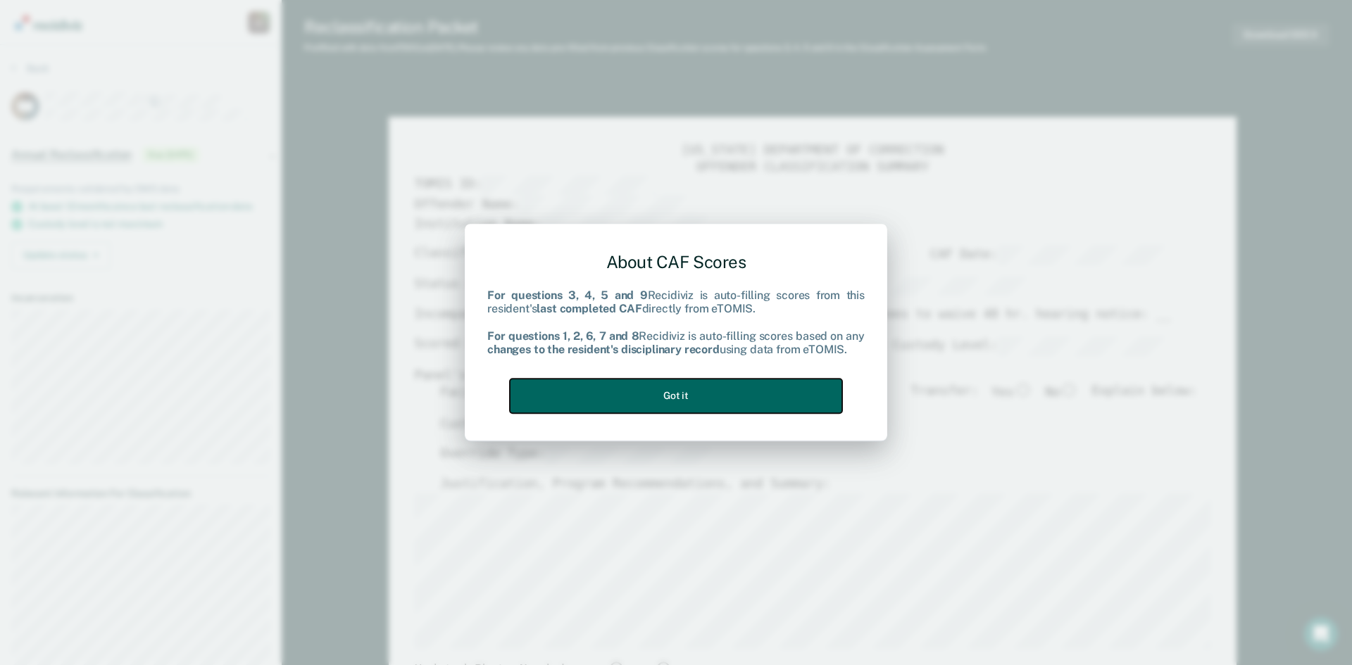
click at [658, 389] on button "Got it" at bounding box center [676, 396] width 332 height 35
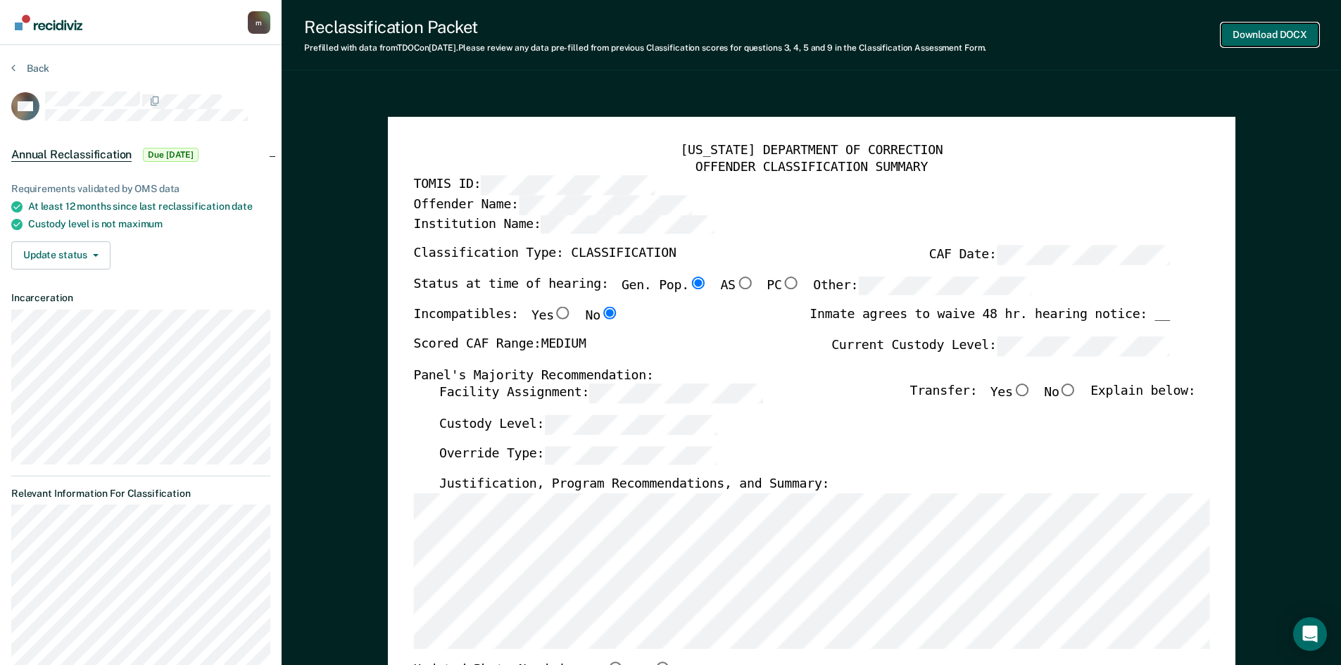
click at [1285, 29] on button "Download DOCX" at bounding box center [1270, 34] width 97 height 23
type textarea "x"
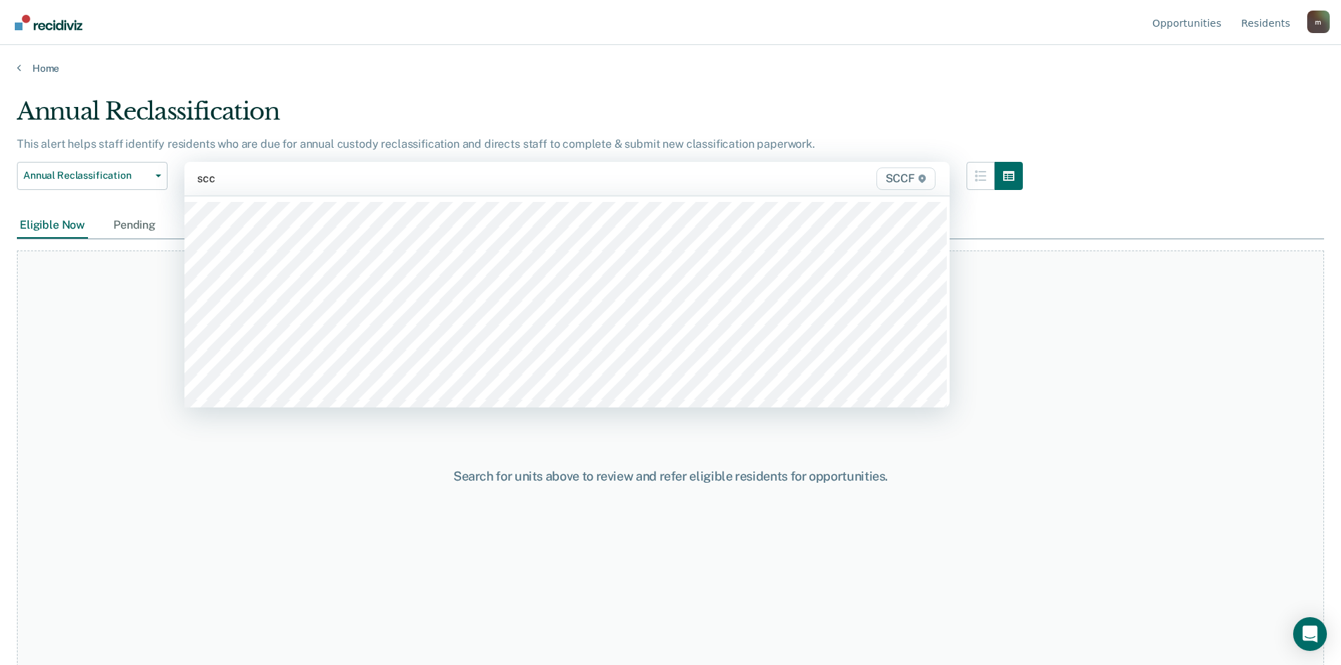
type input "sccf"
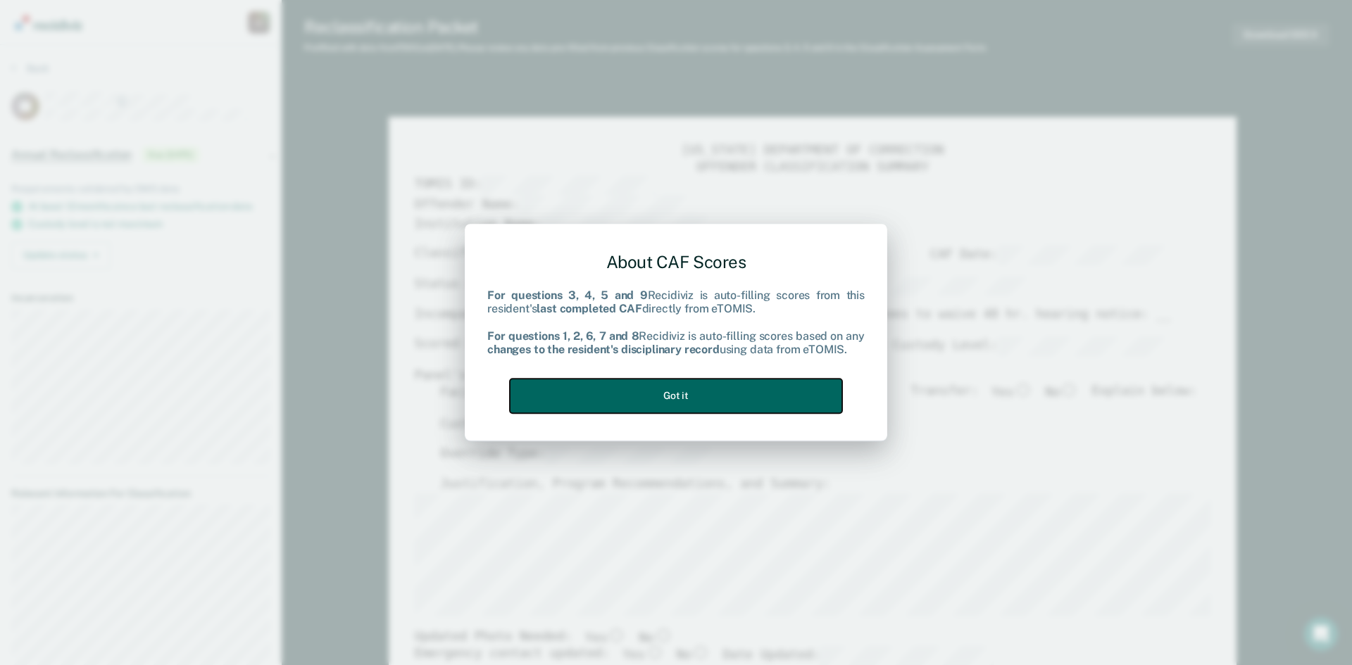
click at [646, 389] on button "Got it" at bounding box center [676, 396] width 332 height 35
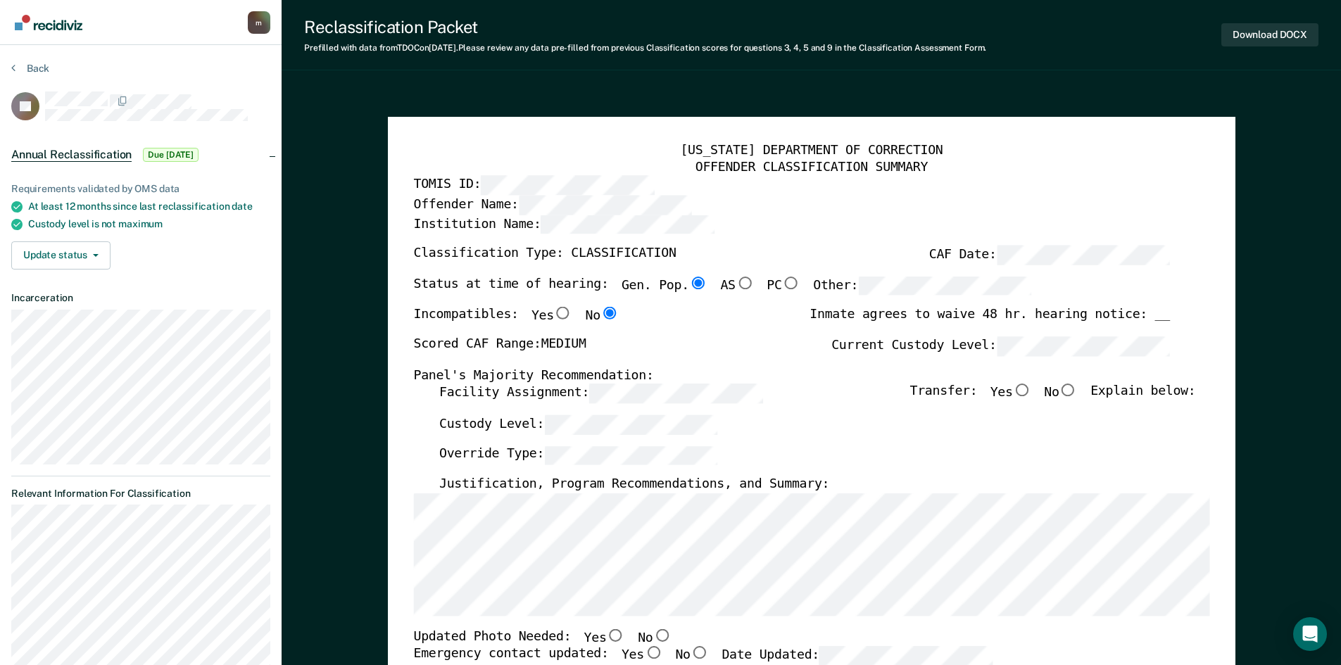
drag, startPoint x: 849, startPoint y: 97, endPoint x: 901, endPoint y: 76, distance: 56.2
click at [1259, 32] on button "Download DOCX" at bounding box center [1270, 34] width 97 height 23
type textarea "x"
